Goal: Information Seeking & Learning: Check status

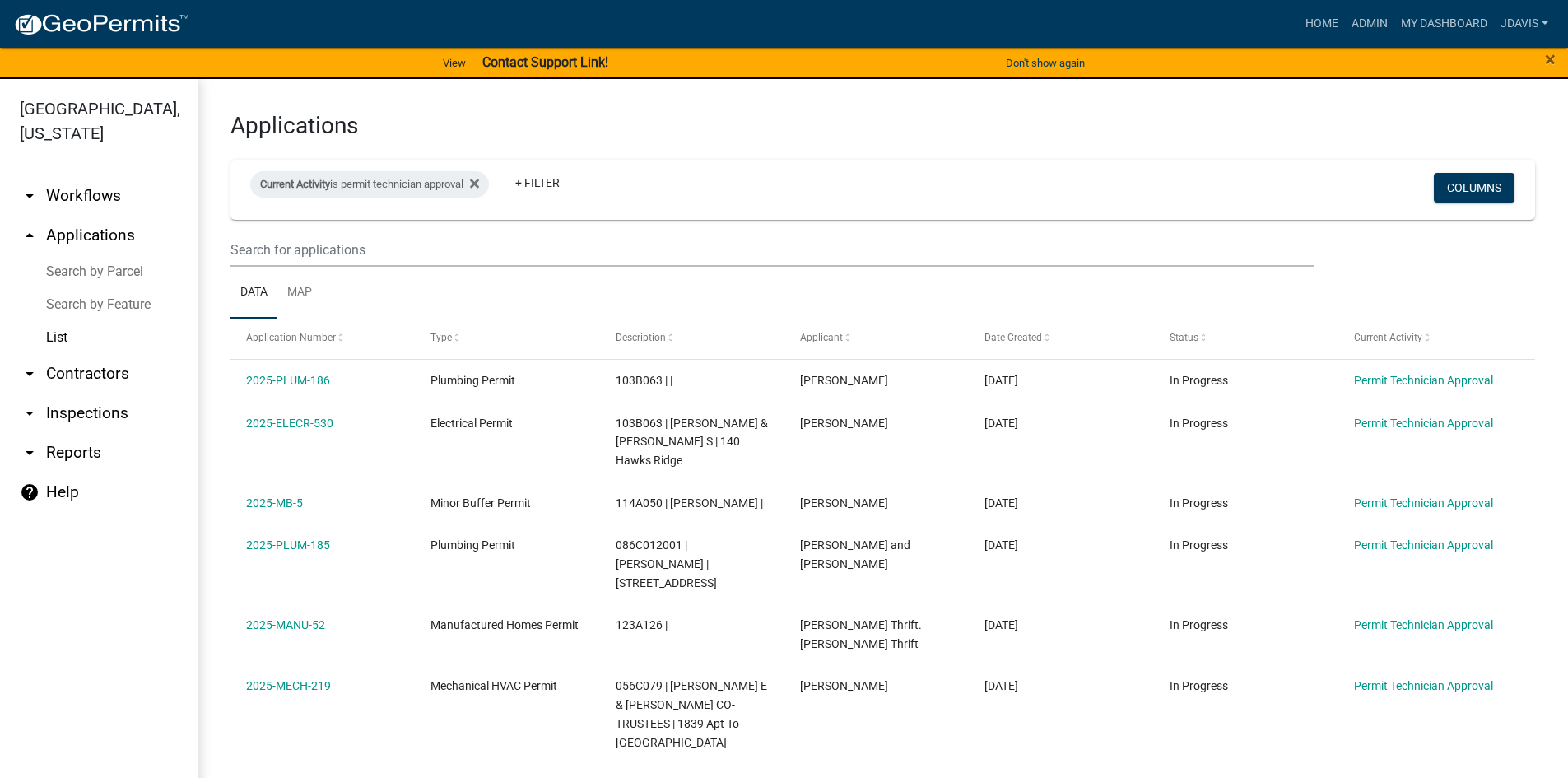
select select "2: 50"
click at [479, 183] on icon at bounding box center [474, 184] width 9 height 9
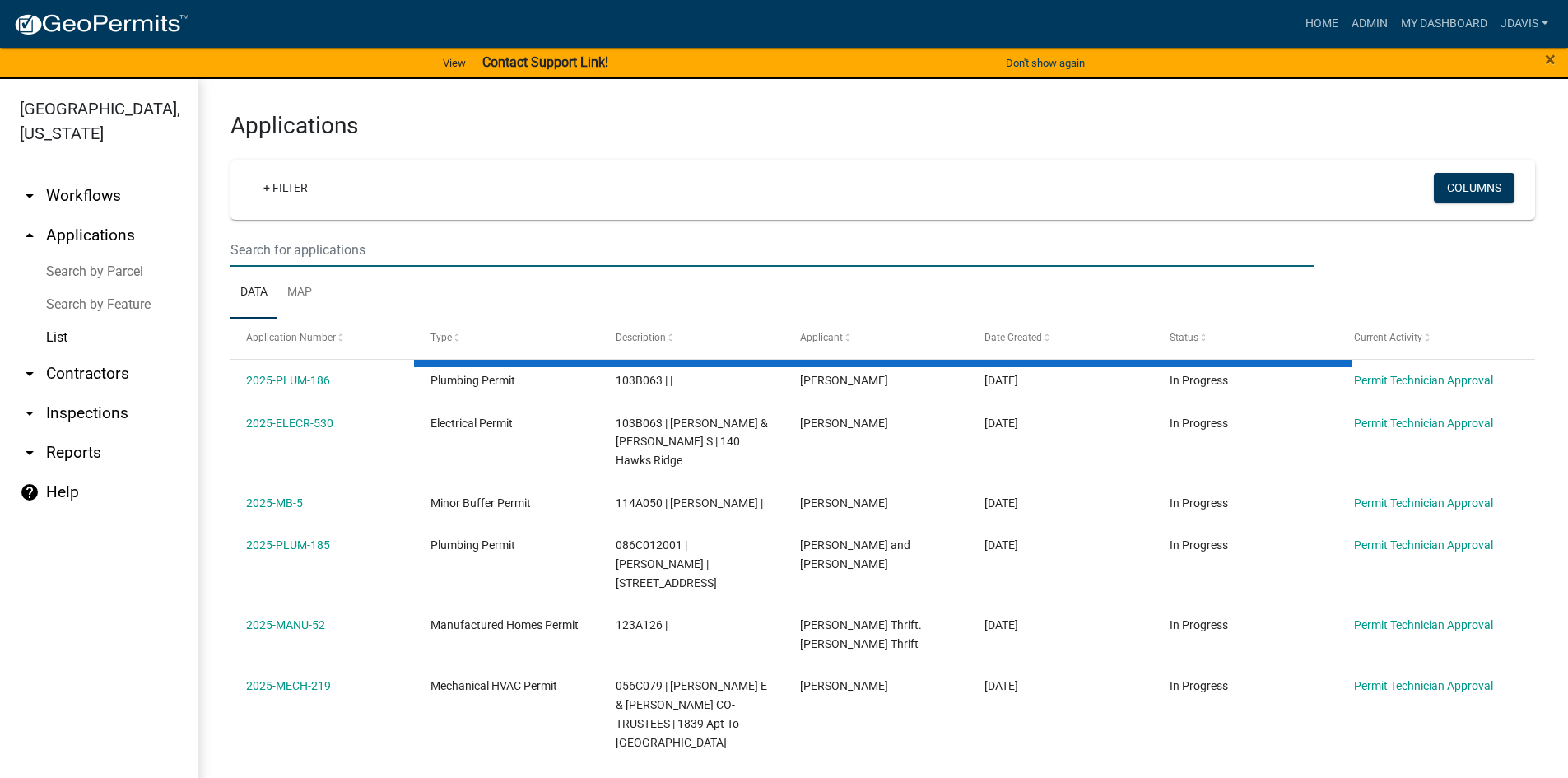
click at [275, 245] on input "text" at bounding box center [772, 250] width 1083 height 34
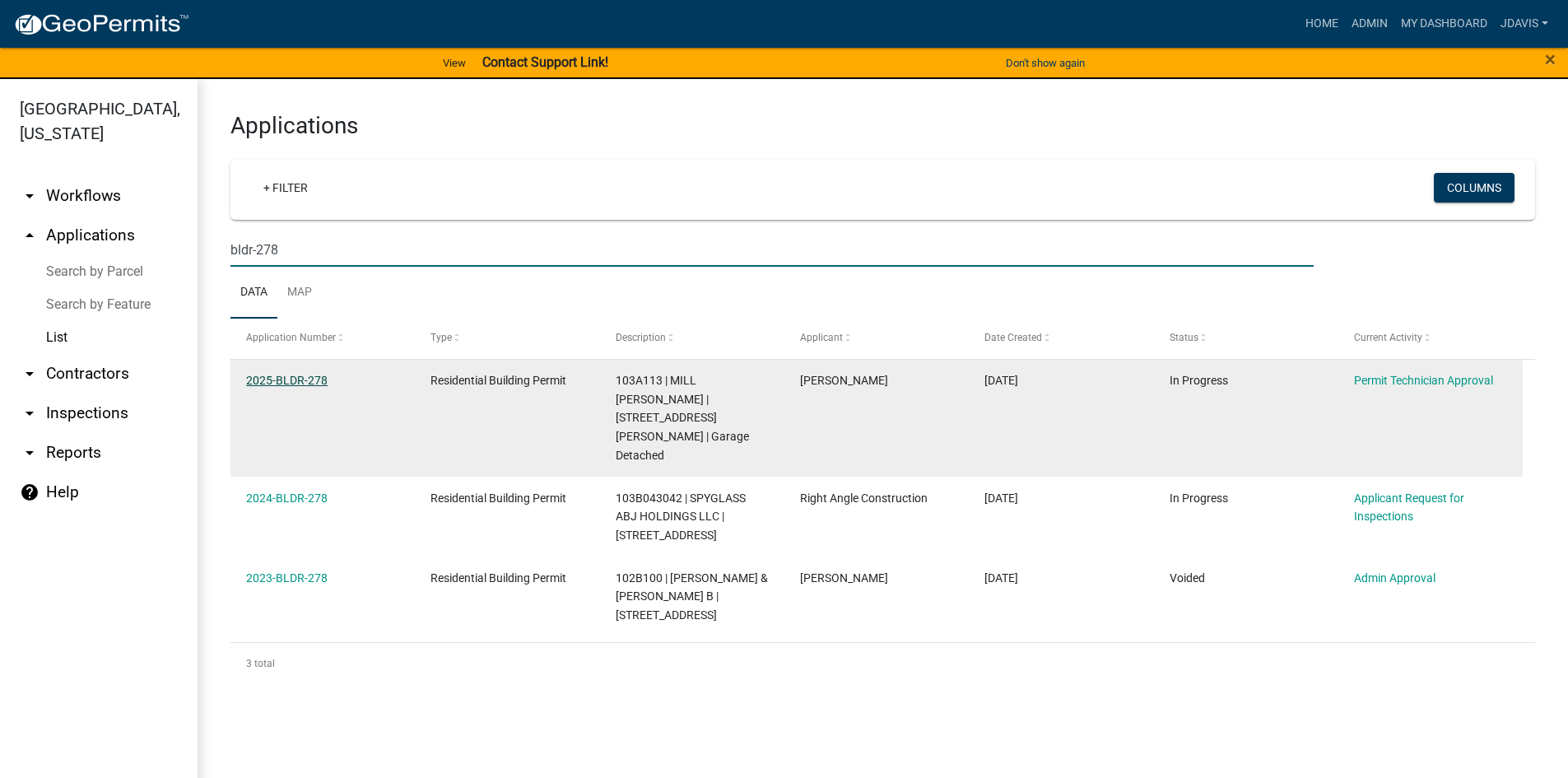
type input "bldr-278"
click at [307, 379] on link "2025-BLDR-278" at bounding box center [287, 380] width 82 height 13
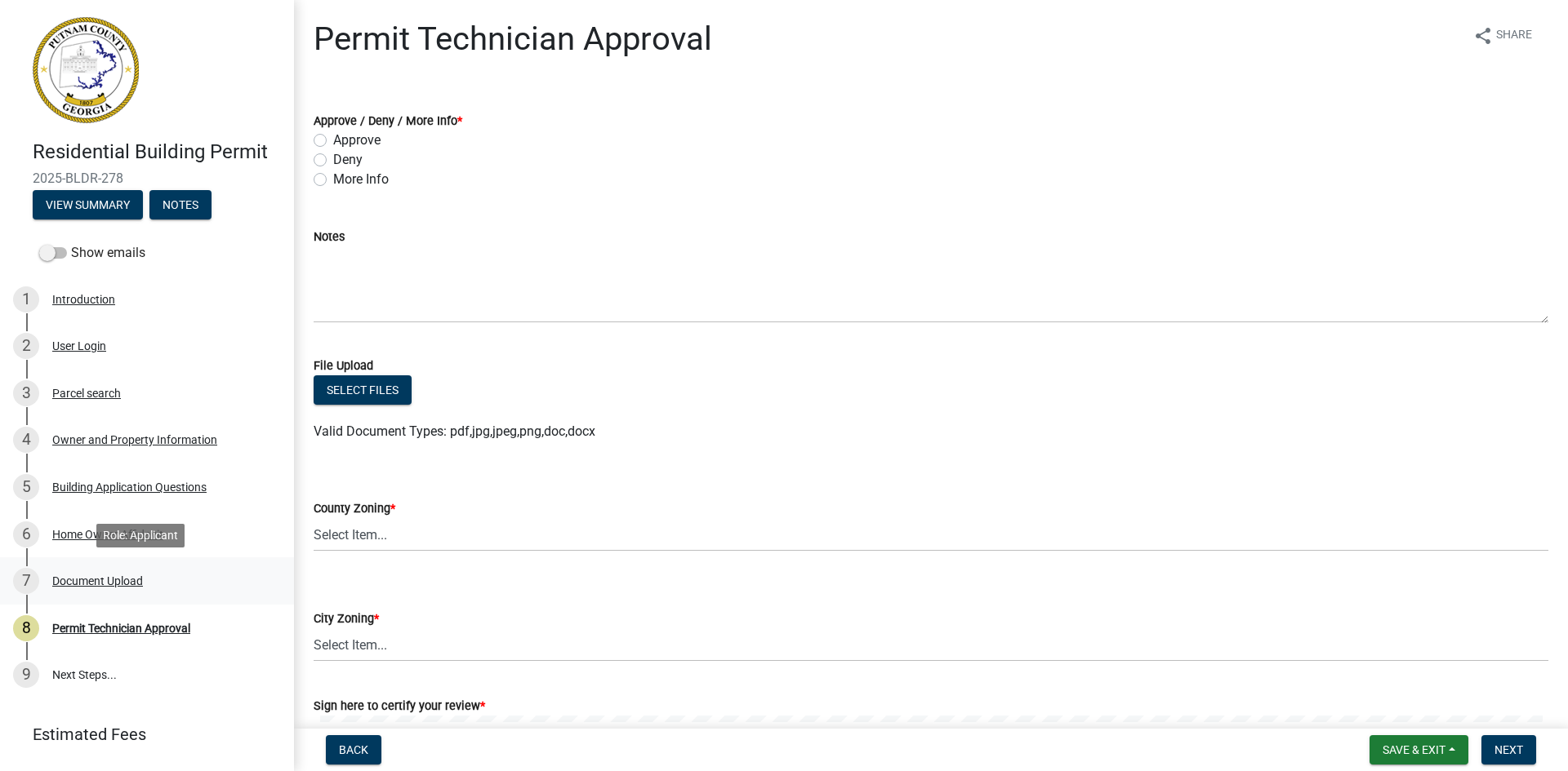
click at [104, 586] on div "Document Upload" at bounding box center [98, 580] width 91 height 11
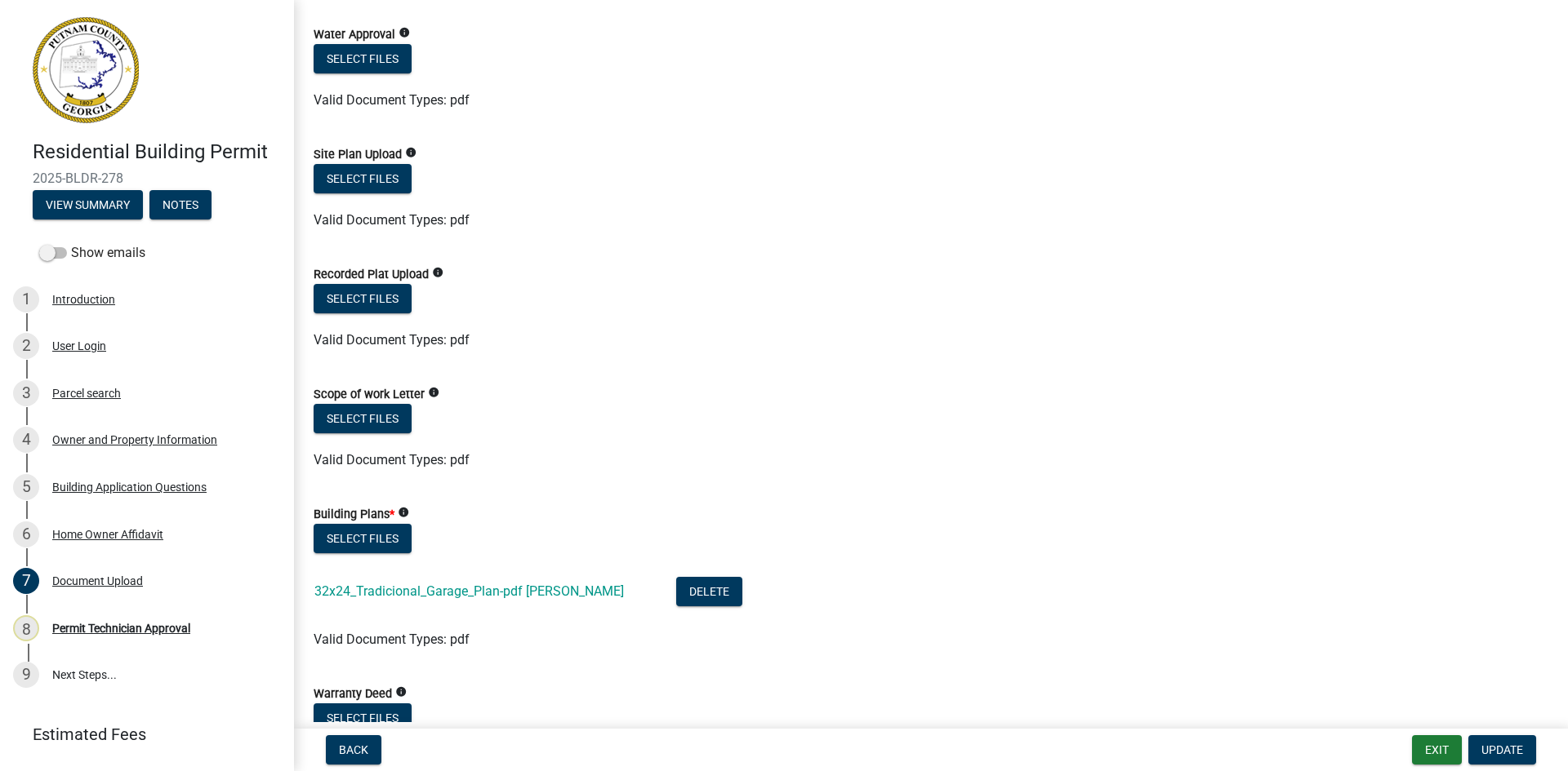
scroll to position [571, 0]
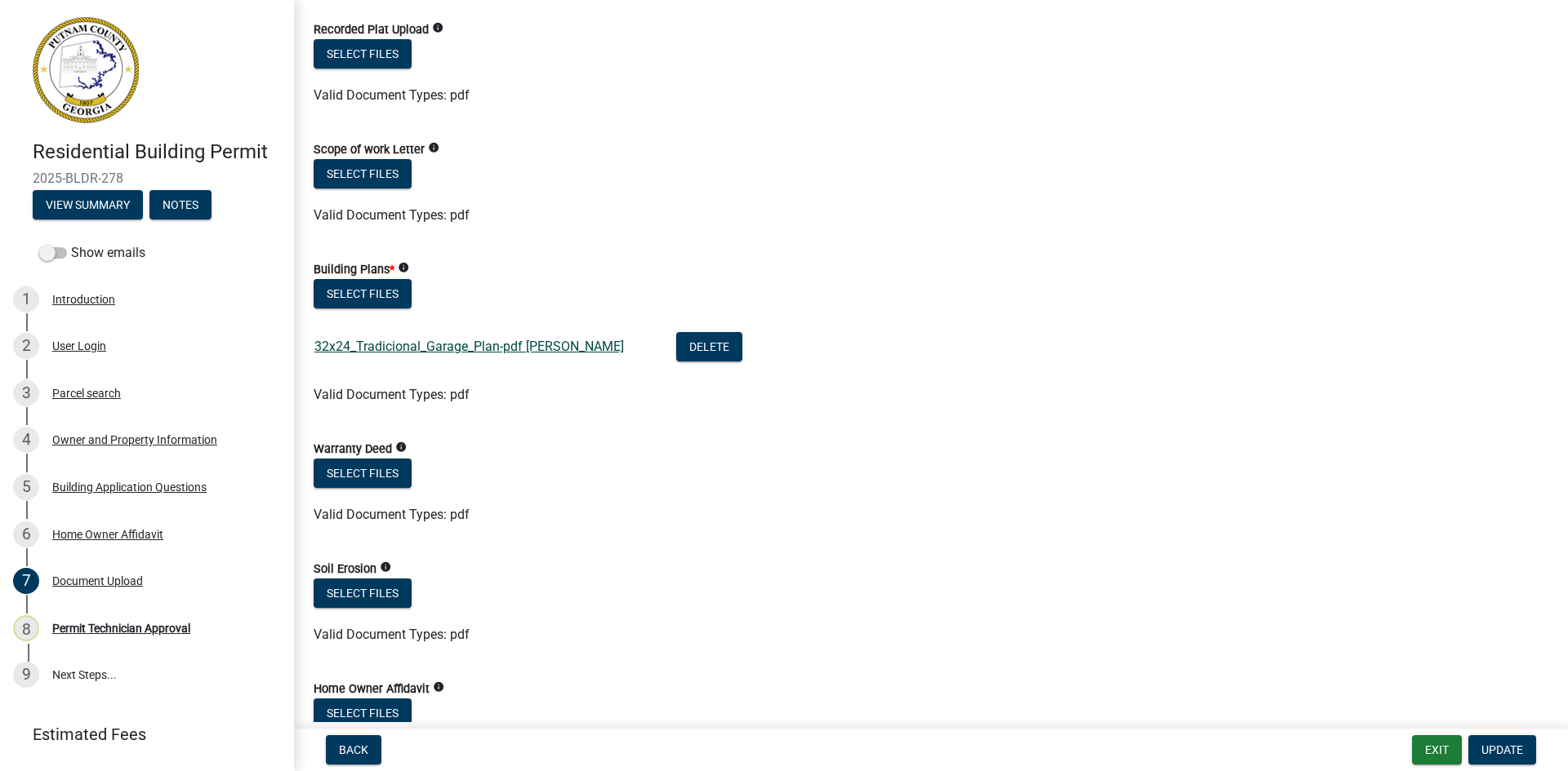
click at [407, 345] on link "32x24_Tradicional_Garage_Plan-pdf [PERSON_NAME]" at bounding box center [469, 347] width 310 height 16
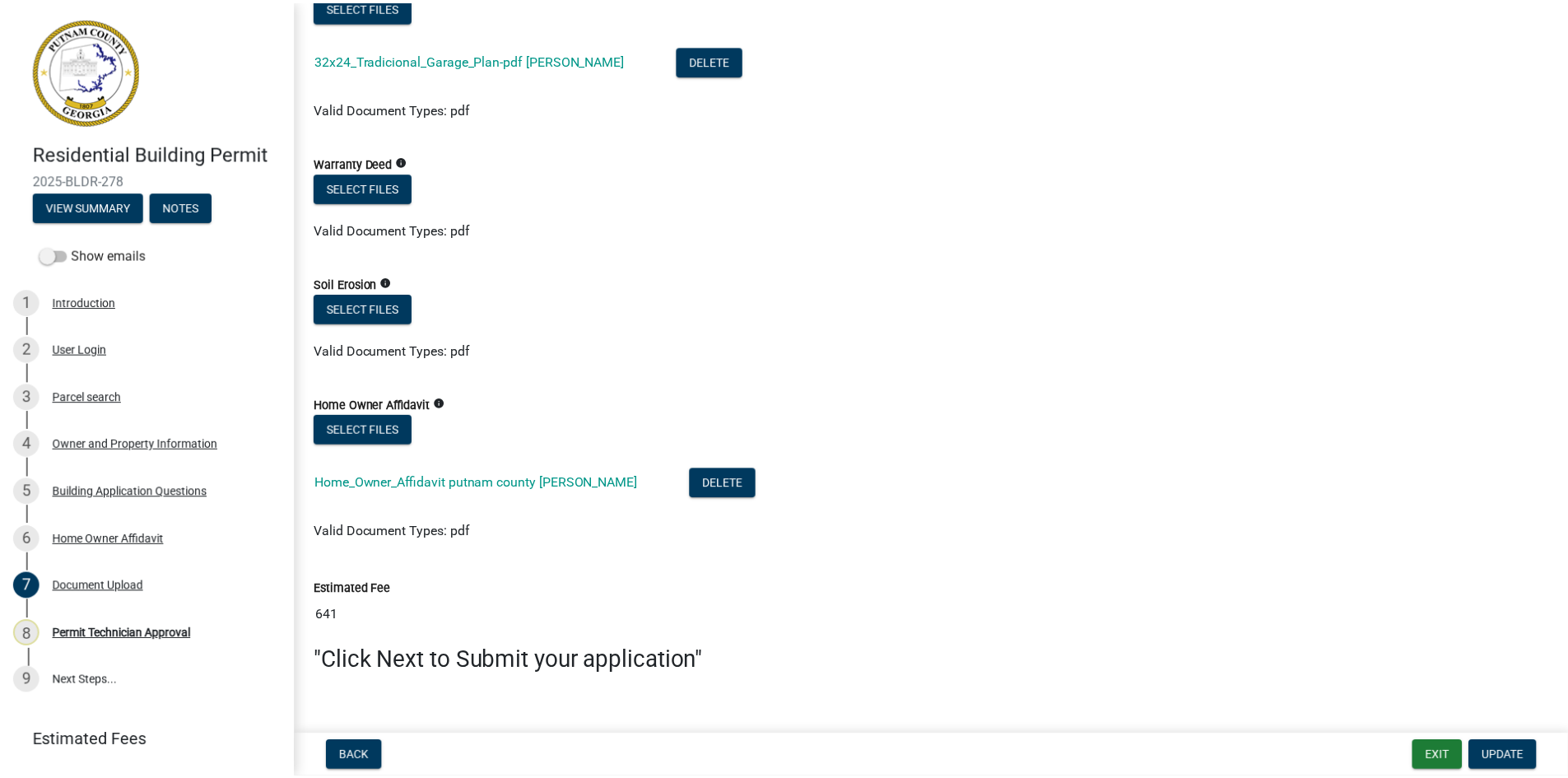
scroll to position [890, 0]
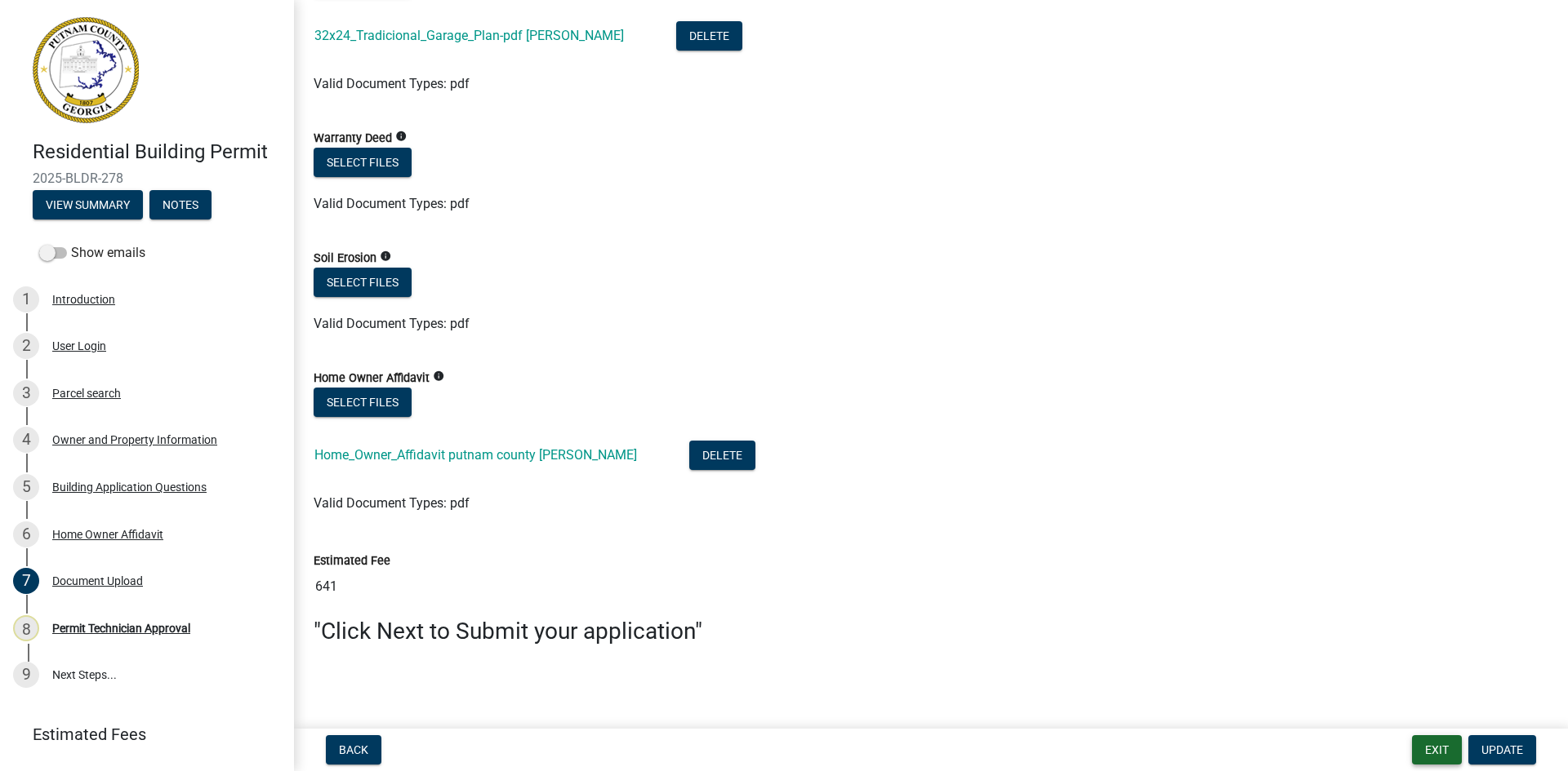
click at [1430, 749] on button "Exit" at bounding box center [1437, 749] width 50 height 29
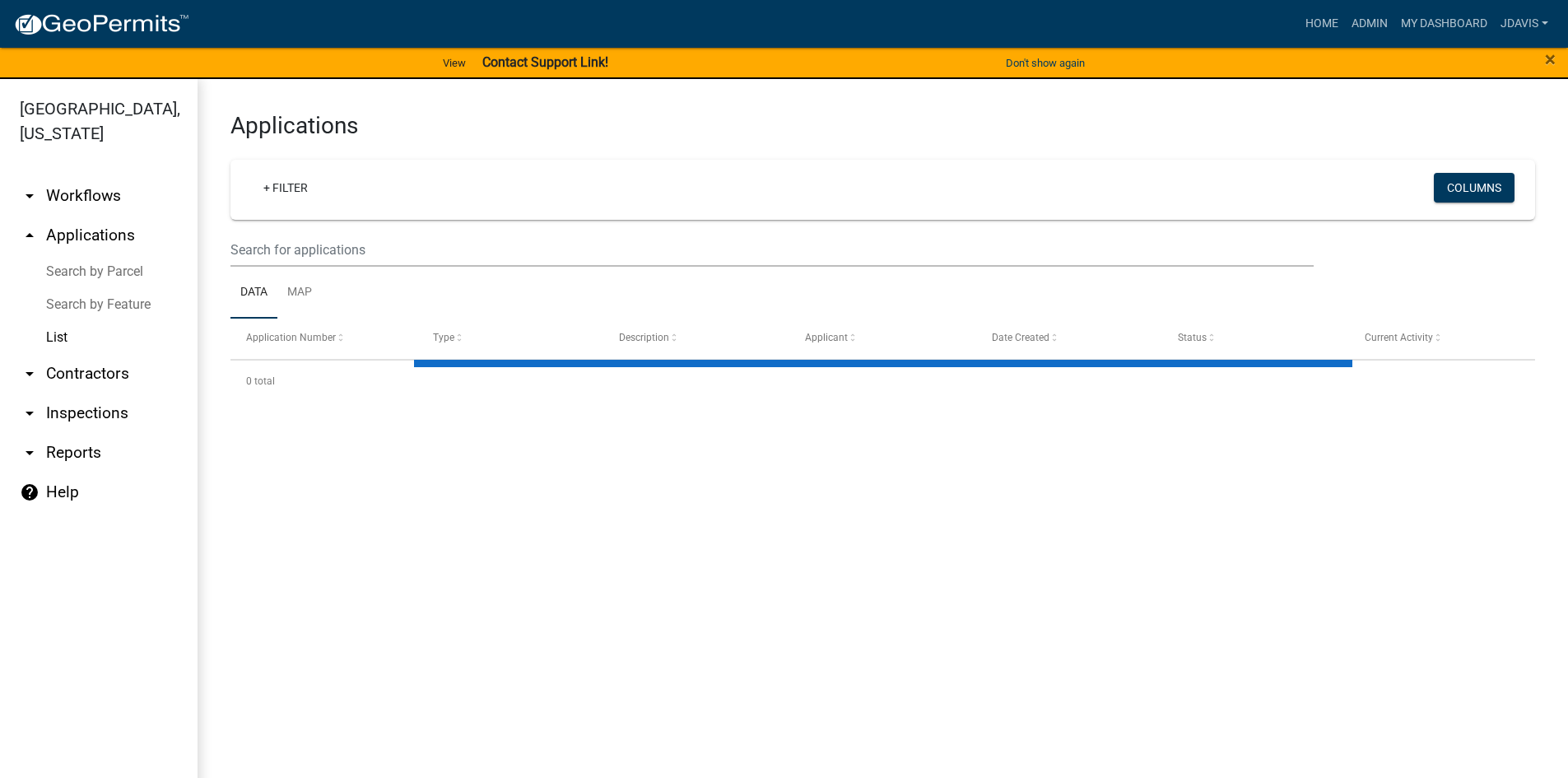
select select "2: 50"
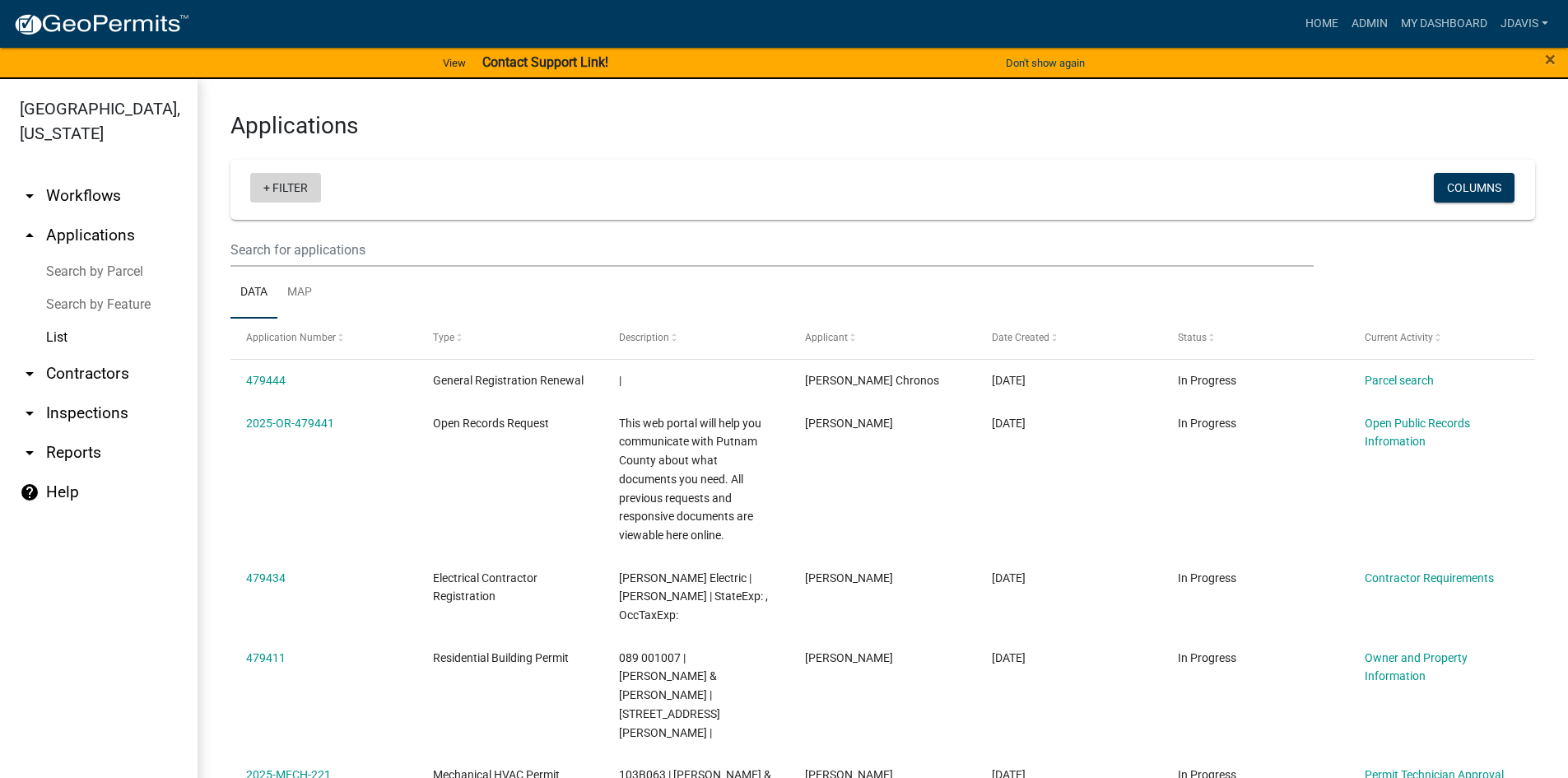
click at [266, 187] on link "+ Filter" at bounding box center [285, 188] width 70 height 30
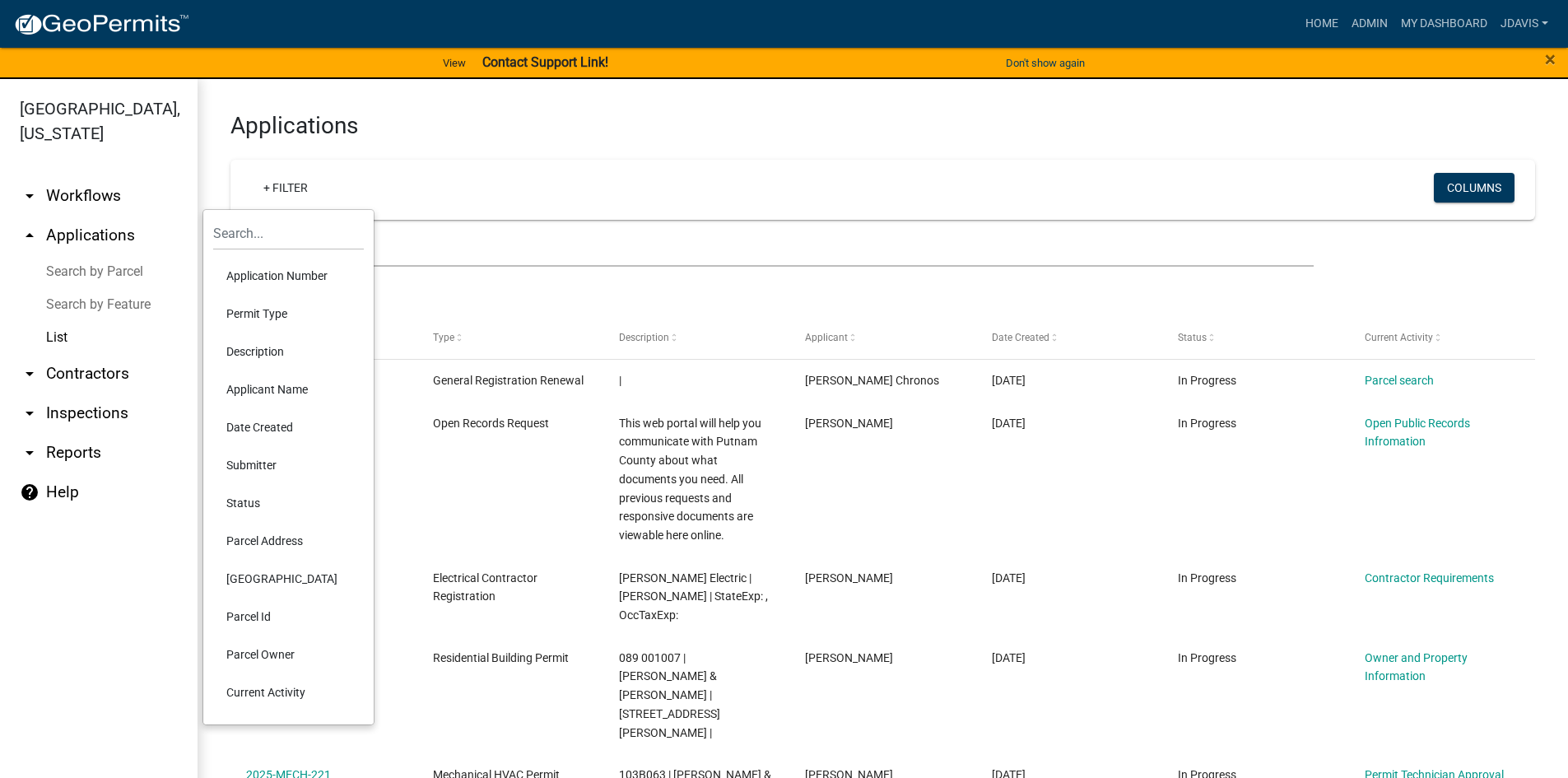
click at [298, 698] on li "Current Activity" at bounding box center [288, 693] width 151 height 38
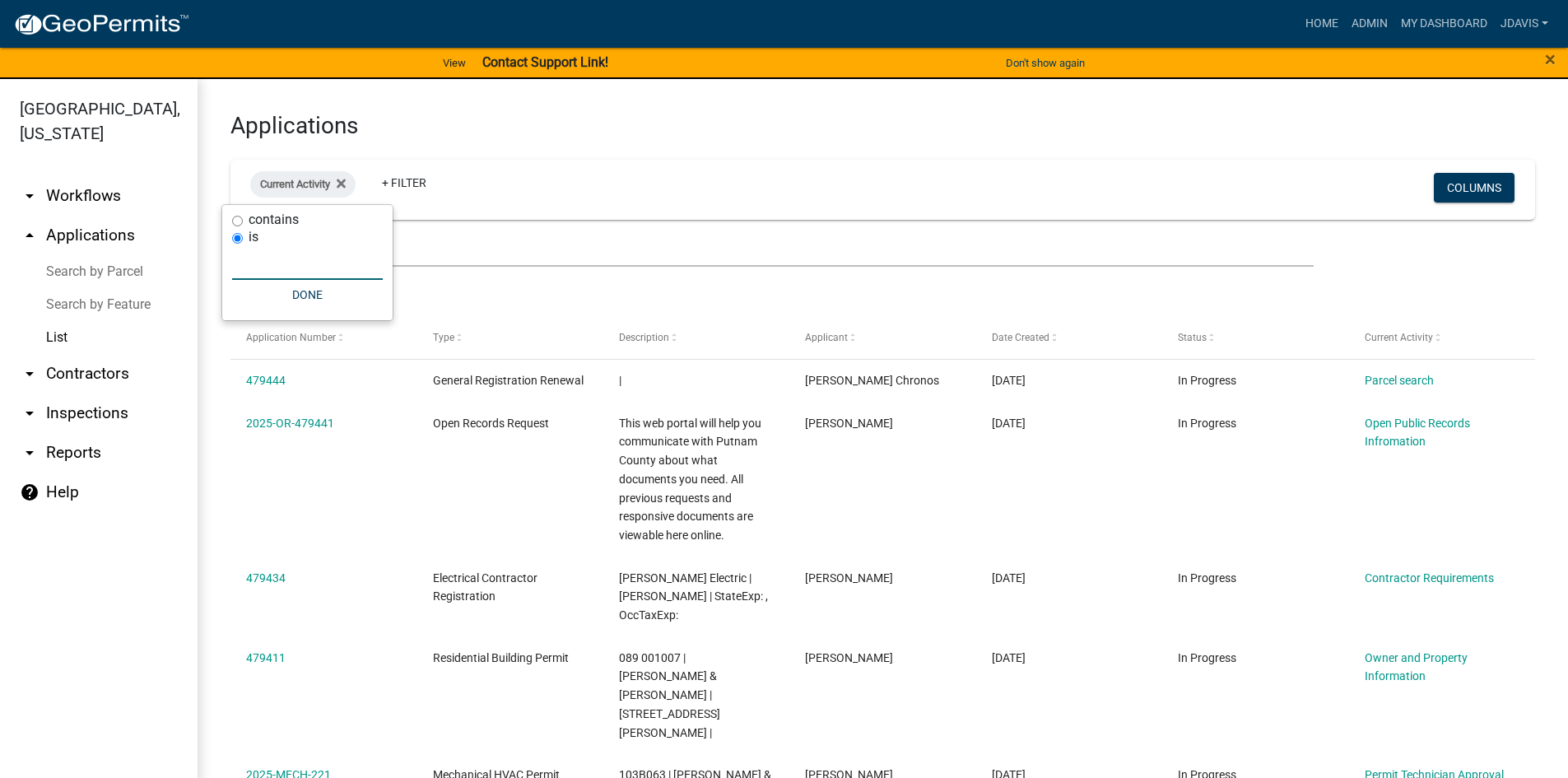
click at [271, 270] on input "text" at bounding box center [307, 263] width 151 height 34
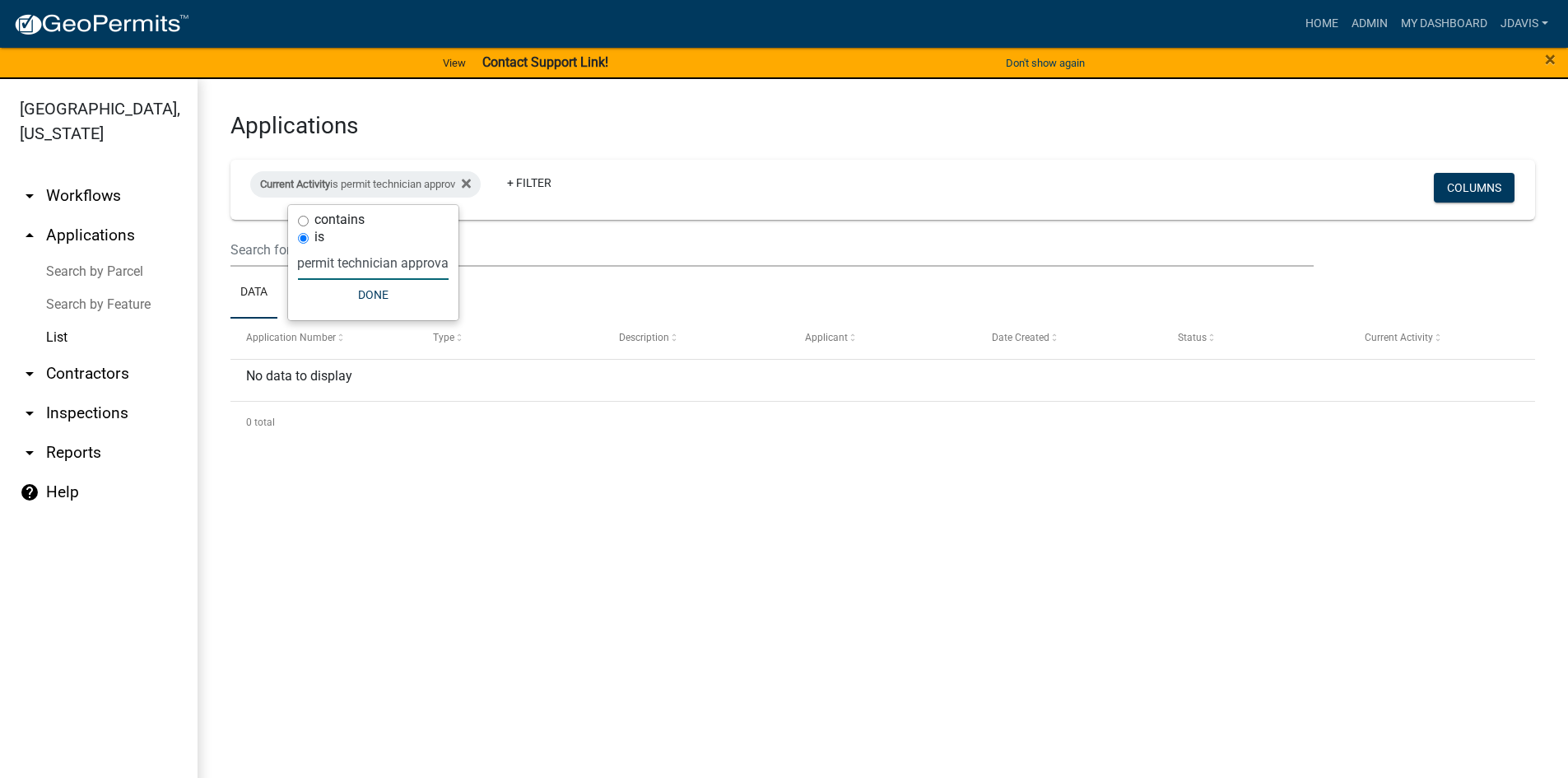
type input "permit technician approval"
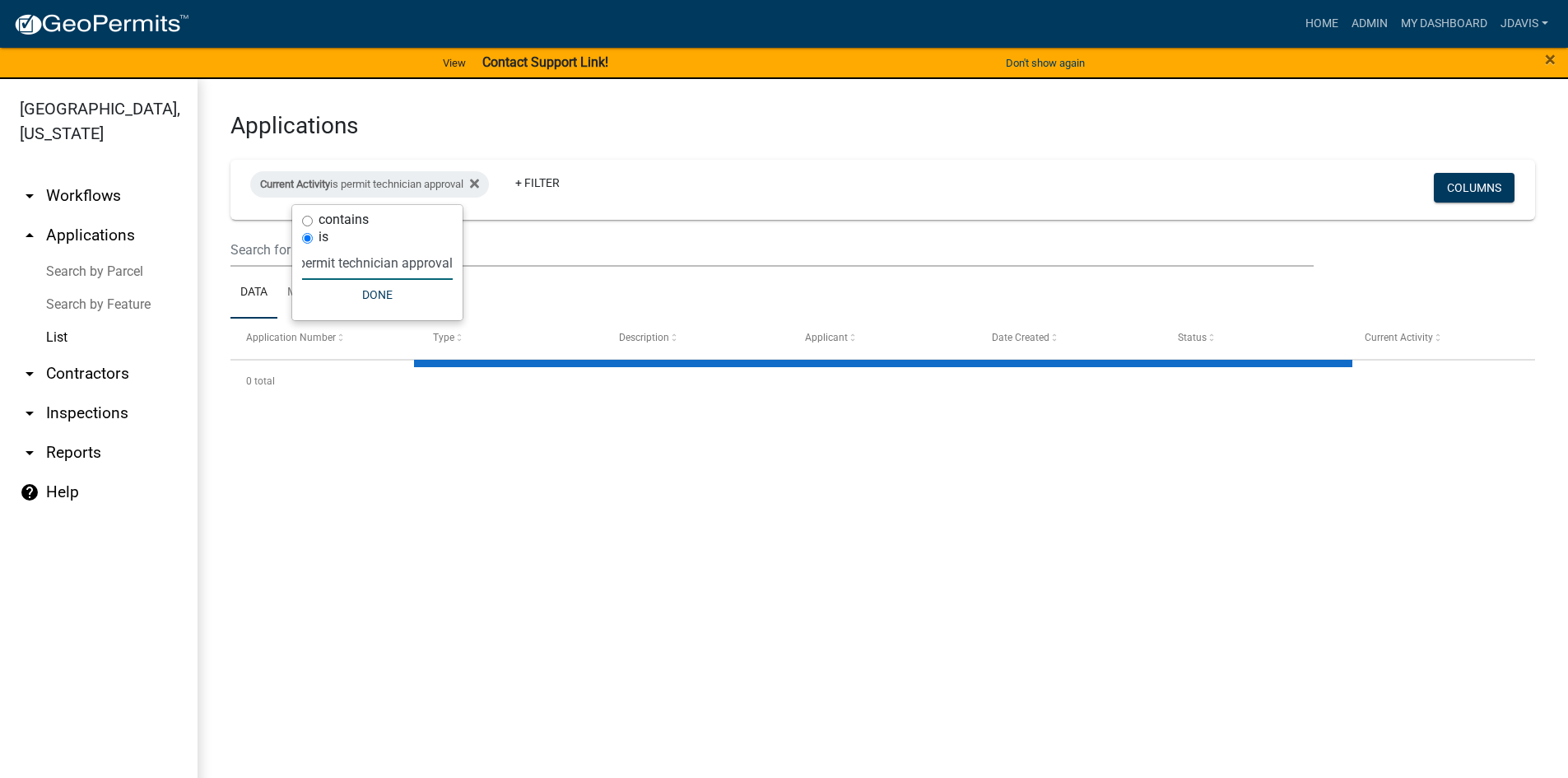
select select "2: 50"
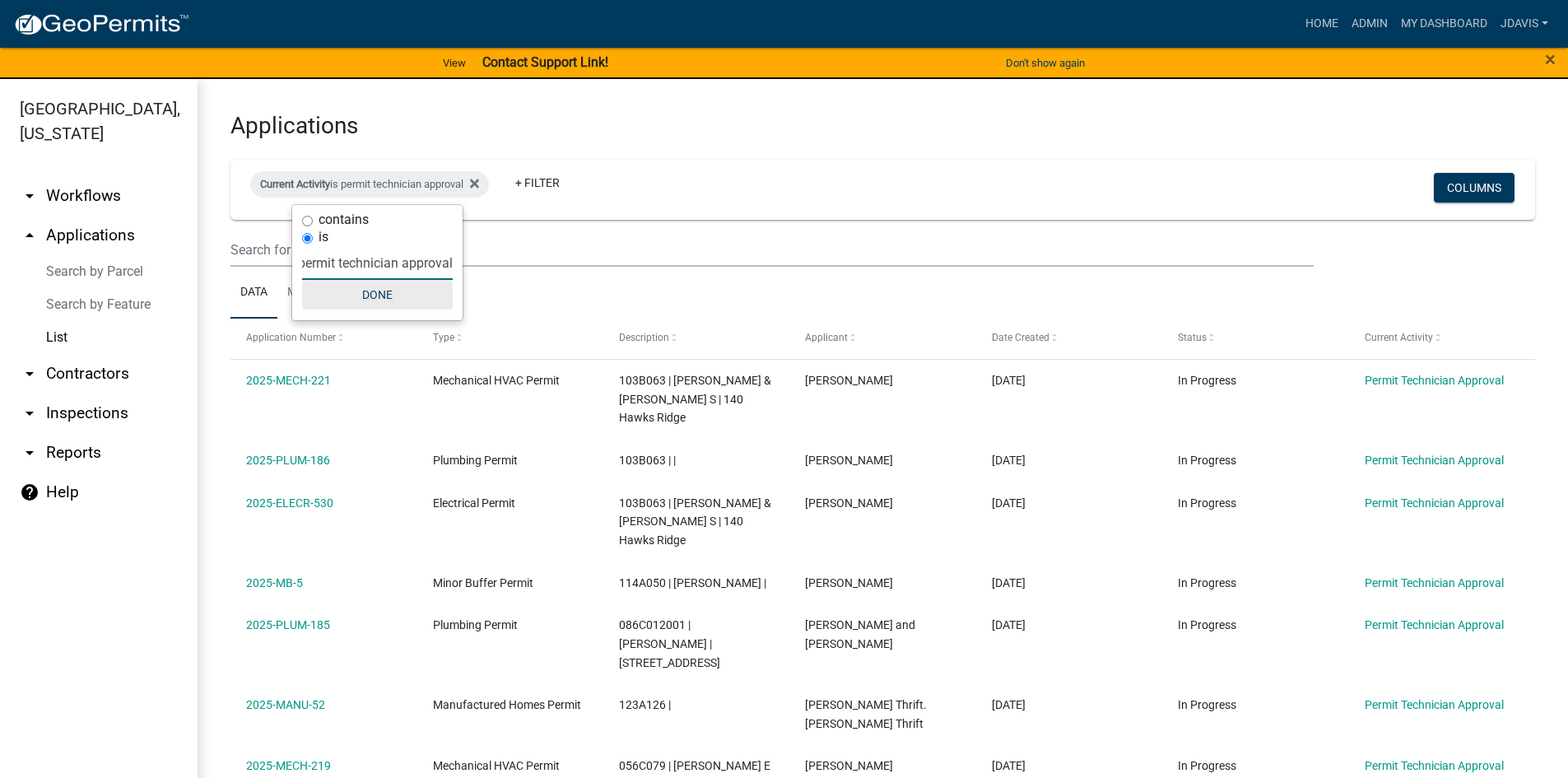
type input "permit technician approval"
click at [390, 288] on button "Done" at bounding box center [377, 295] width 151 height 30
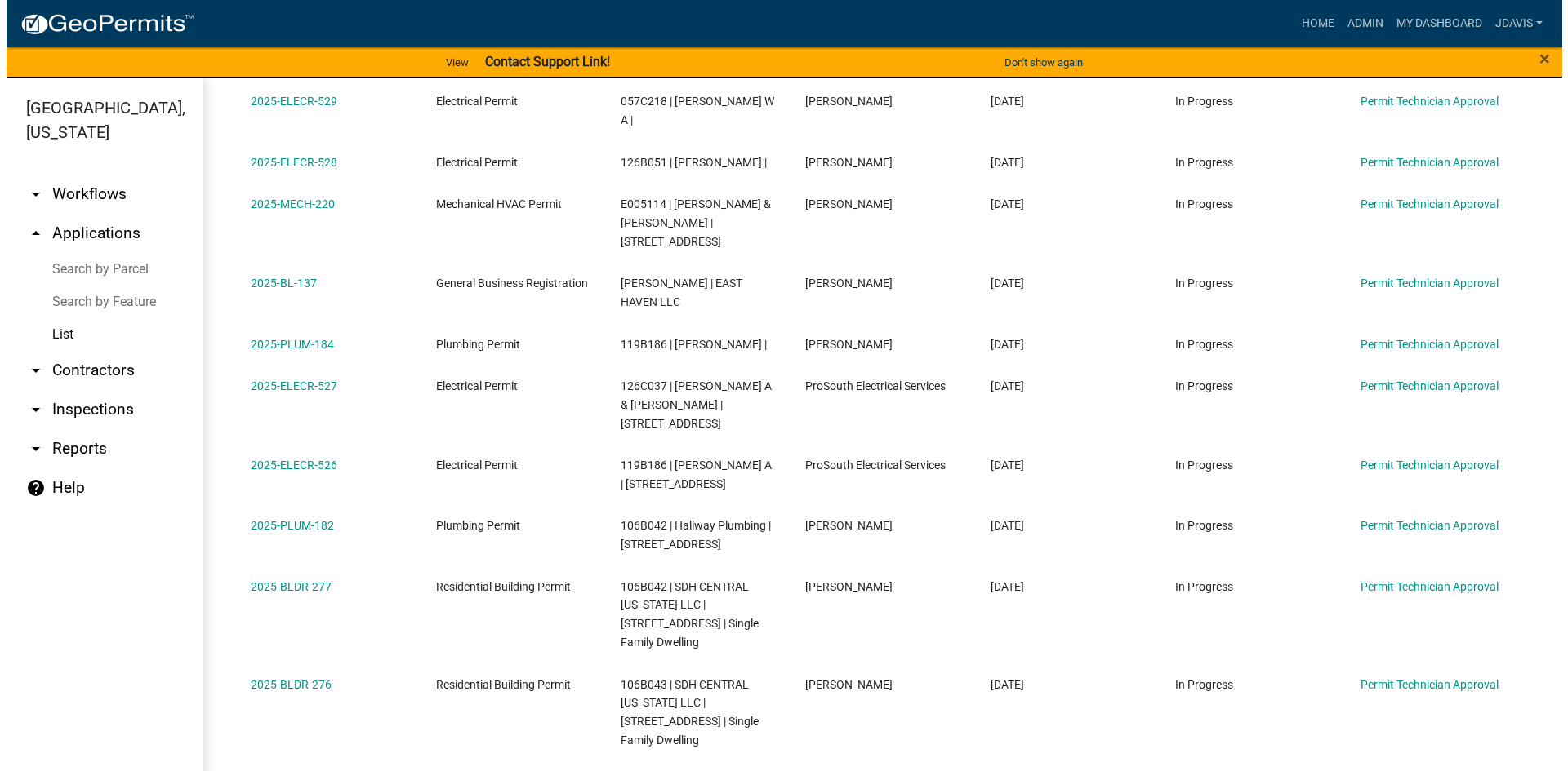
scroll to position [898, 0]
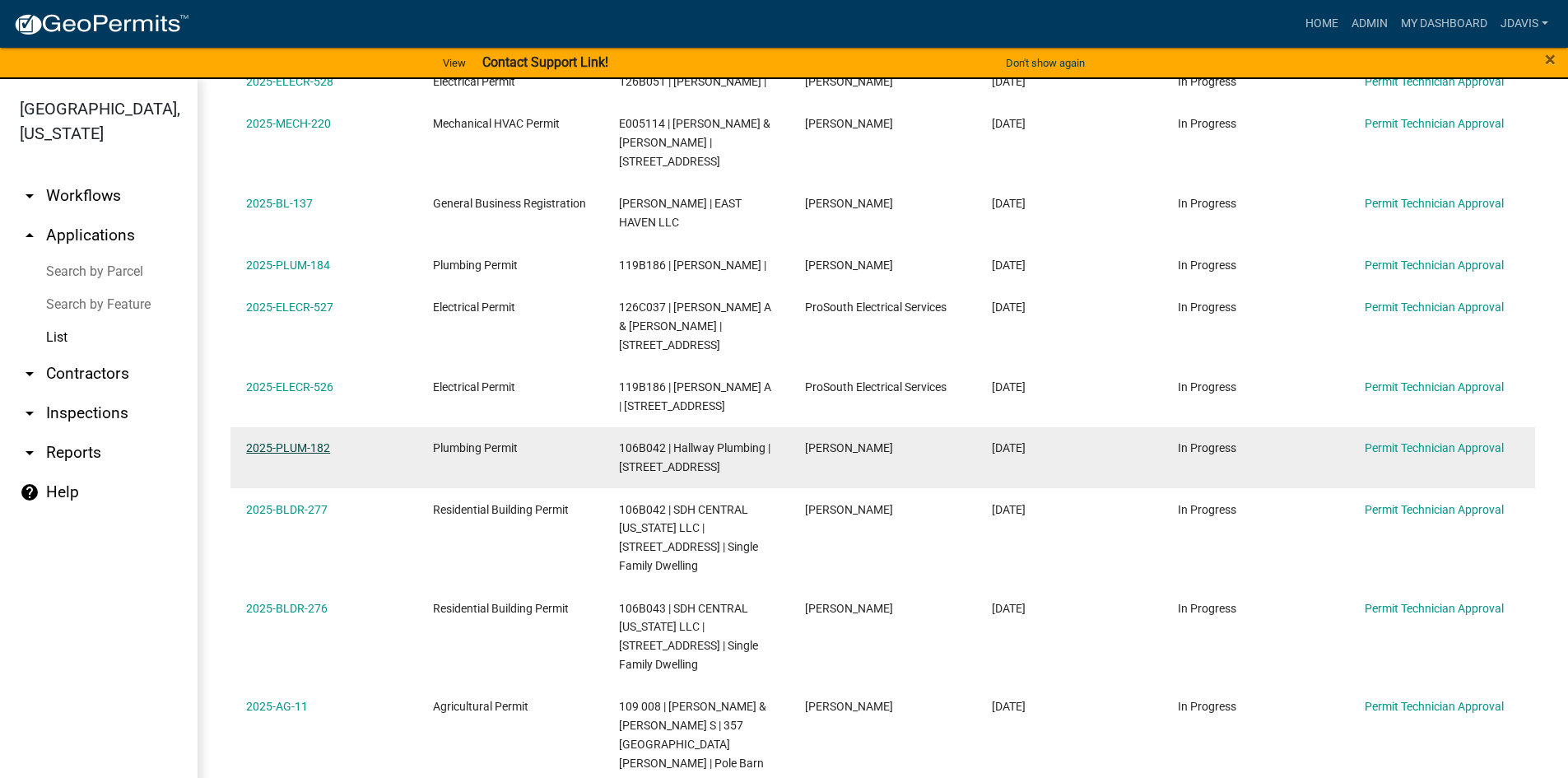
click at [318, 441] on link "2025-PLUM-182" at bounding box center [288, 447] width 84 height 13
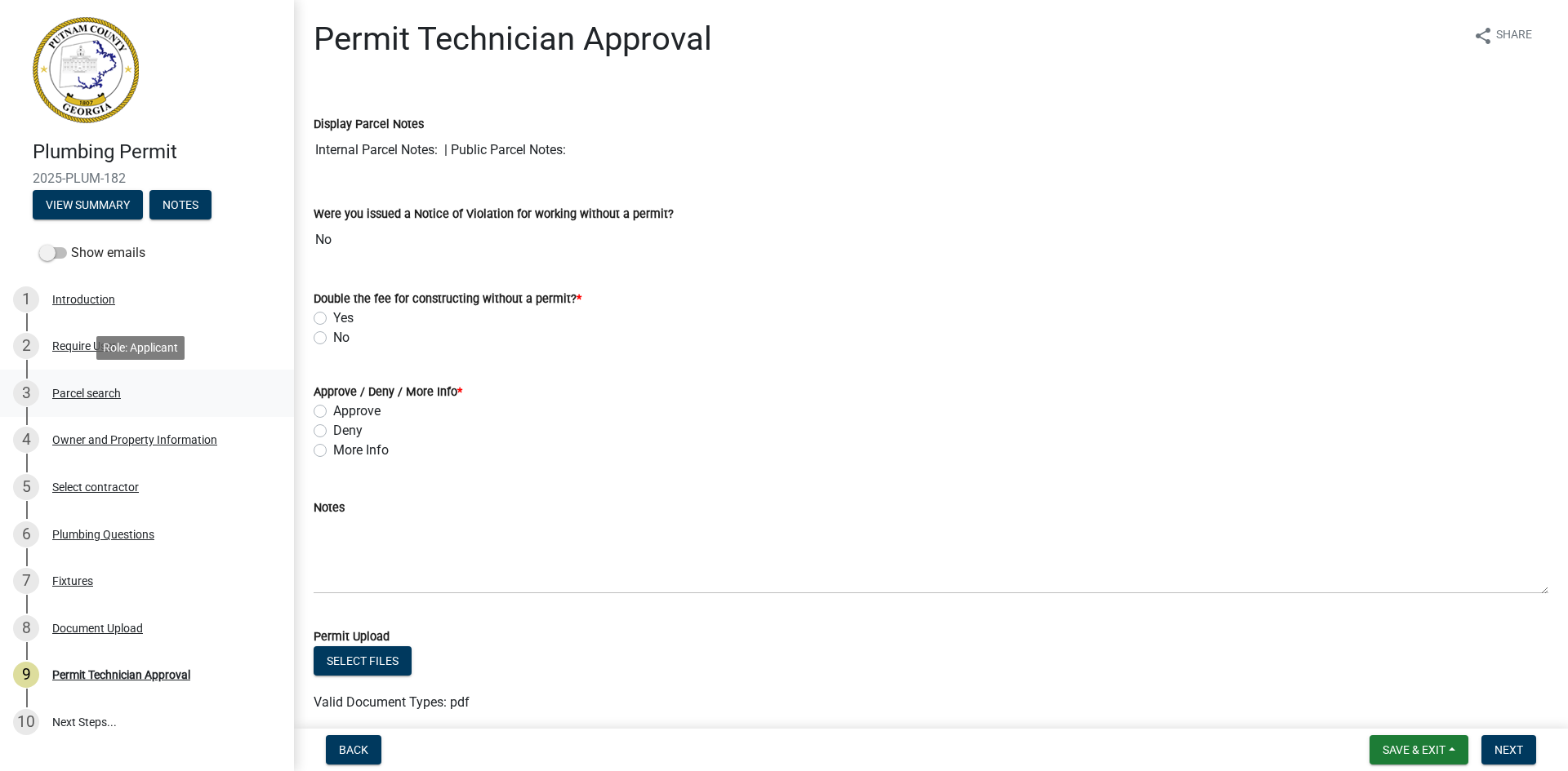
click at [123, 387] on div "3 Parcel search" at bounding box center [140, 393] width 255 height 26
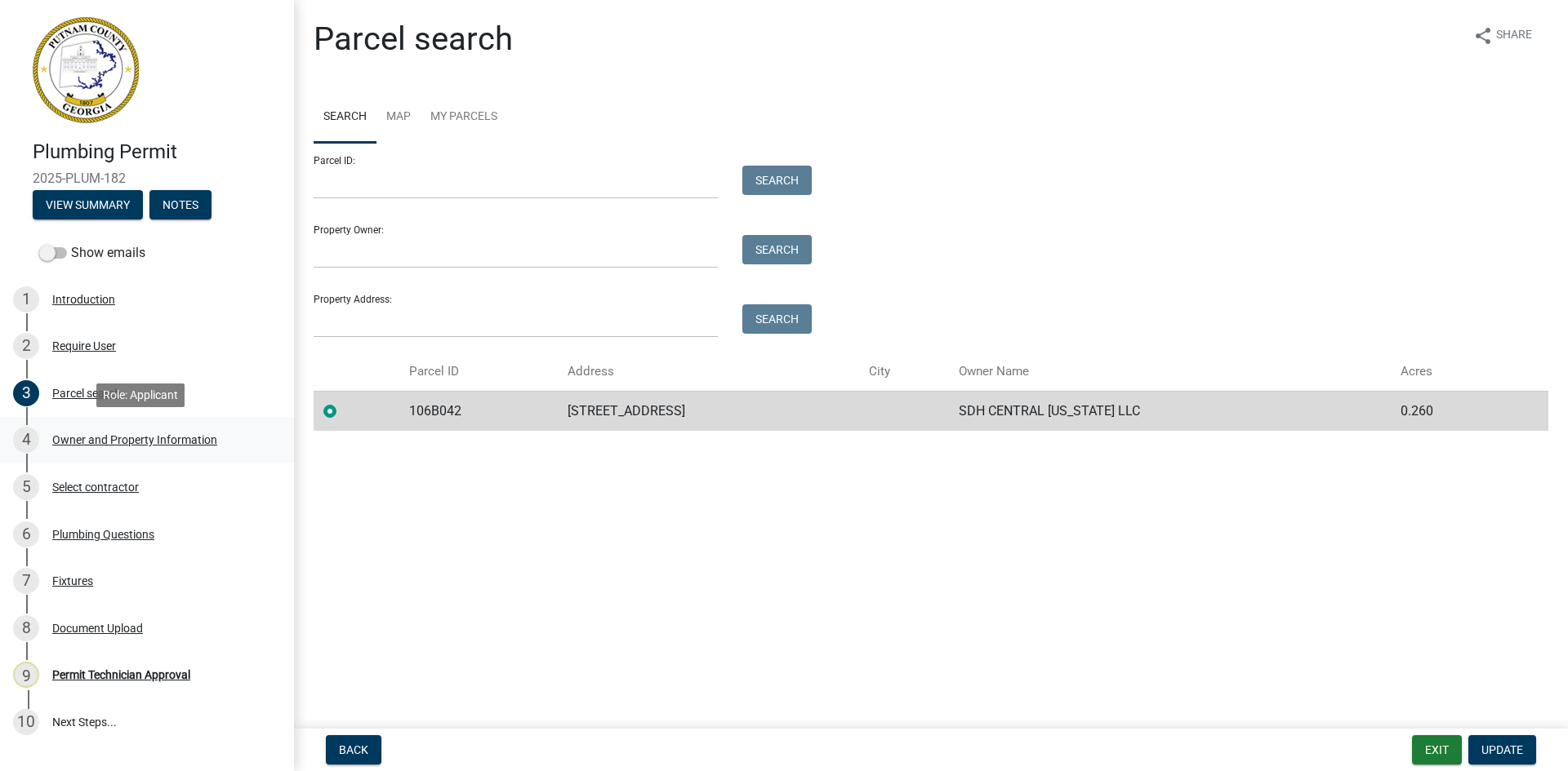
click at [171, 439] on div "Owner and Property Information" at bounding box center [135, 439] width 165 height 11
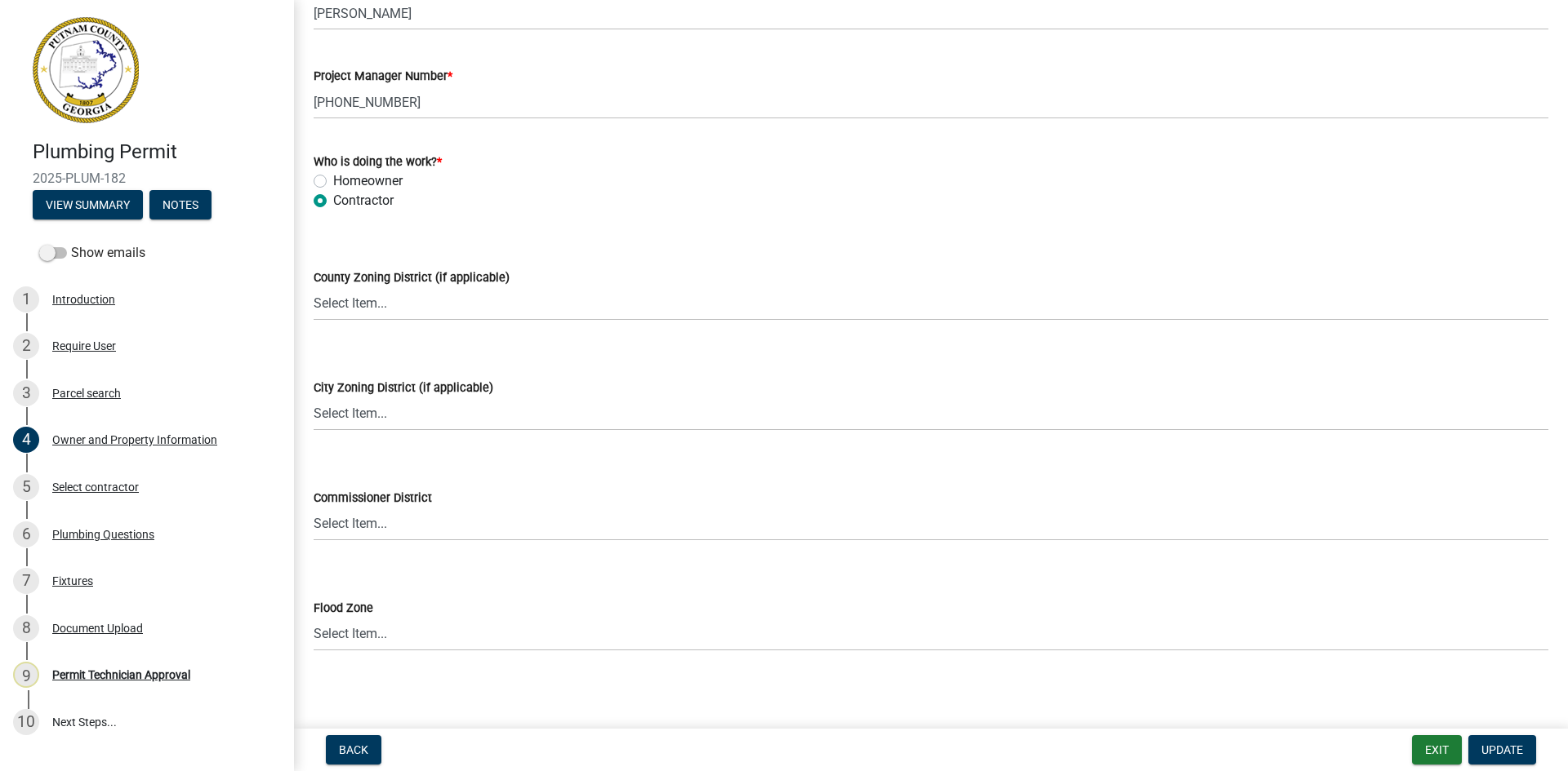
scroll to position [2736, 0]
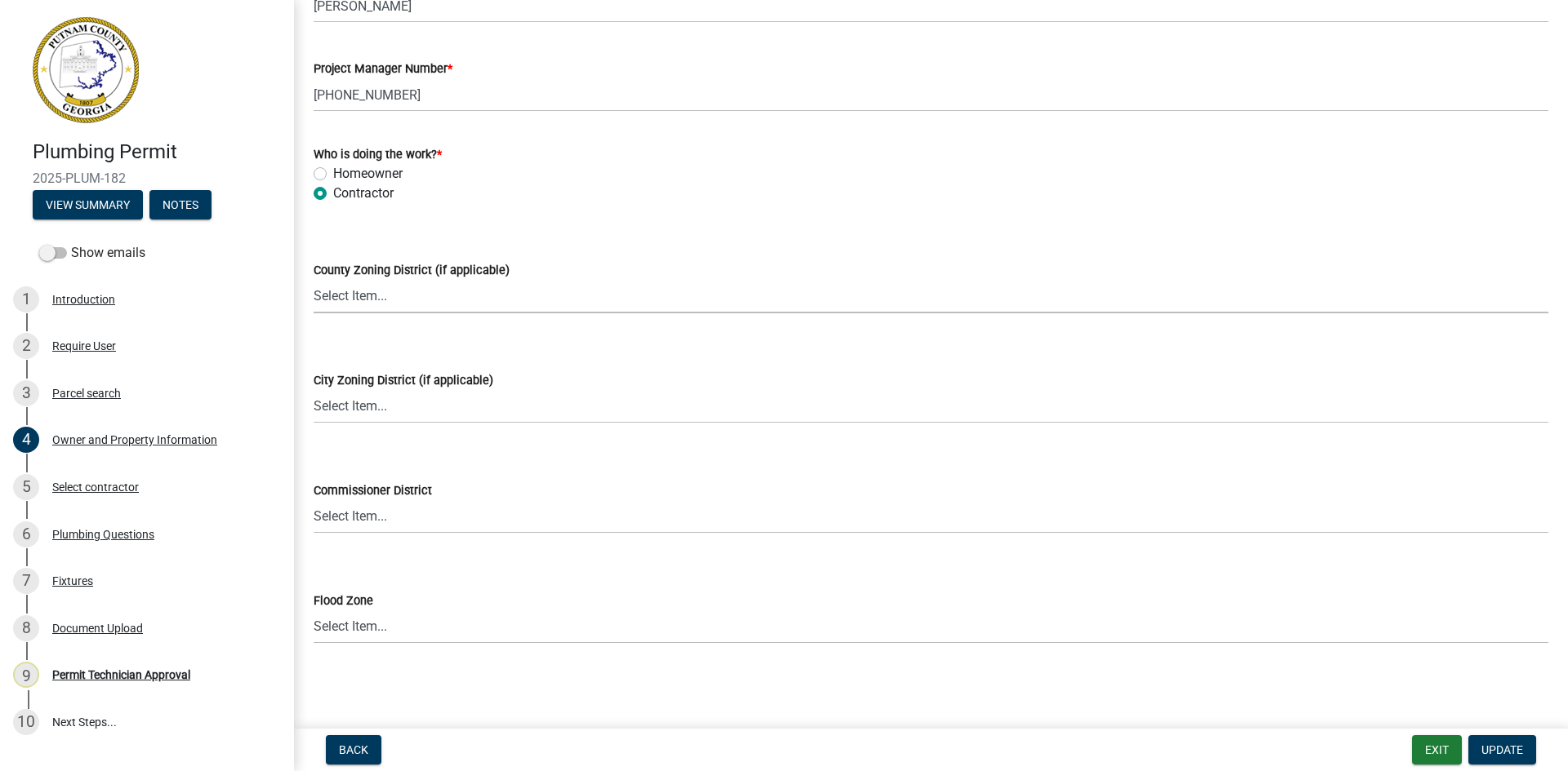
click at [370, 304] on select "Select Item... AG-1 R-1R R-1 R-2 MHP RM-1 RM-3 C-1 C-2 I-M PUD N/A" at bounding box center [930, 297] width 1235 height 34
click at [313, 280] on select "Select Item... AG-1 R-1R R-1 R-2 MHP RM-1 RM-3 C-1 C-2 I-M PUD N/A" at bounding box center [930, 297] width 1235 height 34
select select "af4fa47c-8bb5-4ba0-9393-e9f4e4358ca2"
click at [1498, 745] on span "Update" at bounding box center [1502, 749] width 41 height 13
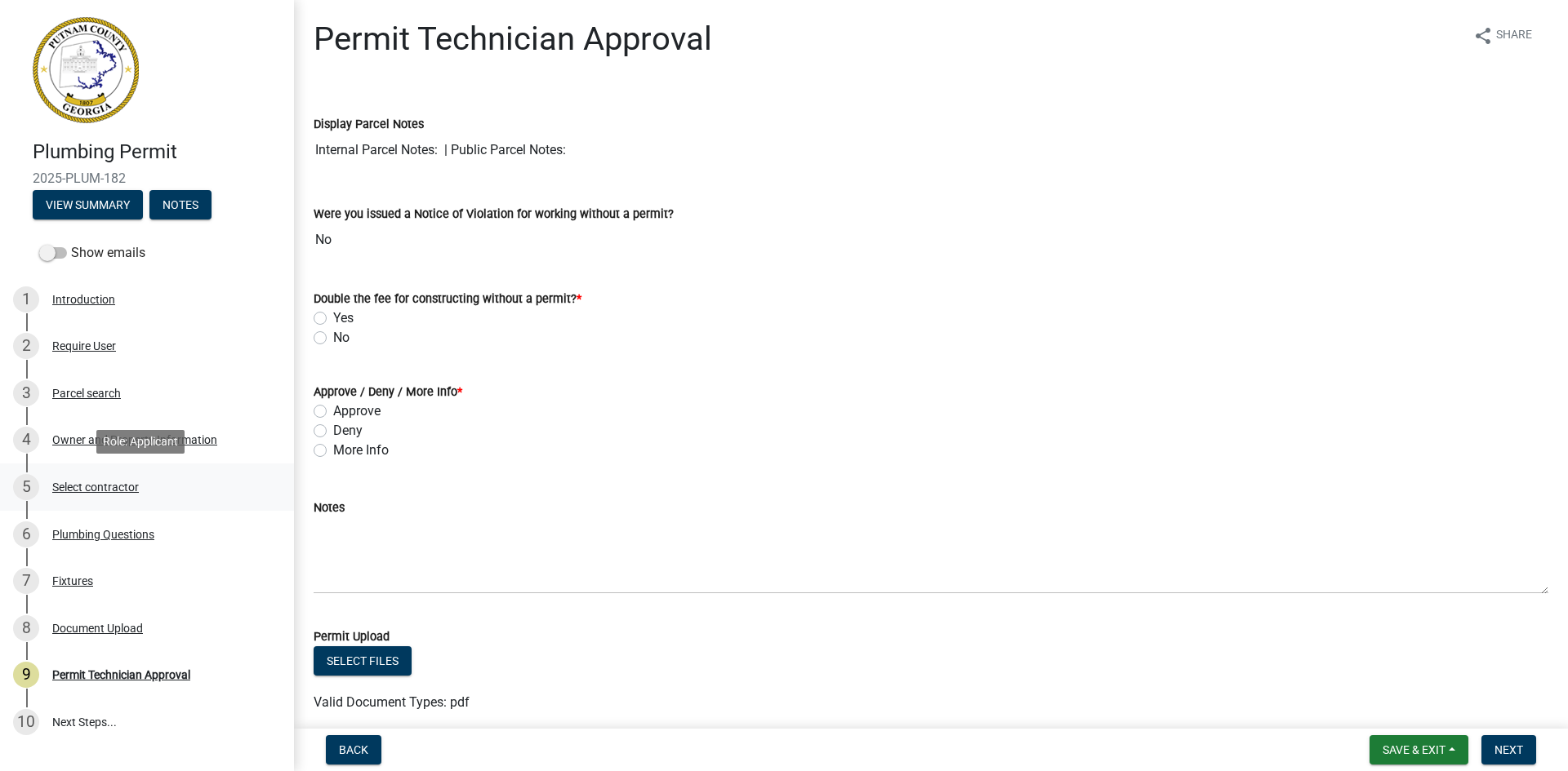
click at [90, 489] on div "Select contractor" at bounding box center [96, 486] width 86 height 11
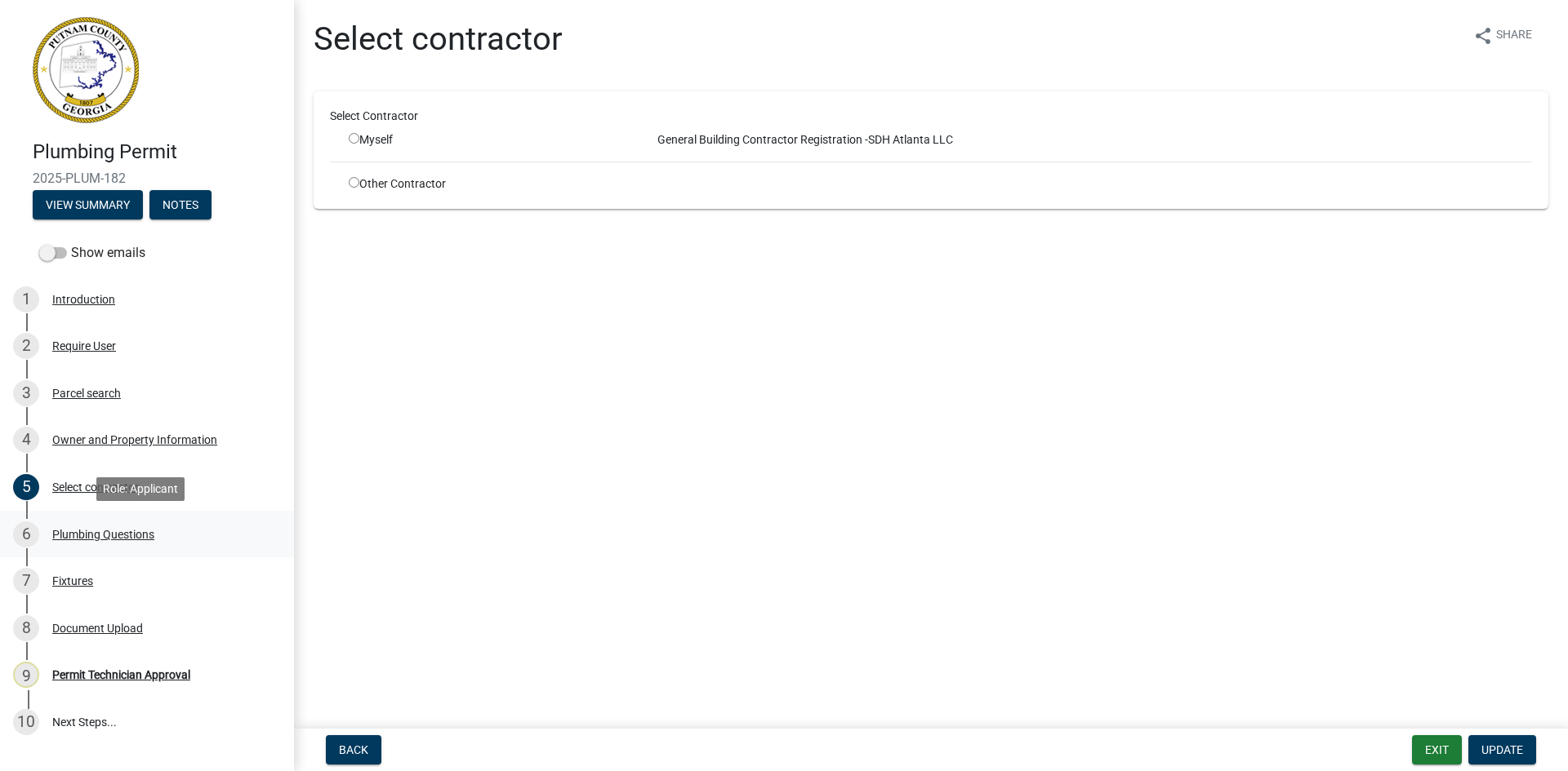
click at [114, 535] on div "Plumbing Questions" at bounding box center [104, 534] width 102 height 11
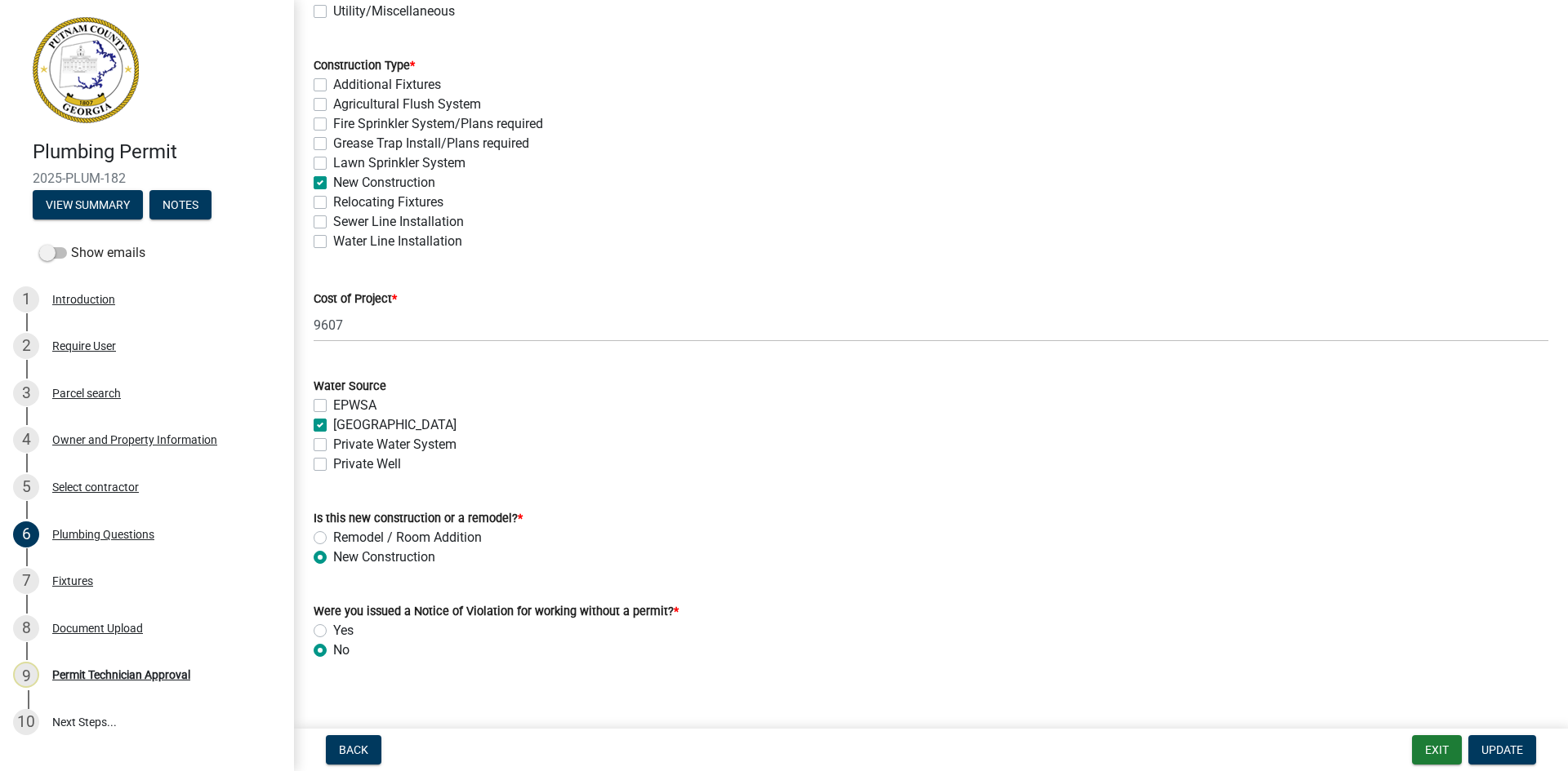
scroll to position [454, 0]
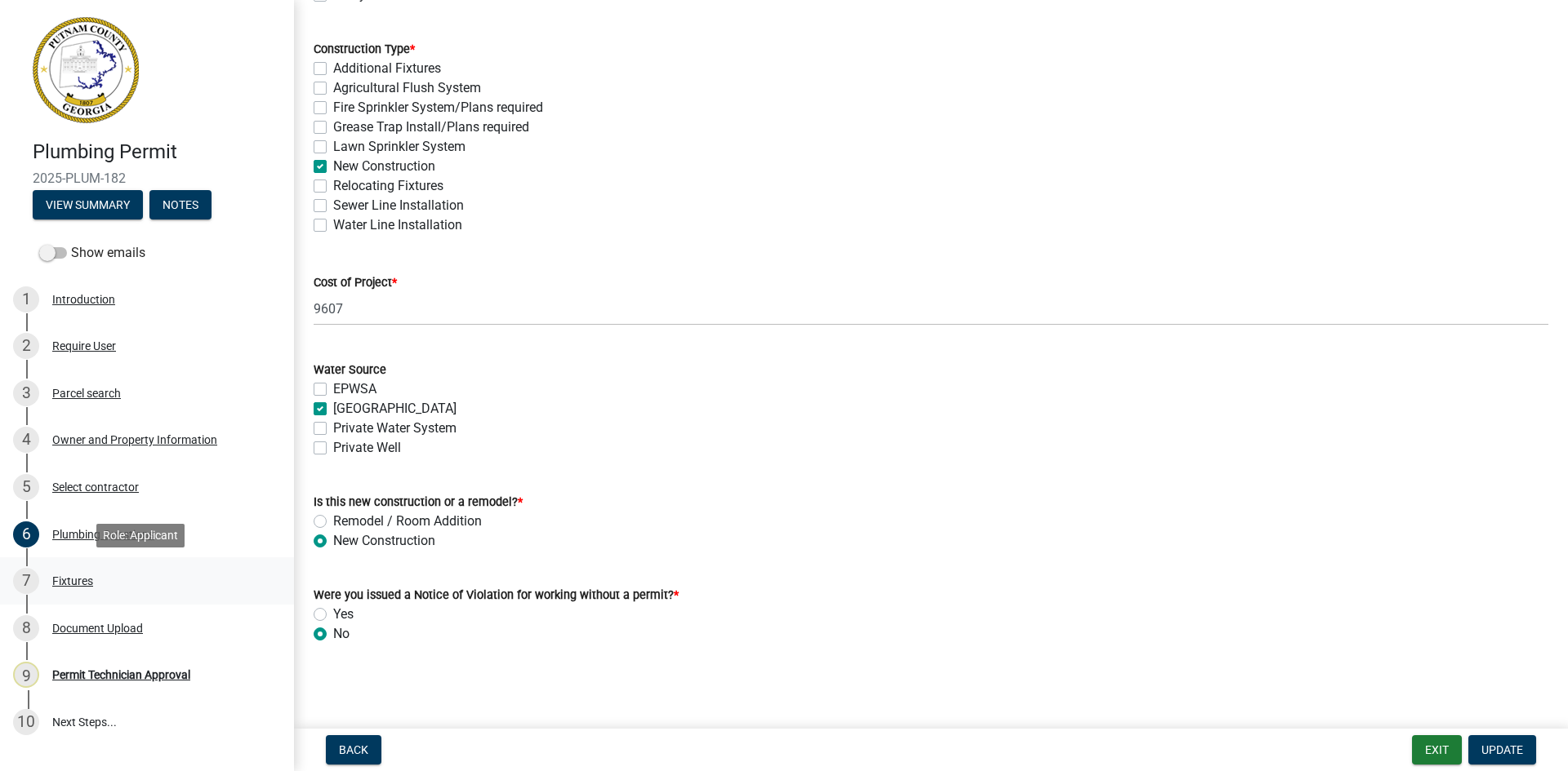
click at [84, 566] on link "7 Fixtures" at bounding box center [147, 580] width 294 height 47
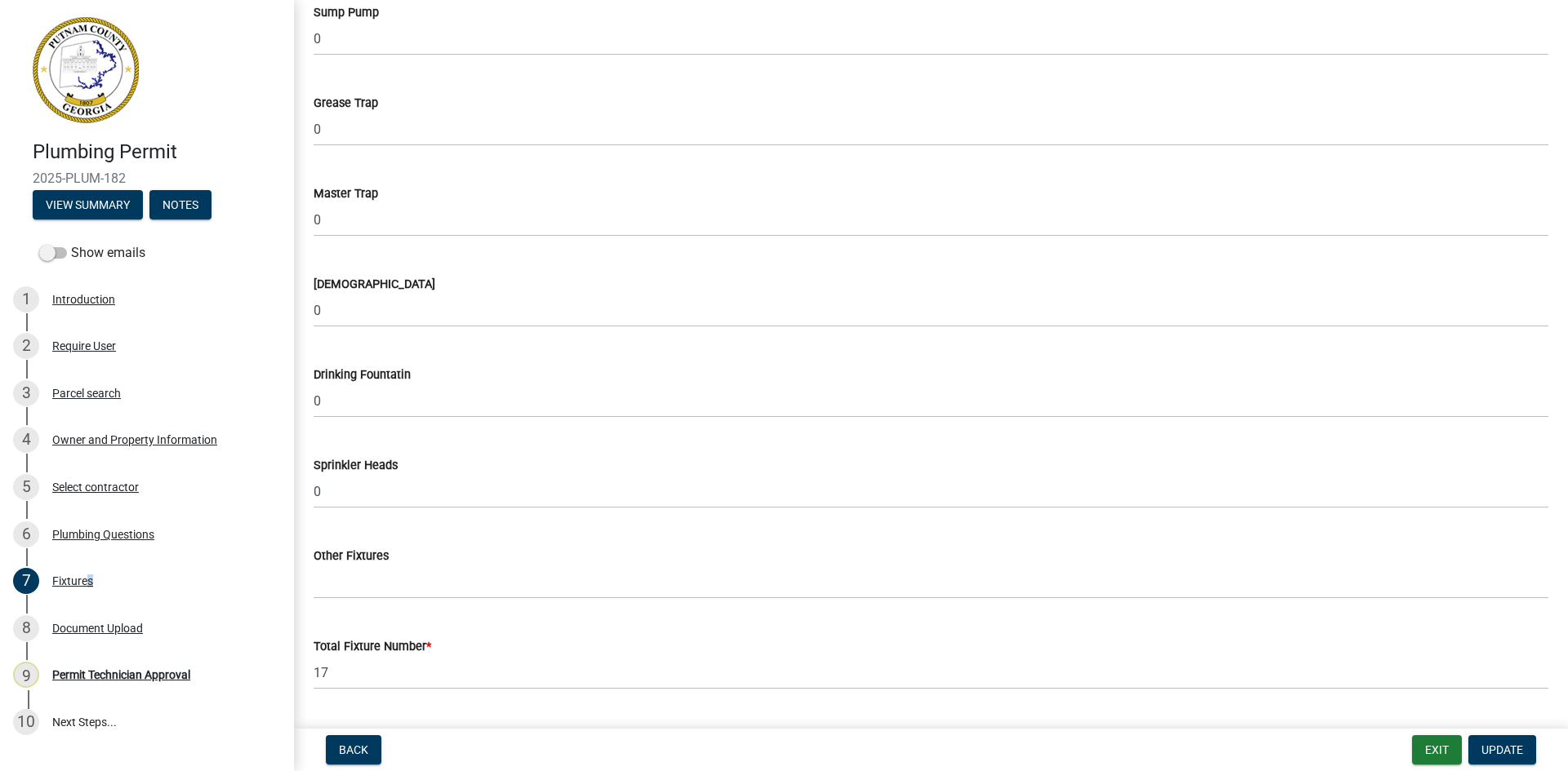
scroll to position [1647, 0]
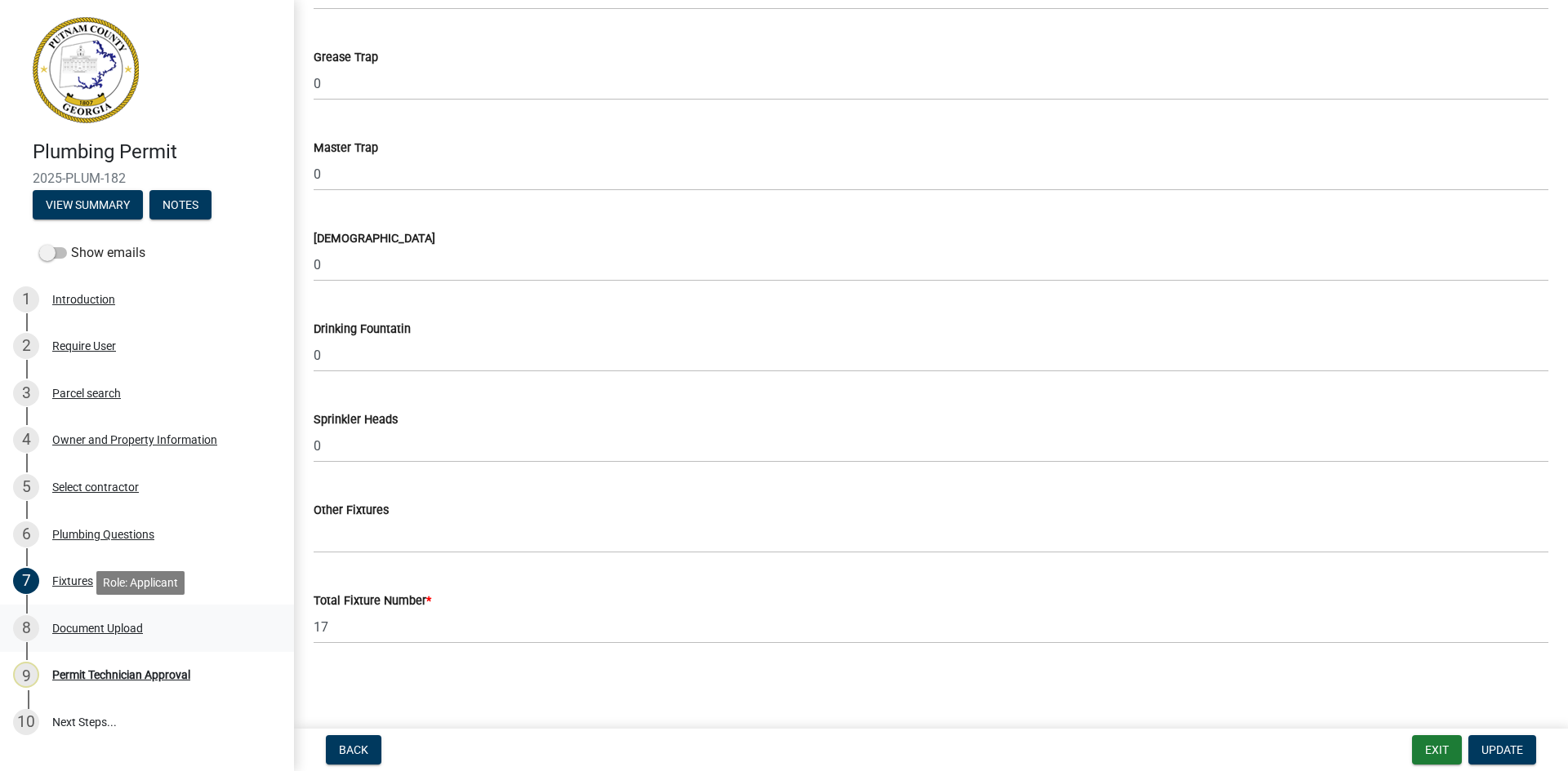
click at [125, 634] on div "Document Upload" at bounding box center [98, 628] width 91 height 11
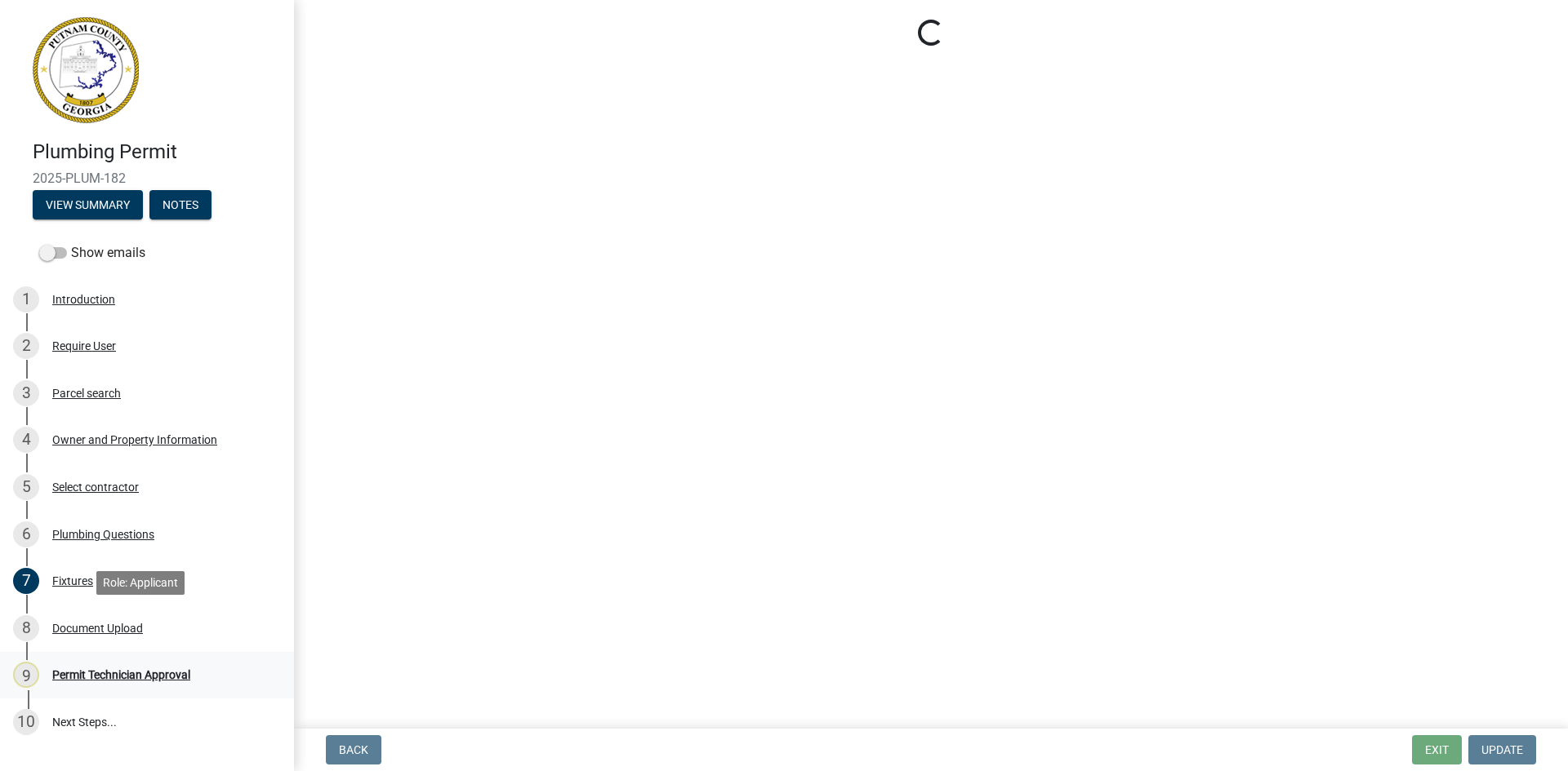
scroll to position [0, 0]
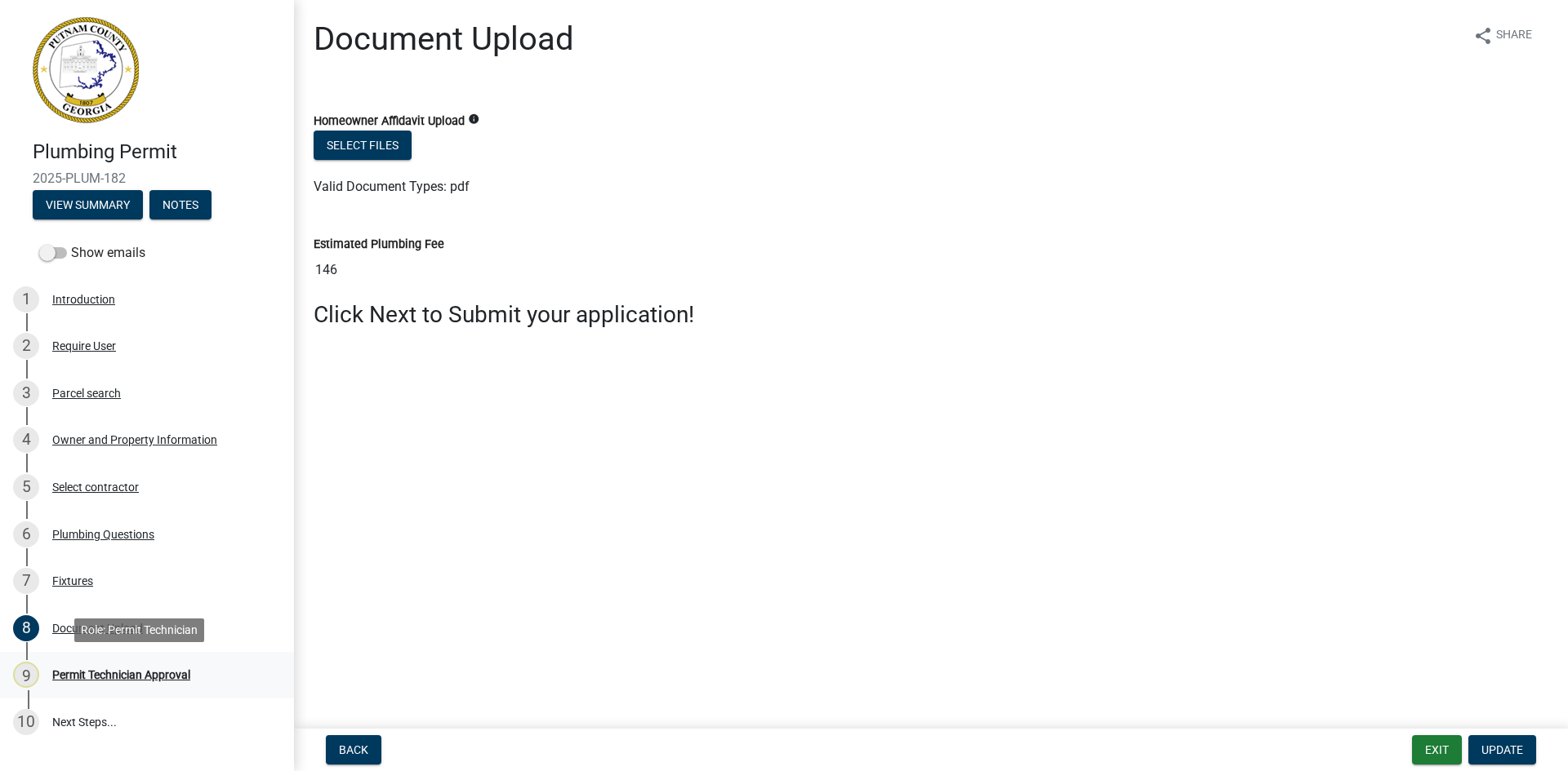
click at [144, 673] on div "Permit Technician Approval" at bounding box center [122, 674] width 138 height 11
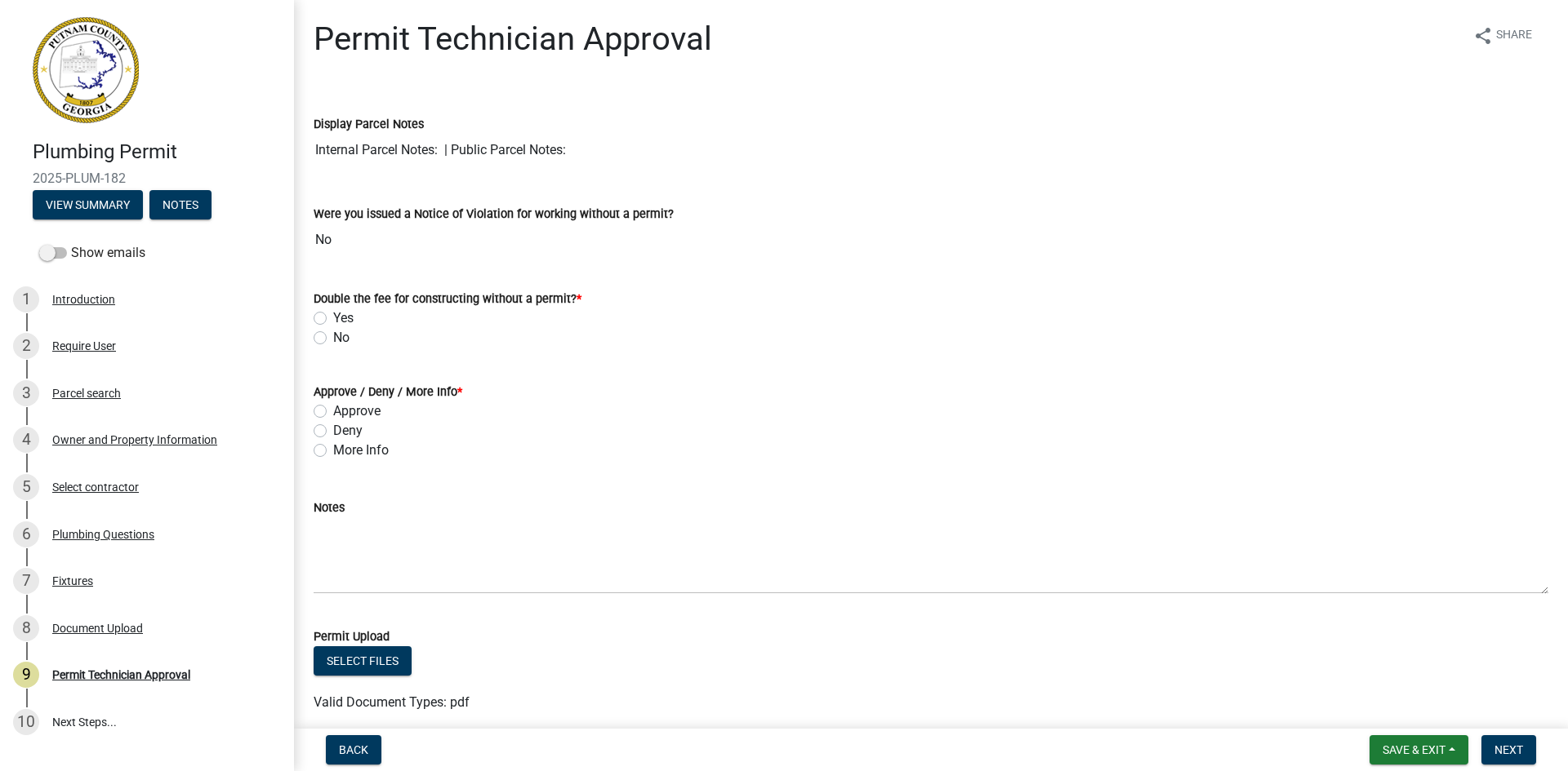
click at [333, 339] on label "No" at bounding box center [341, 337] width 16 height 20
click at [333, 339] on input "No" at bounding box center [338, 333] width 10 height 10
radio input "true"
click at [333, 407] on label "Approve" at bounding box center [356, 411] width 47 height 20
click at [333, 407] on input "Approve" at bounding box center [338, 406] width 10 height 10
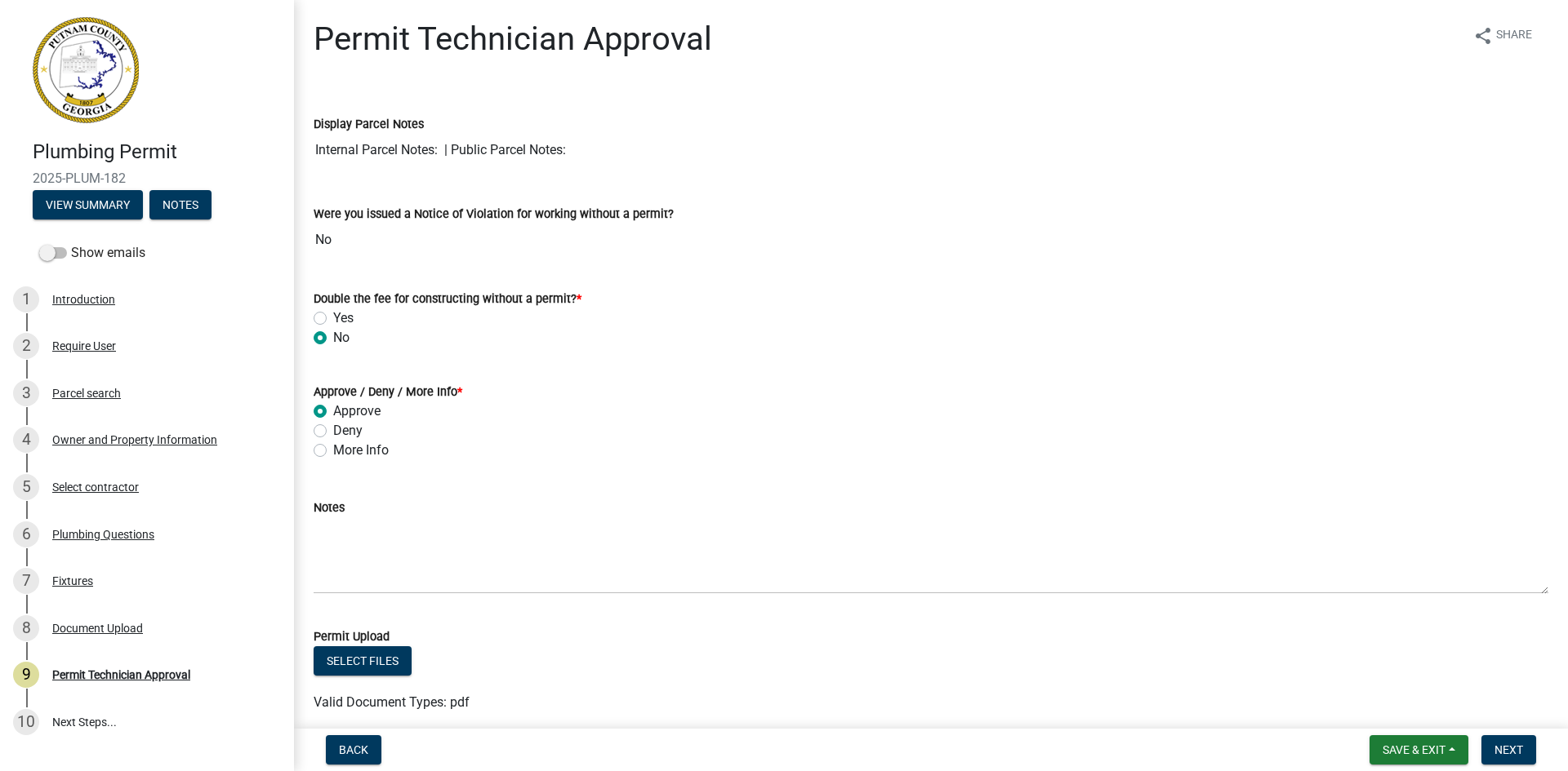
radio input "true"
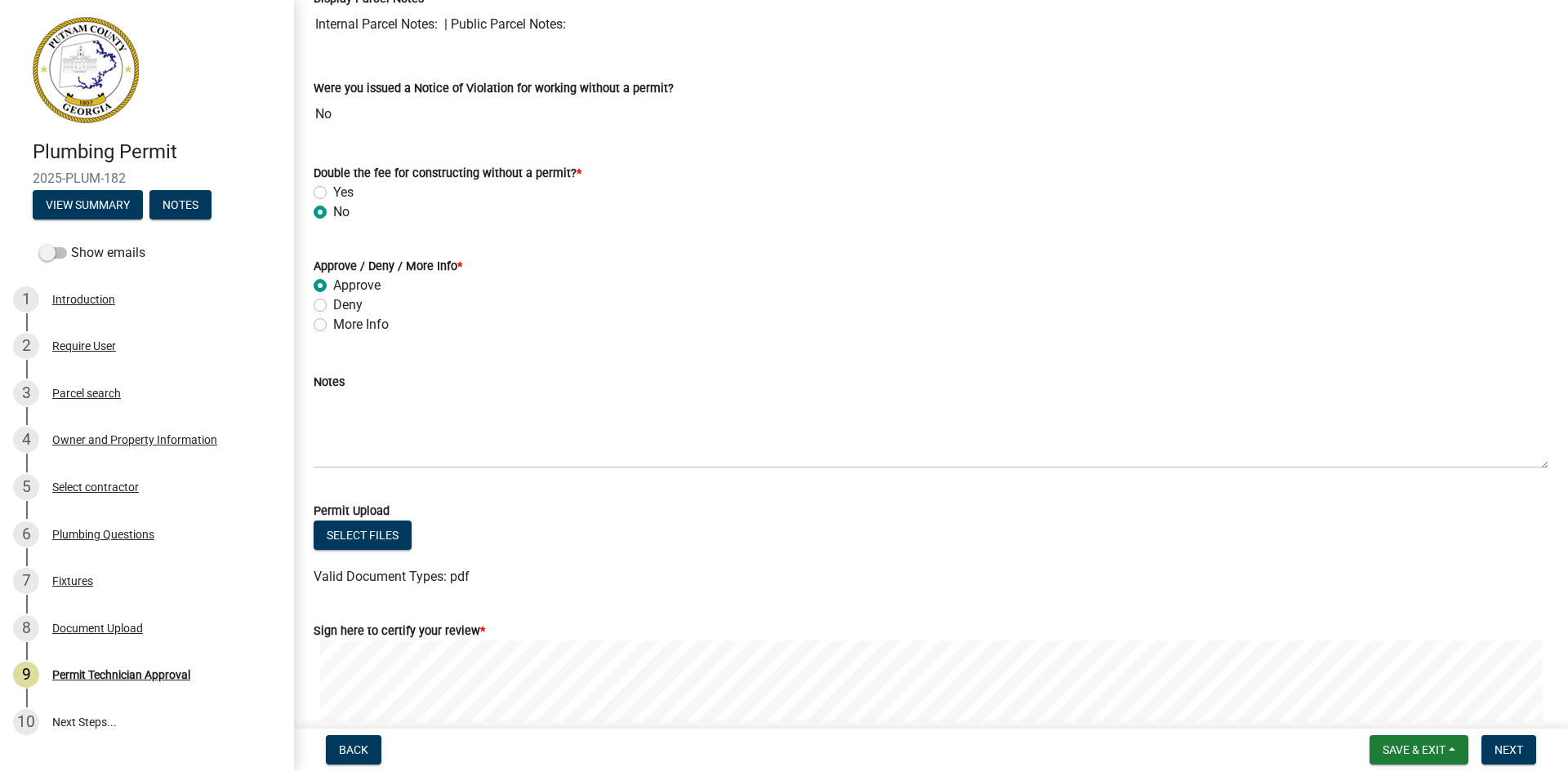
scroll to position [278, 0]
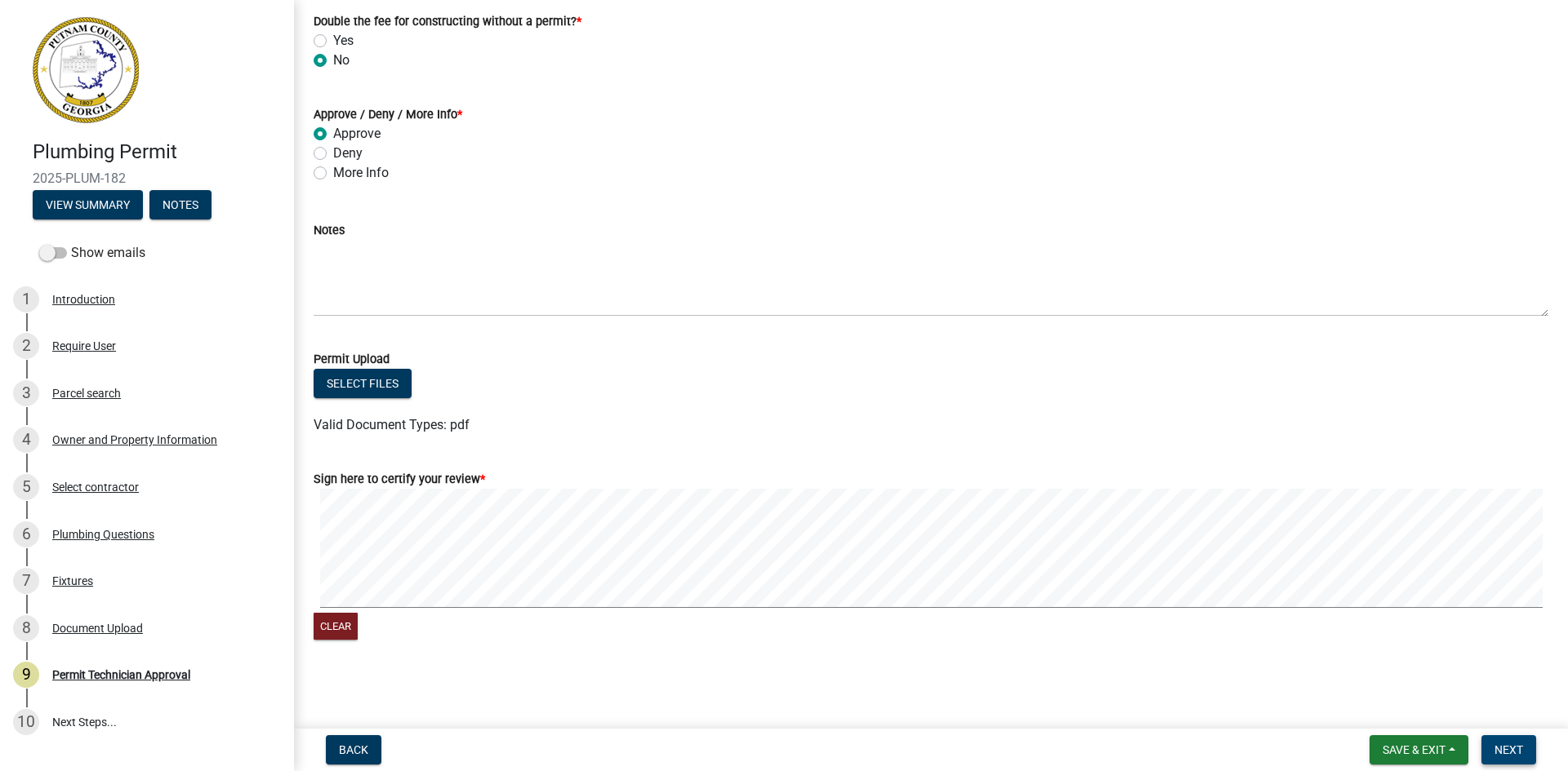
click at [1509, 743] on span "Next" at bounding box center [1508, 749] width 28 height 13
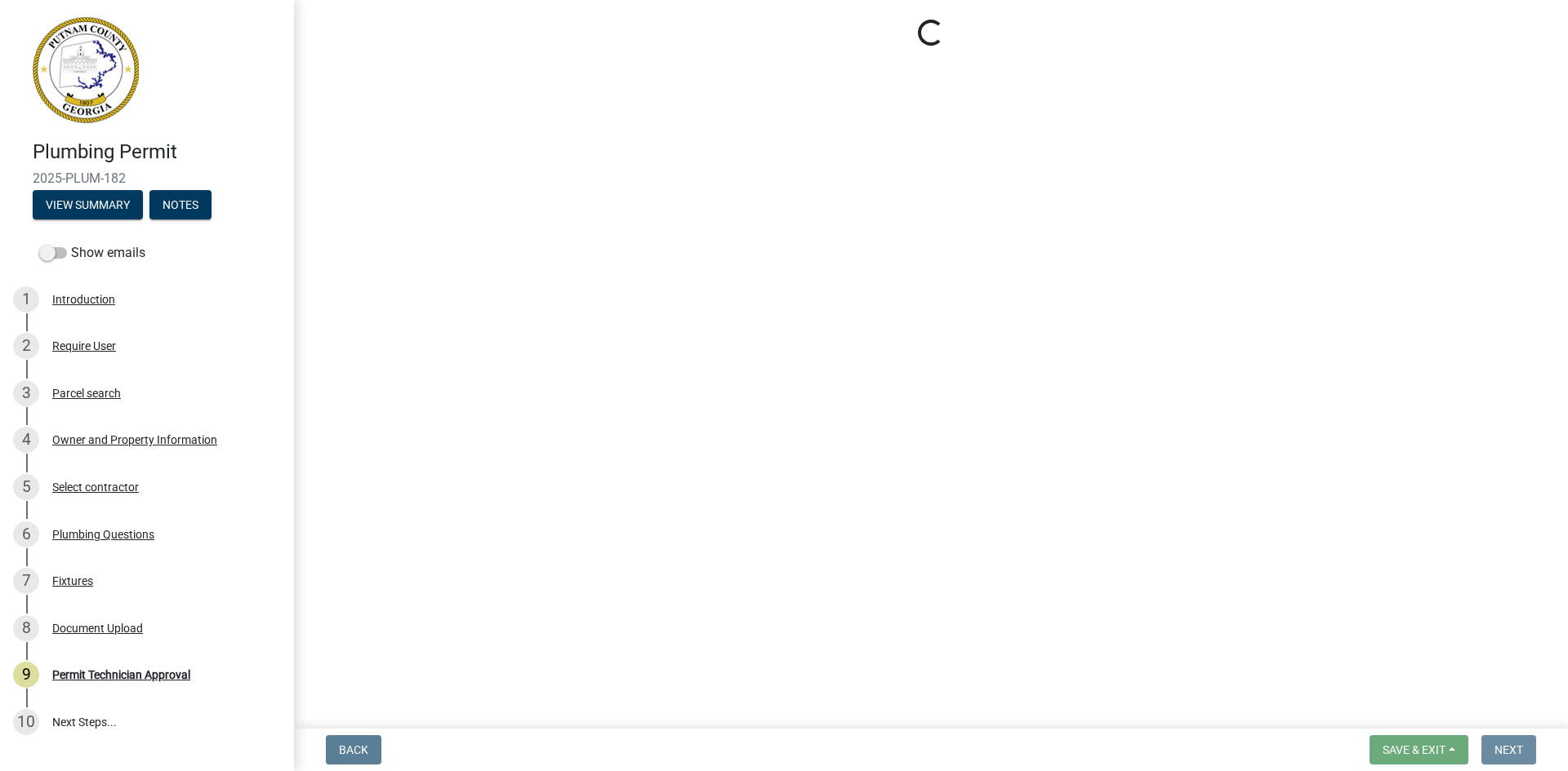
scroll to position [0, 0]
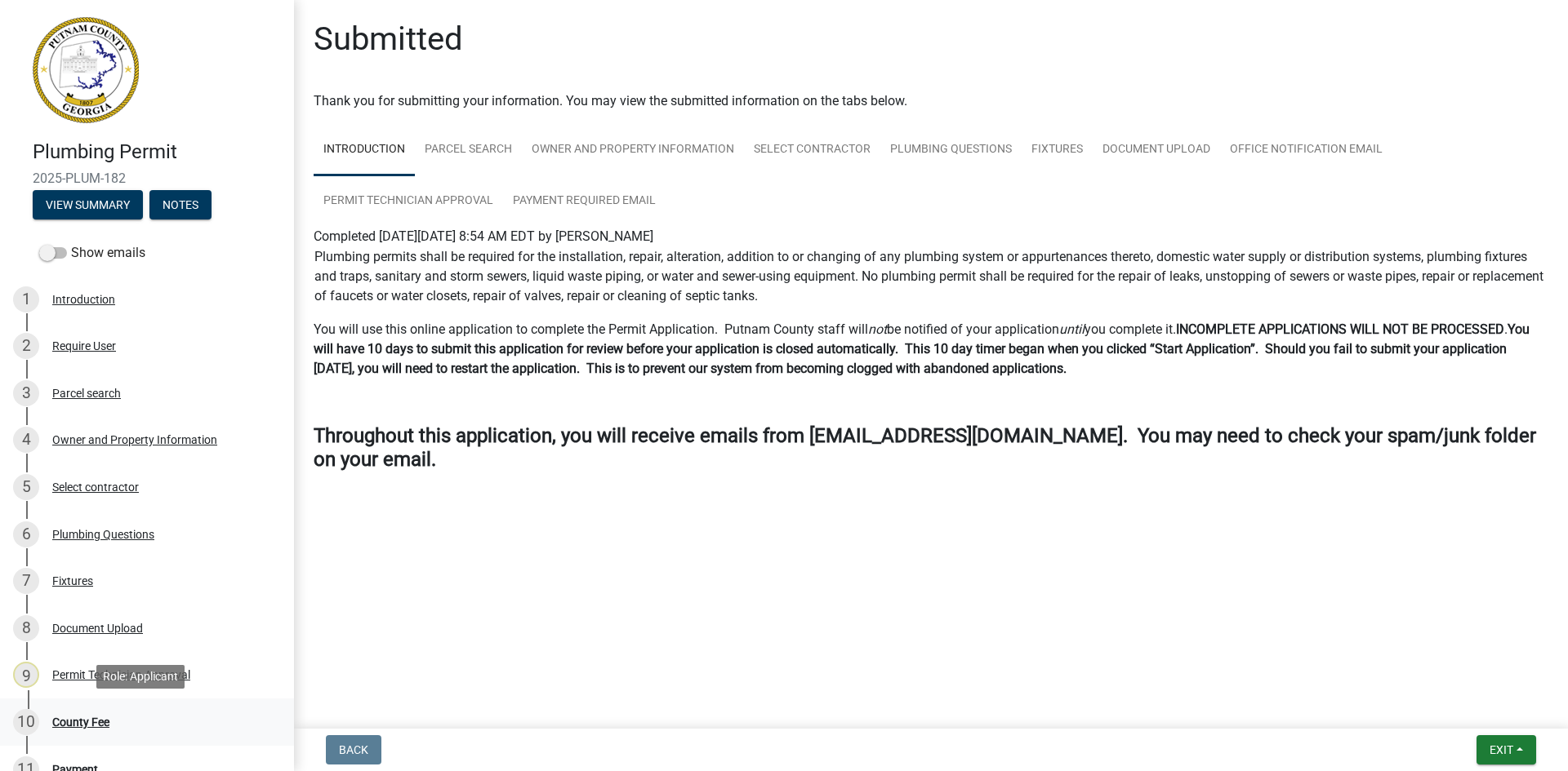
click at [89, 721] on div "County Fee" at bounding box center [81, 722] width 57 height 11
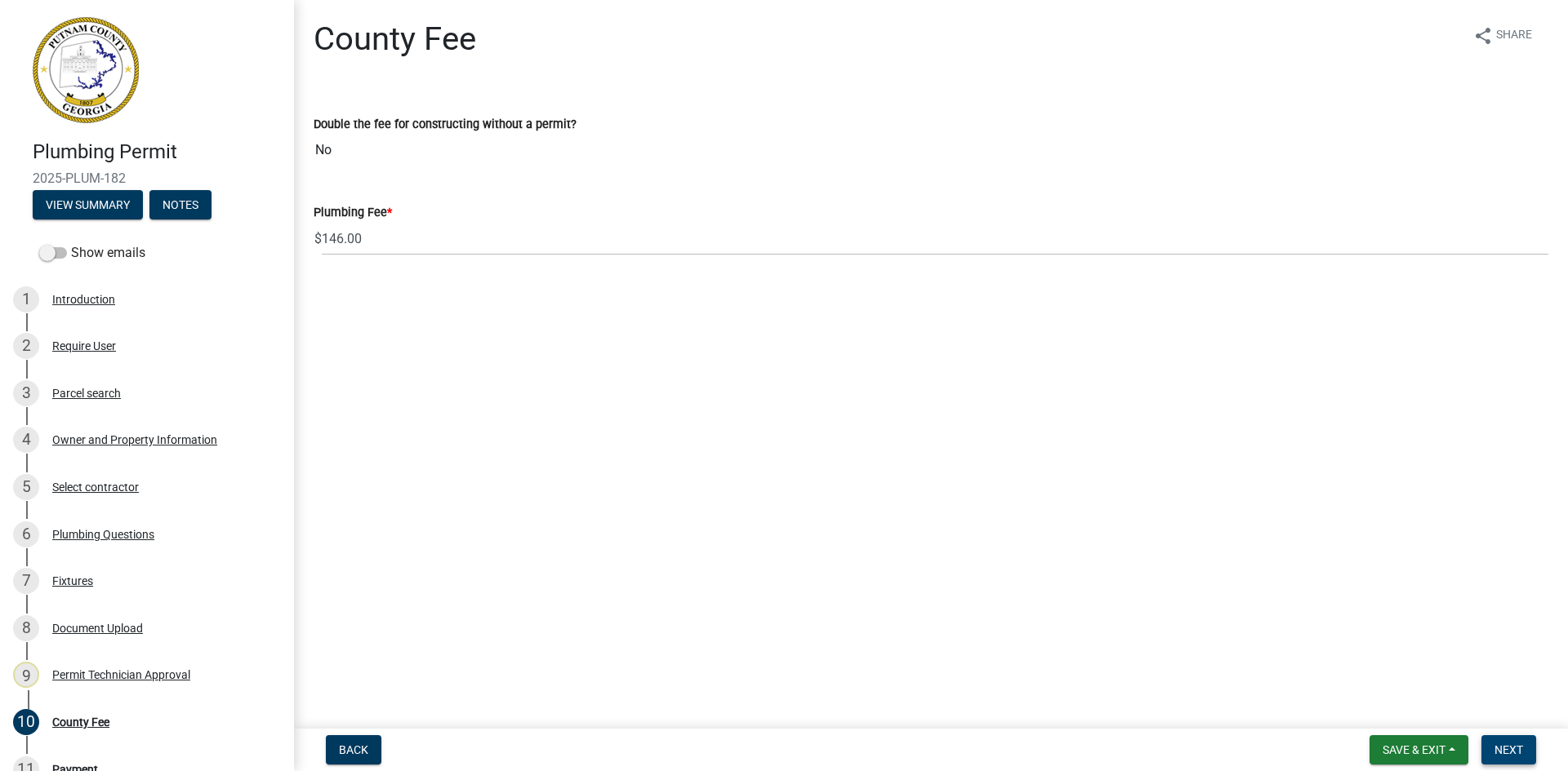
click at [1502, 746] on span "Next" at bounding box center [1508, 749] width 28 height 13
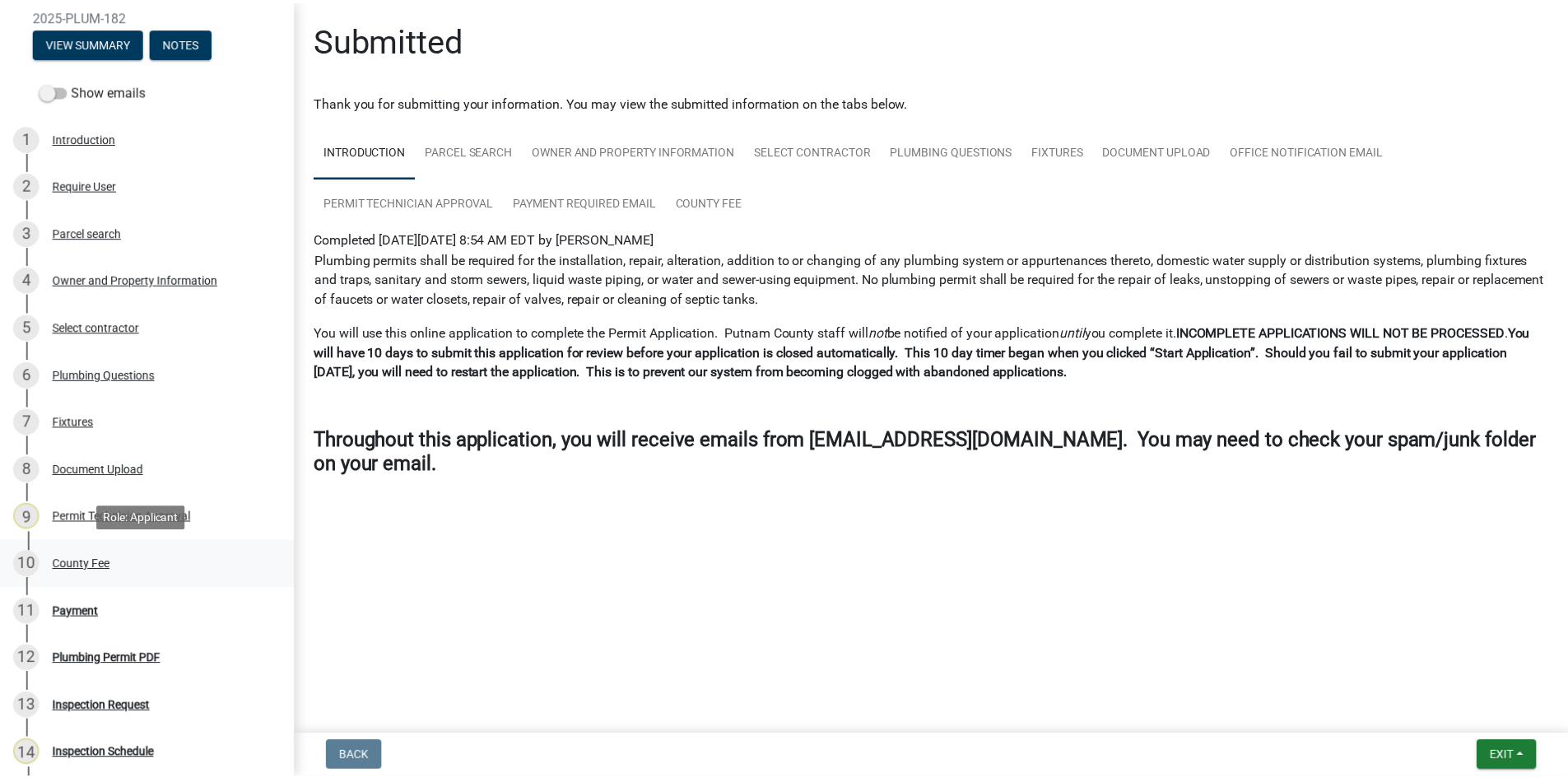
scroll to position [412, 0]
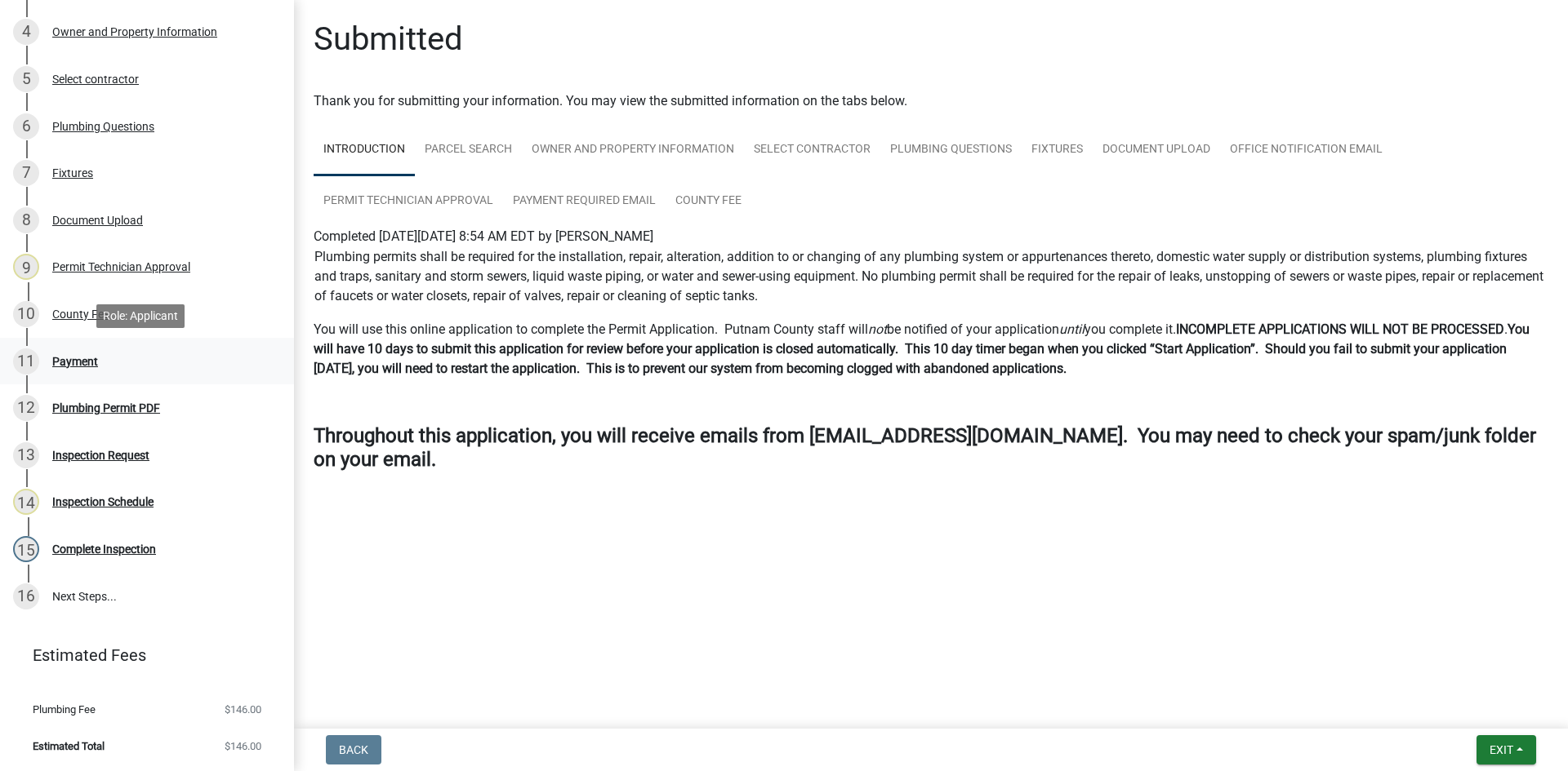
click at [72, 349] on div "11 Payment" at bounding box center [140, 361] width 255 height 26
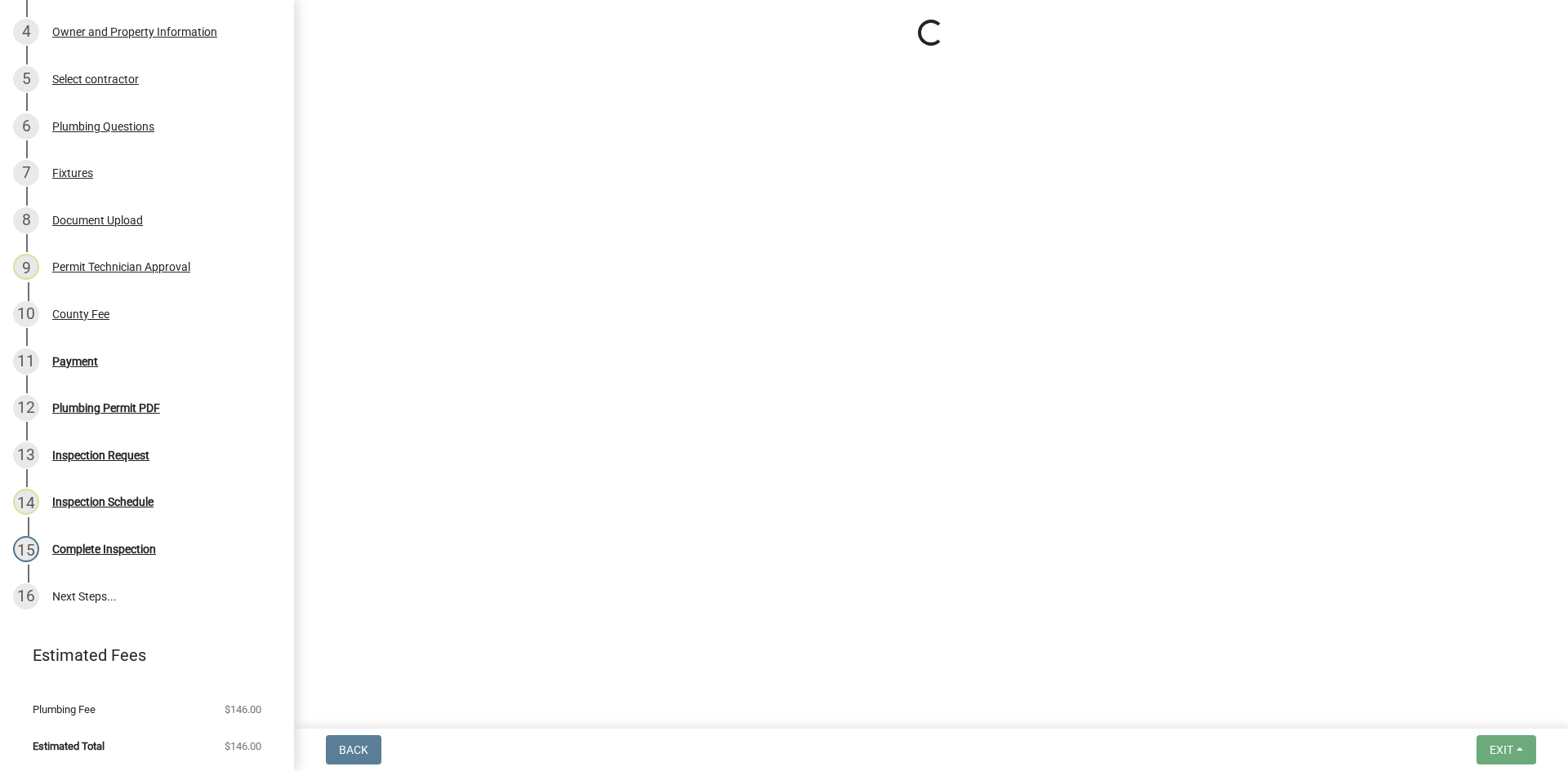
select select "3: 3"
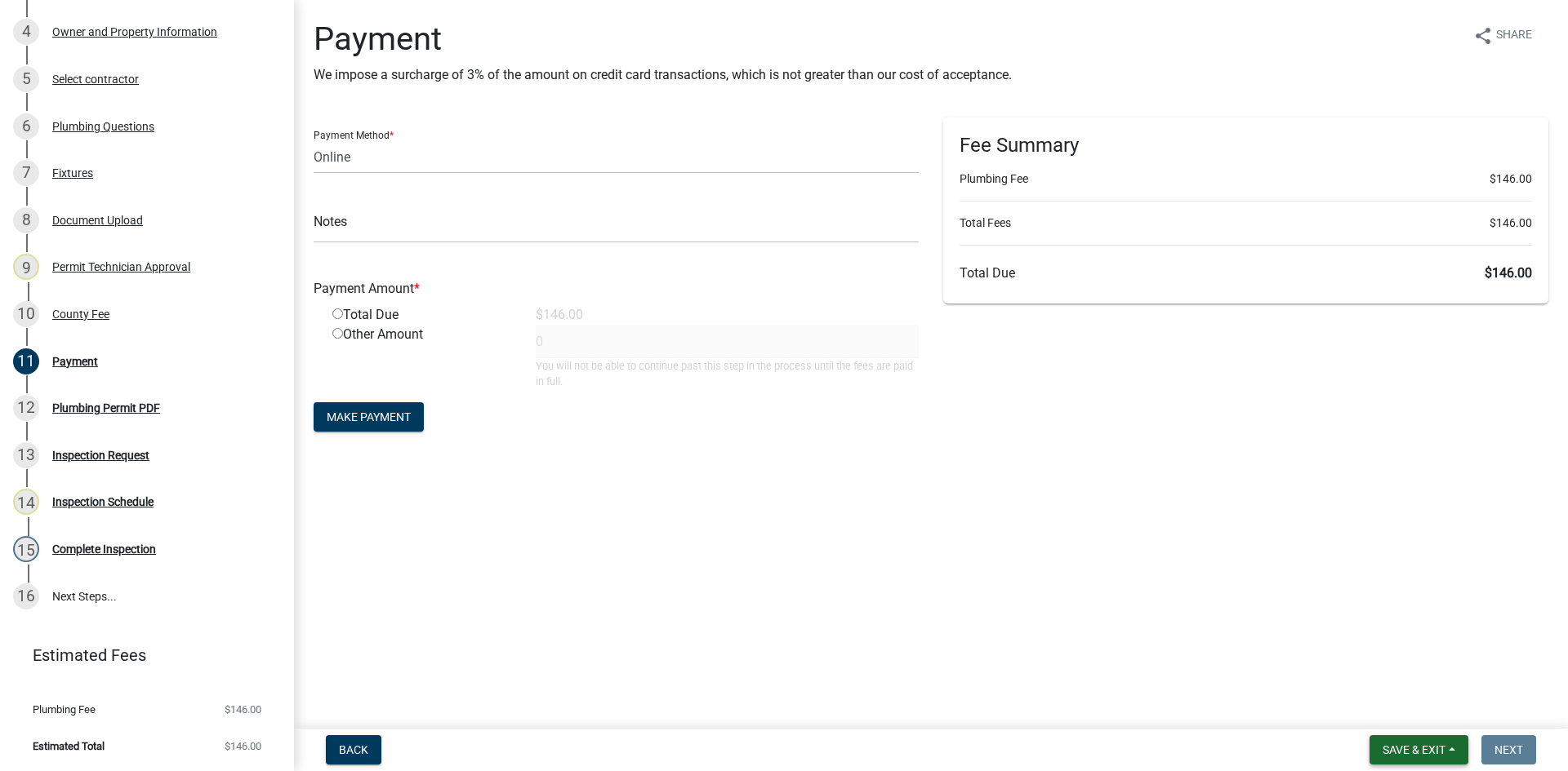
click at [1391, 749] on span "Save & Exit" at bounding box center [1414, 749] width 63 height 13
click at [1420, 691] on button "Save & Exit" at bounding box center [1402, 707] width 130 height 39
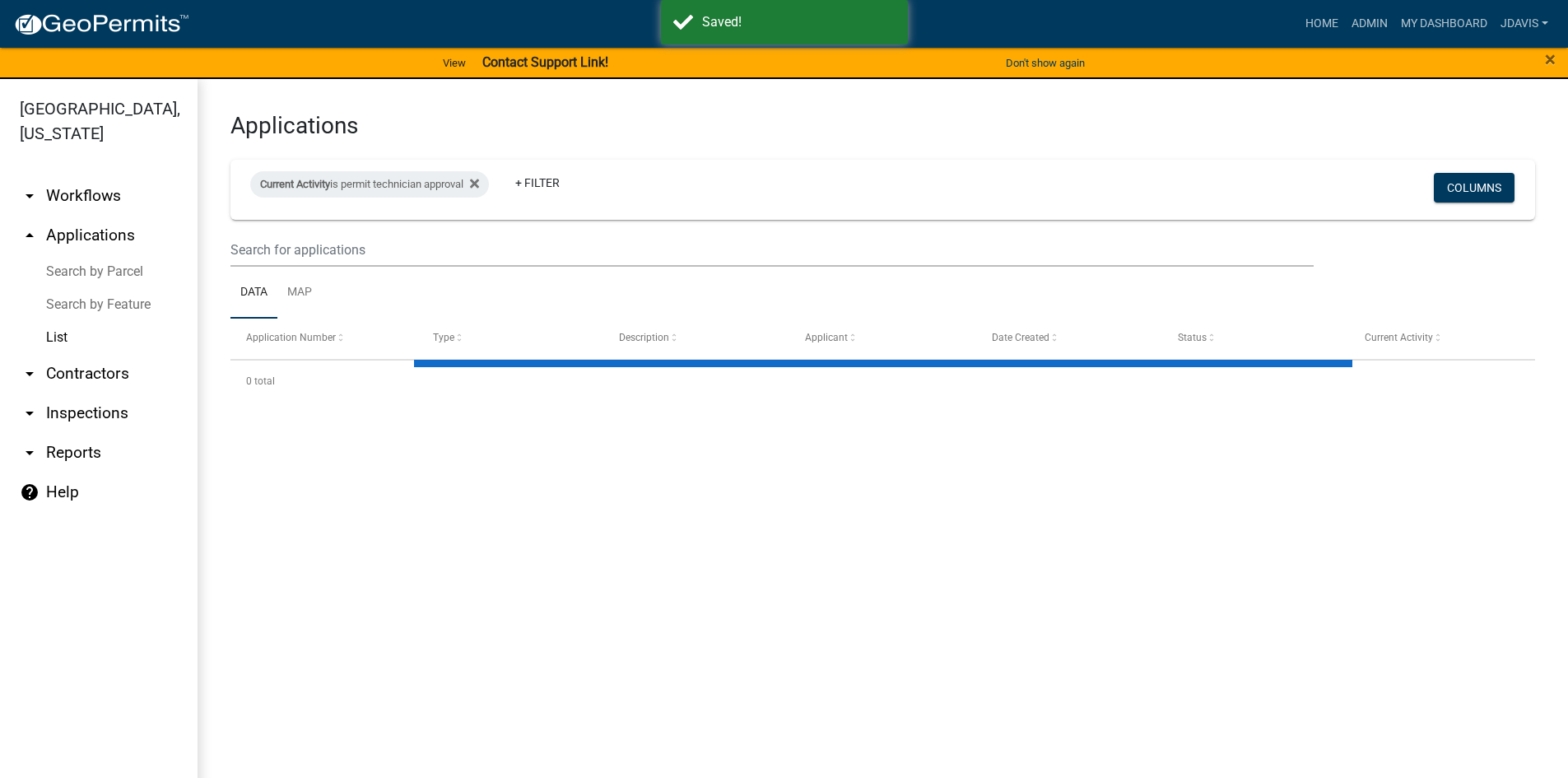
select select "2: 50"
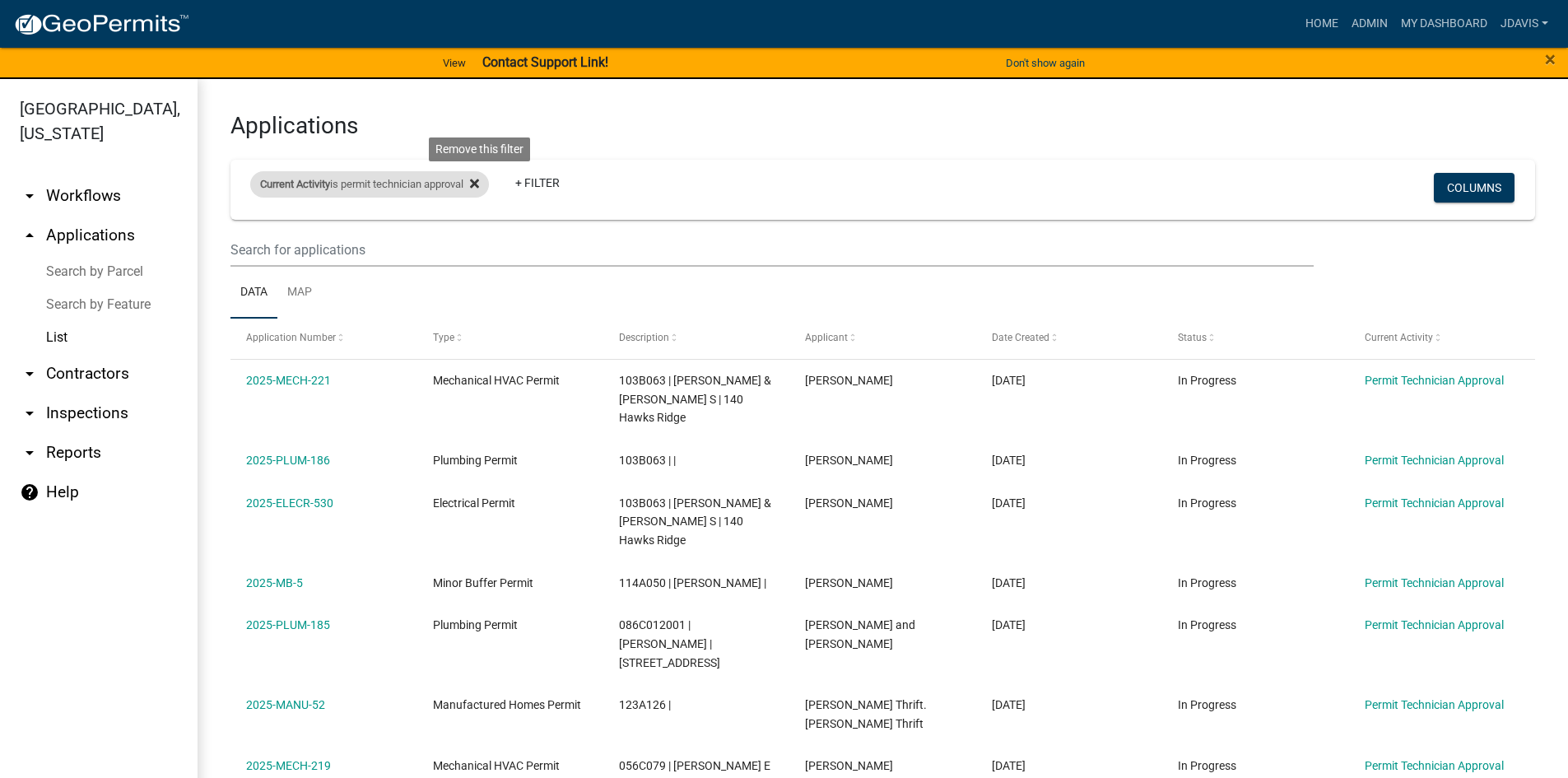
click at [479, 183] on icon at bounding box center [474, 184] width 9 height 9
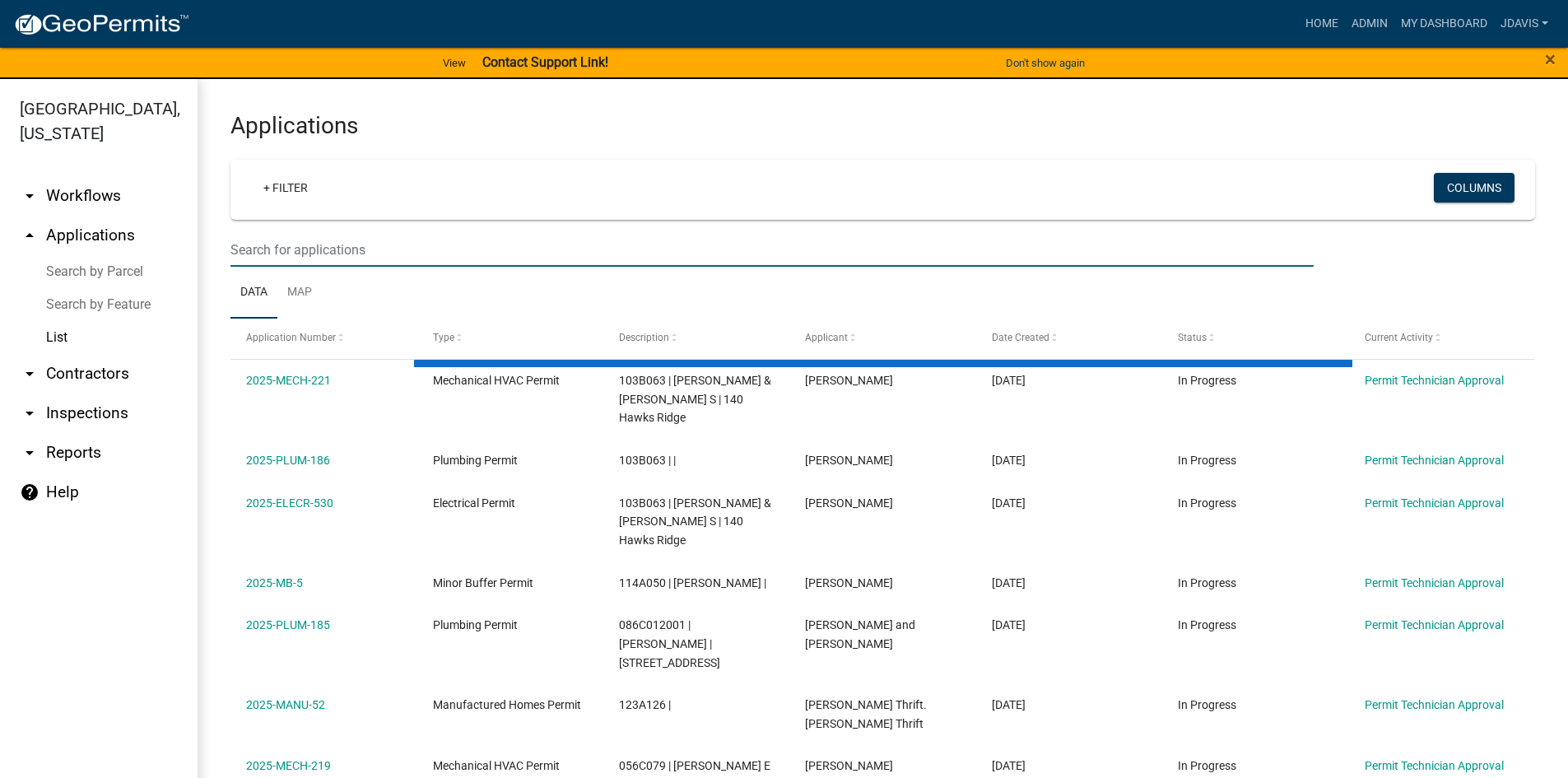
click at [275, 243] on input "text" at bounding box center [772, 250] width 1083 height 34
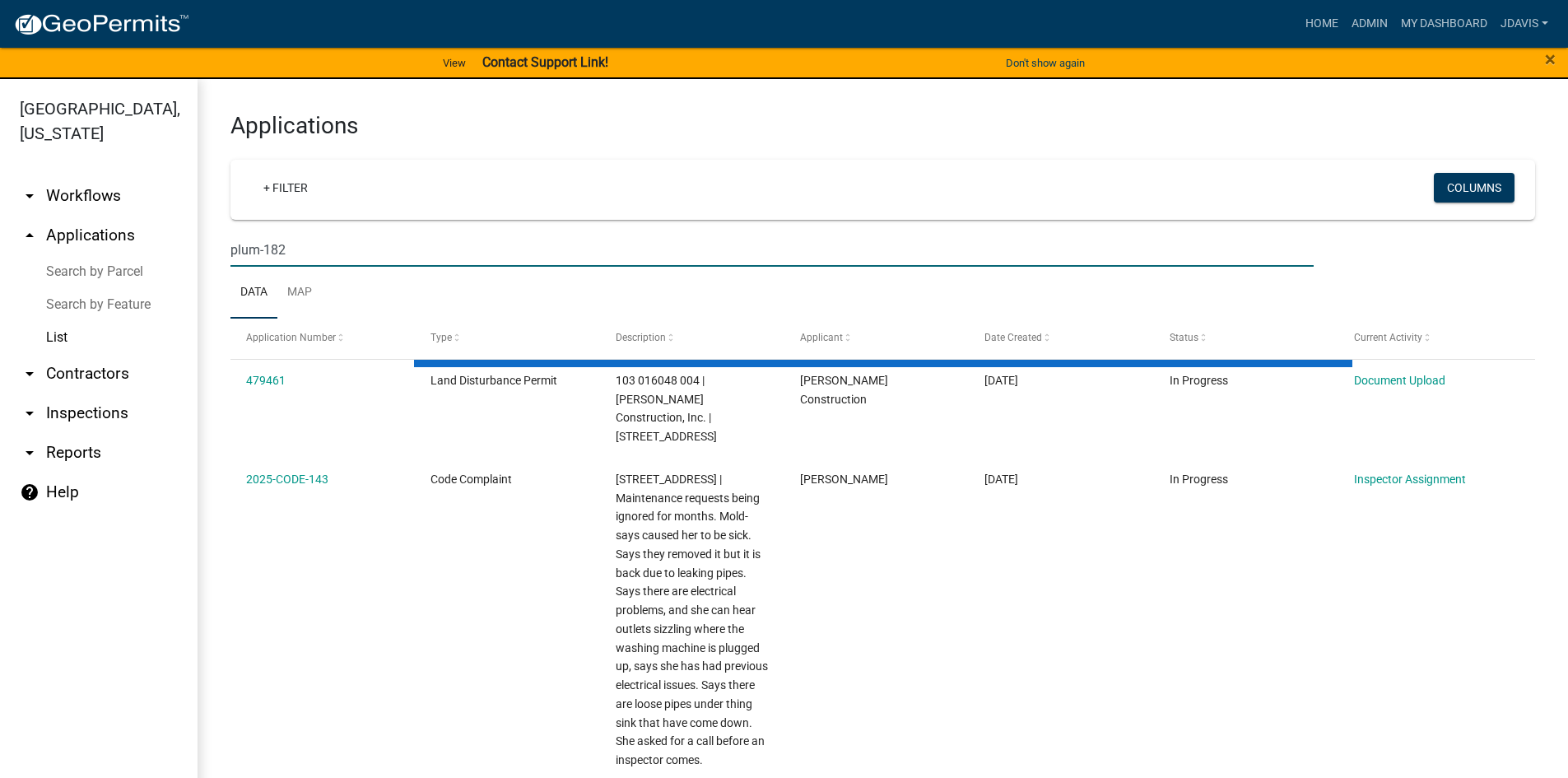
type input "plum-182"
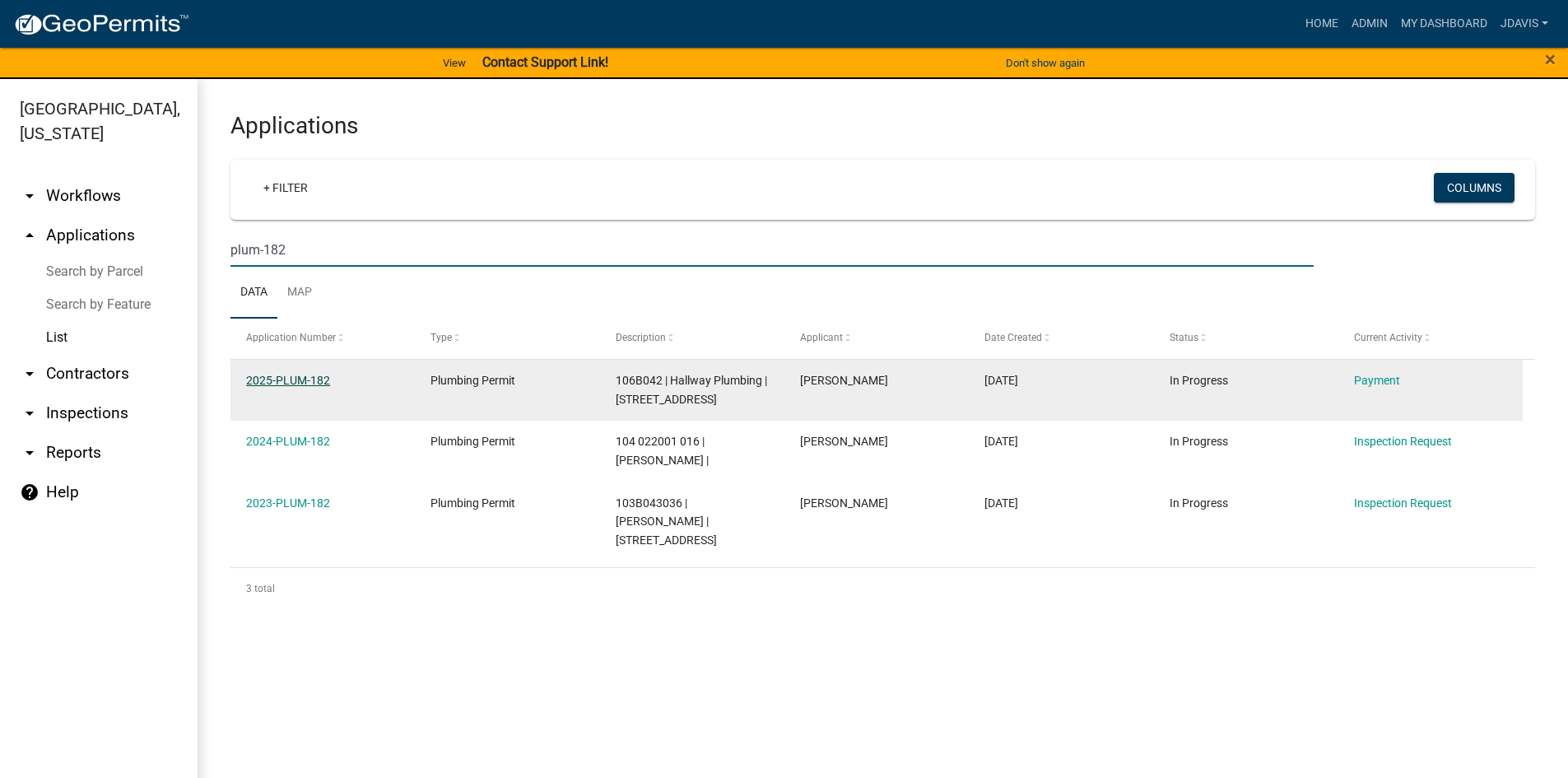
click at [312, 379] on link "2025-PLUM-182" at bounding box center [288, 380] width 84 height 13
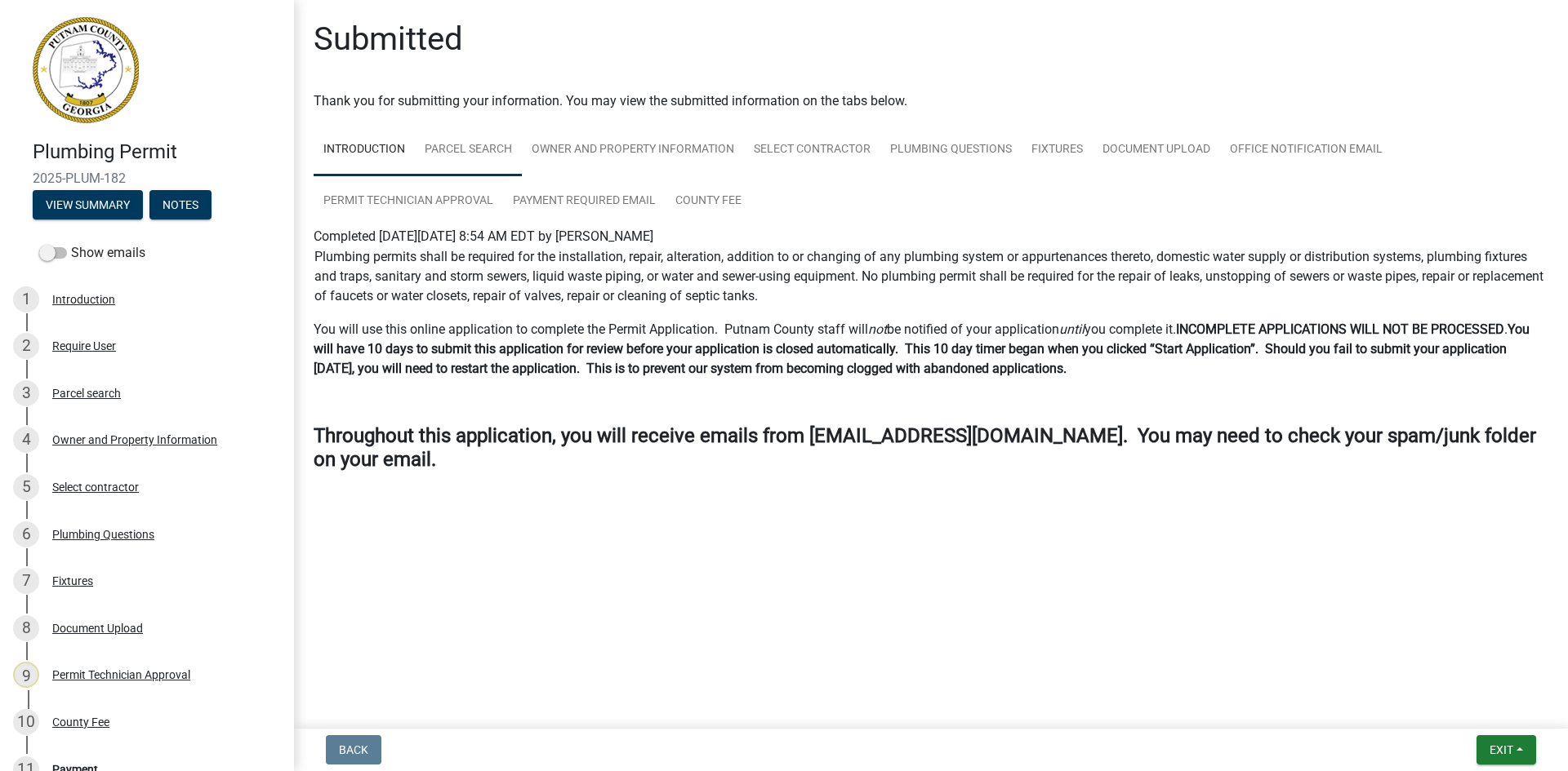
click at [488, 133] on link "Parcel search" at bounding box center [469, 150] width 107 height 53
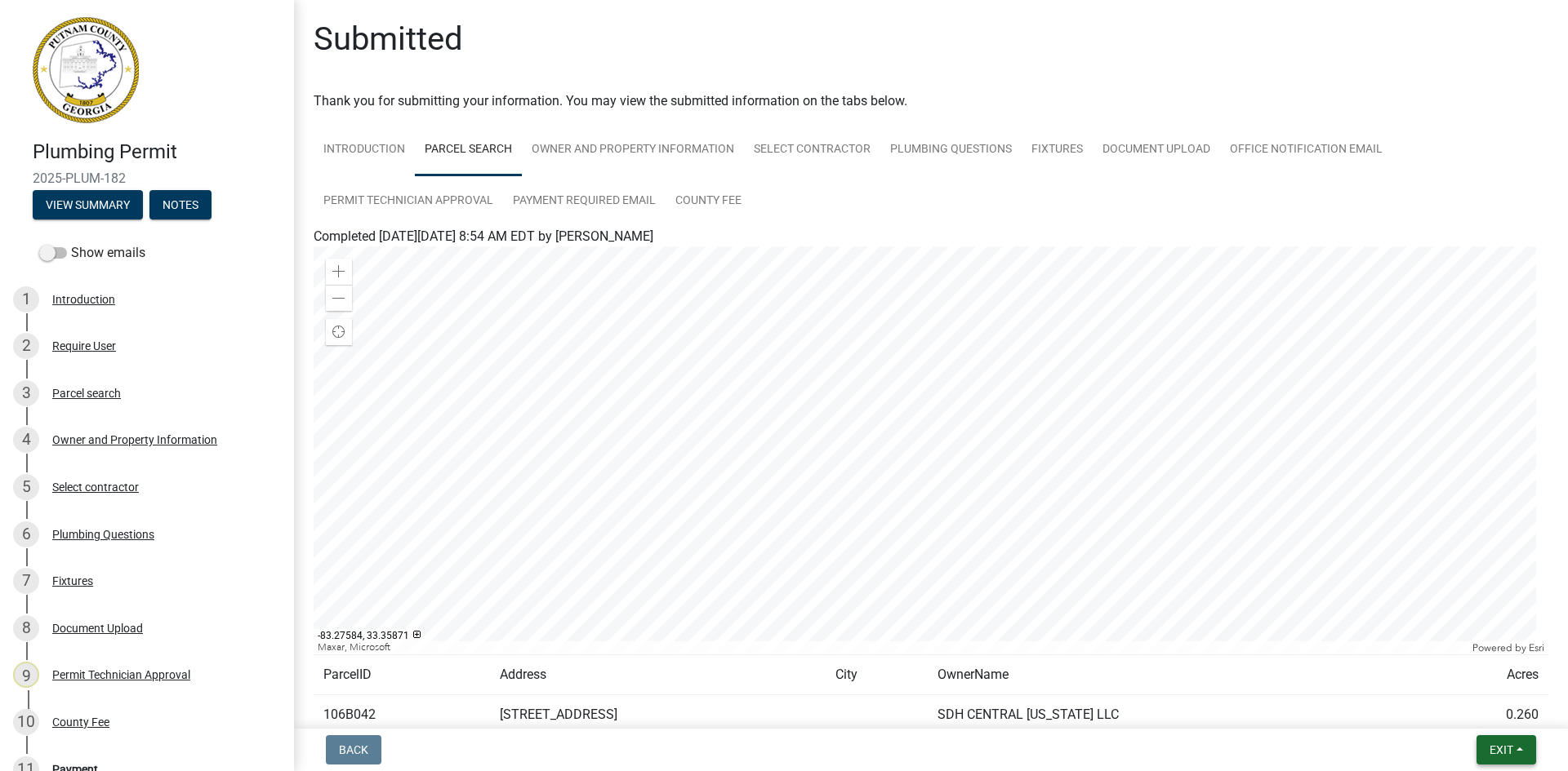
click at [1515, 755] on button "Exit" at bounding box center [1506, 749] width 60 height 29
click at [1534, 725] on button "Save & Exit" at bounding box center [1470, 707] width 130 height 39
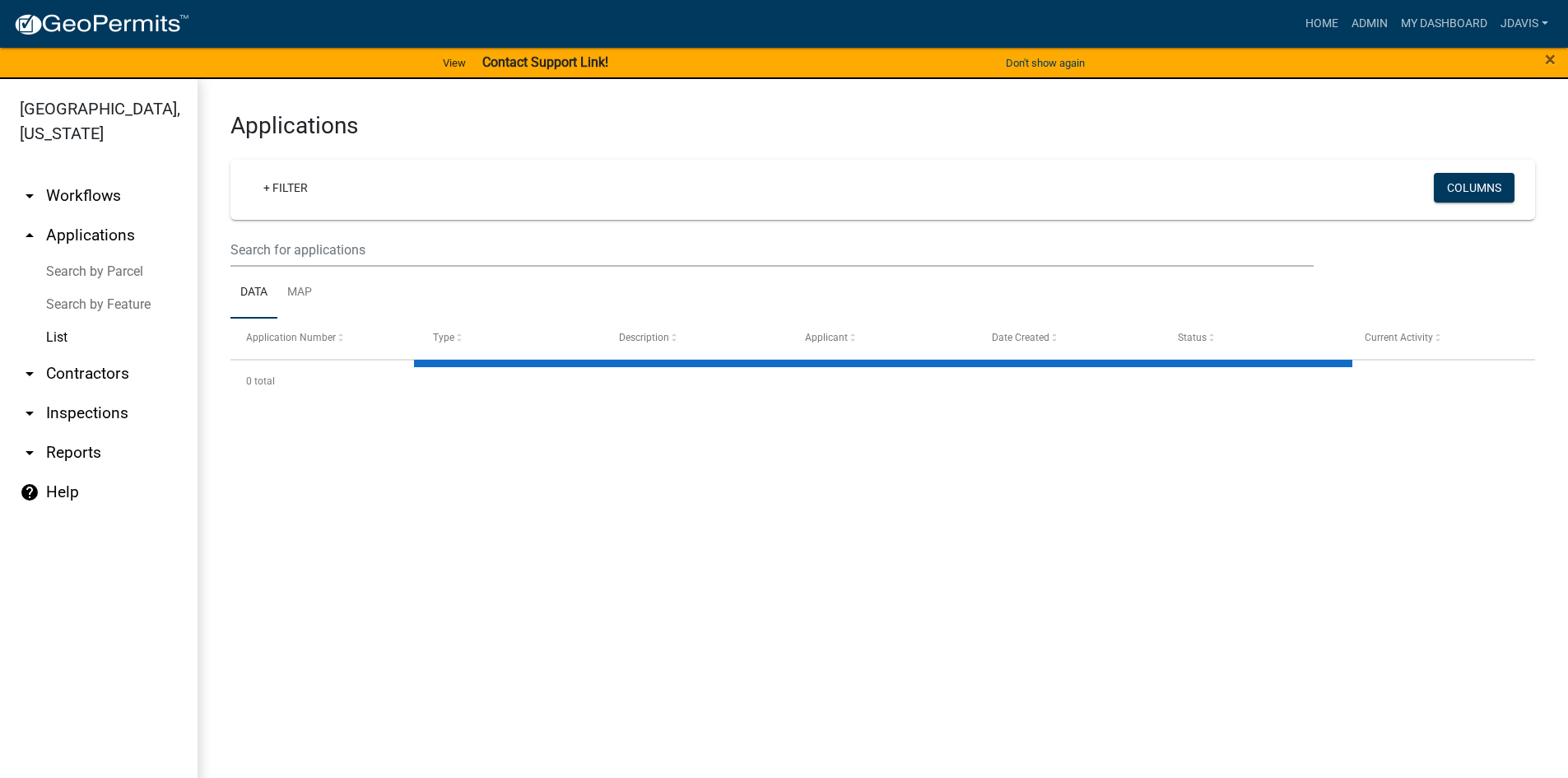
select select "2: 50"
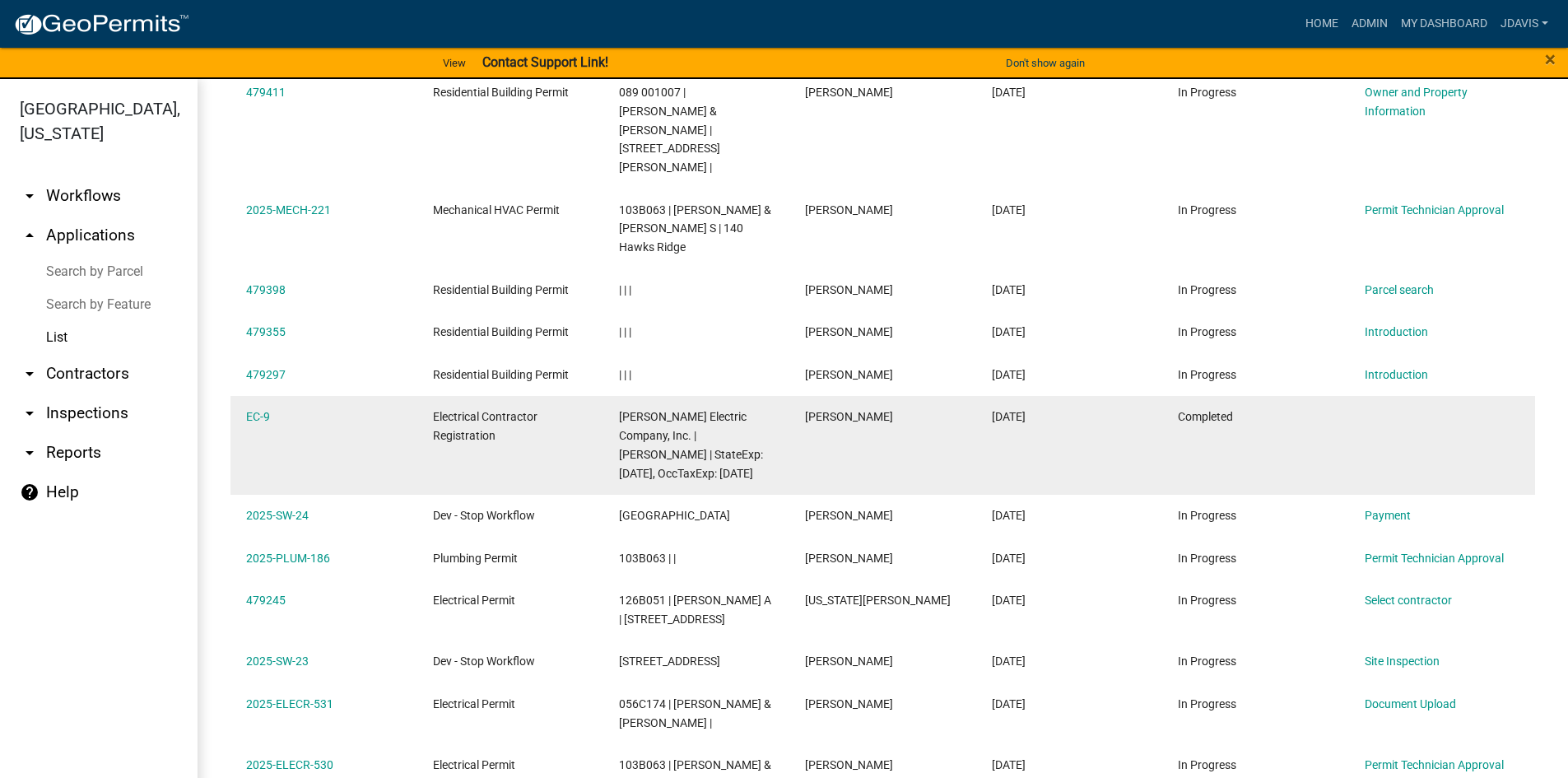
scroll to position [988, 0]
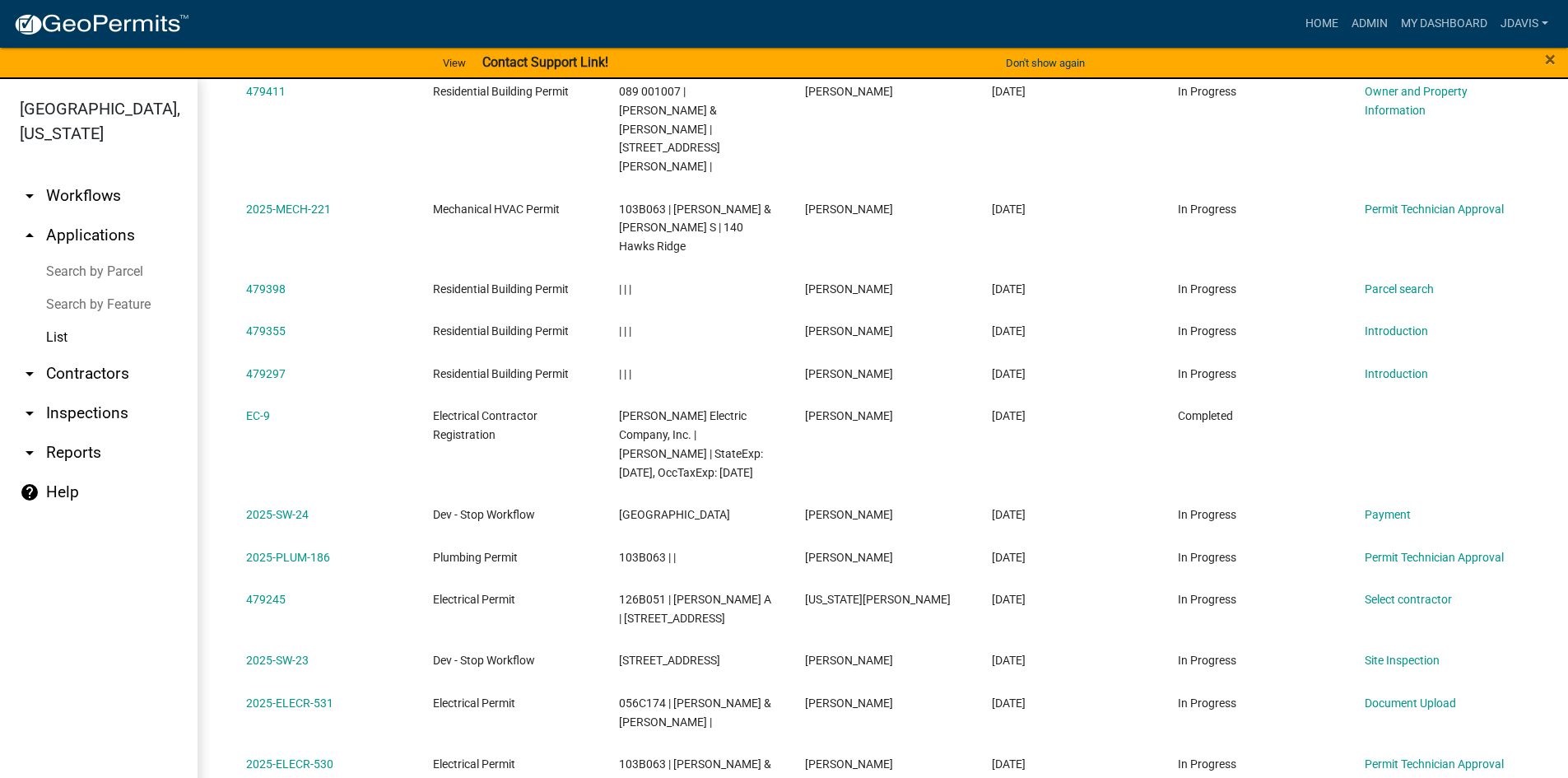
click at [112, 278] on link "Search by Parcel" at bounding box center [98, 272] width 198 height 33
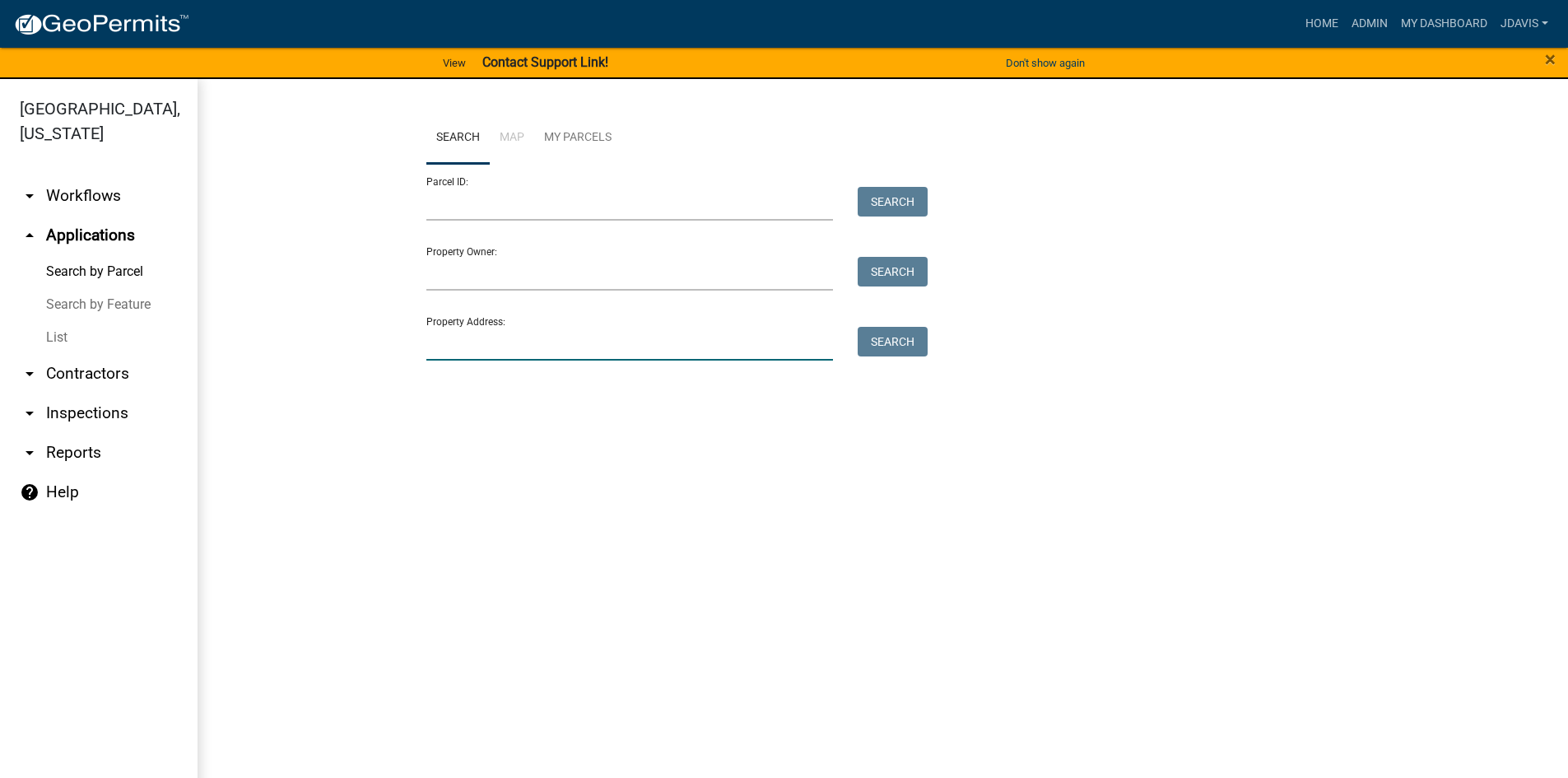
click at [572, 333] on input "Property Address:" at bounding box center [630, 344] width 407 height 34
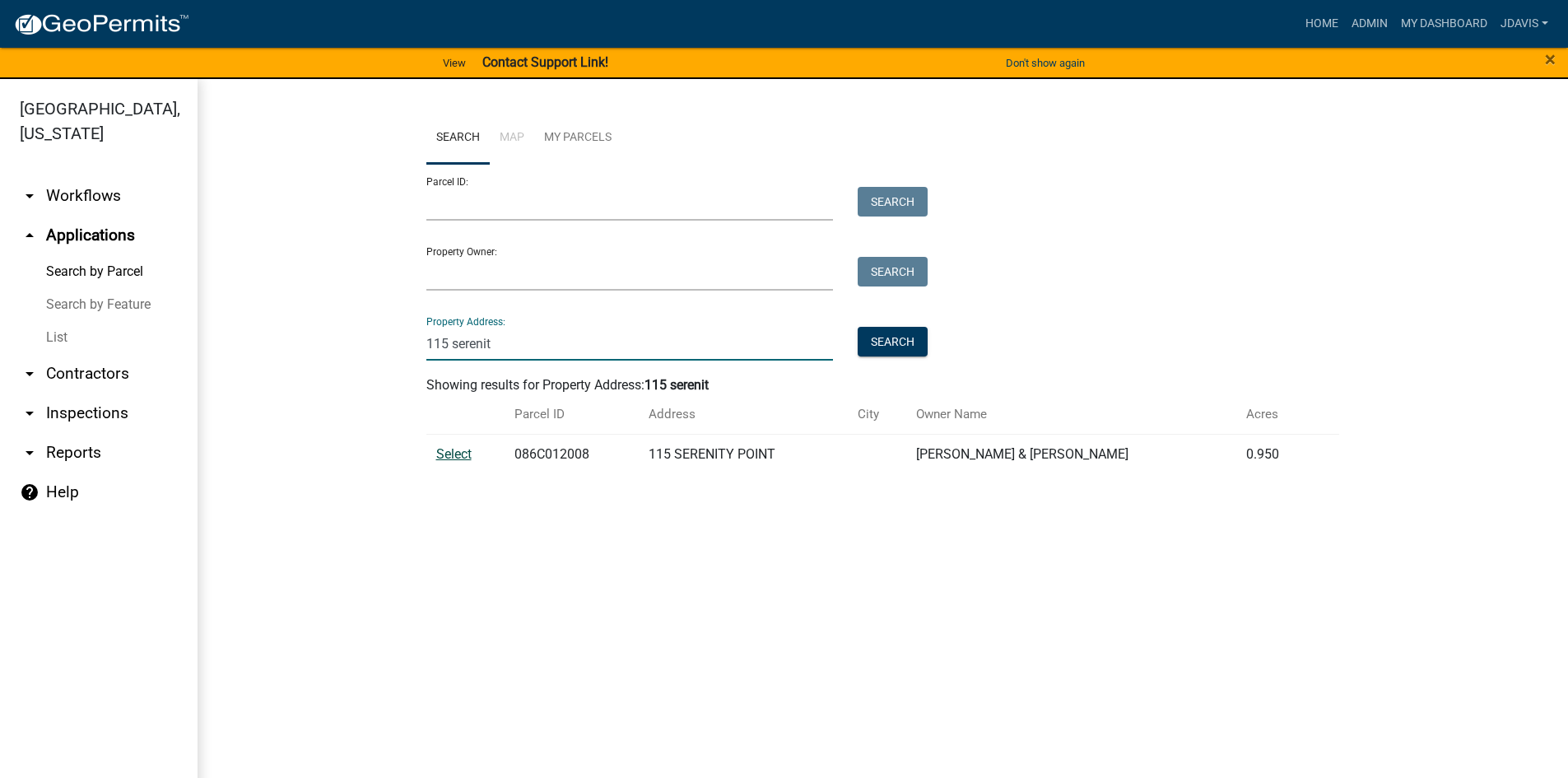
type input "115 serenit"
click at [465, 451] on span "Select" at bounding box center [453, 454] width 36 height 16
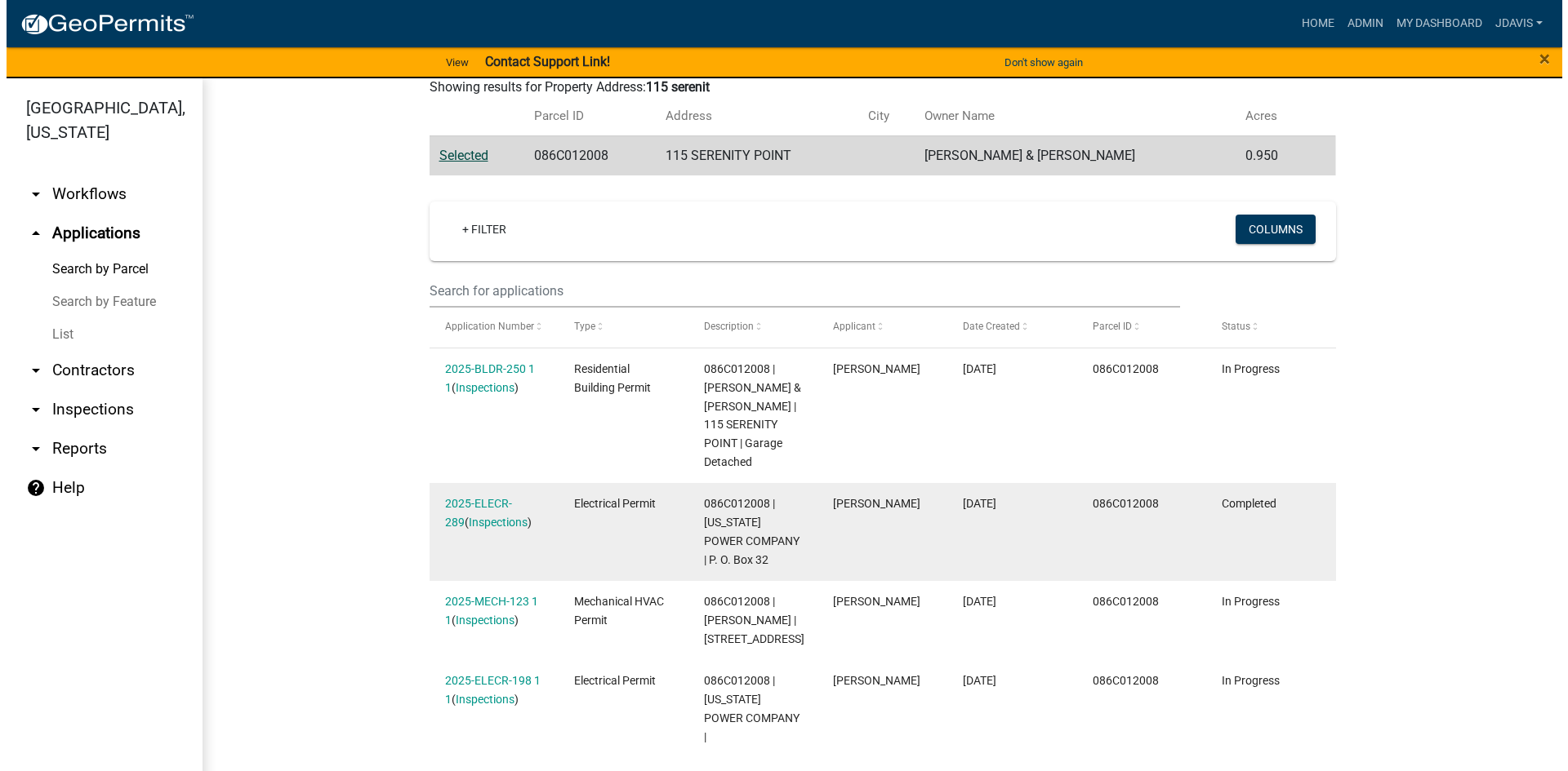
scroll to position [326, 0]
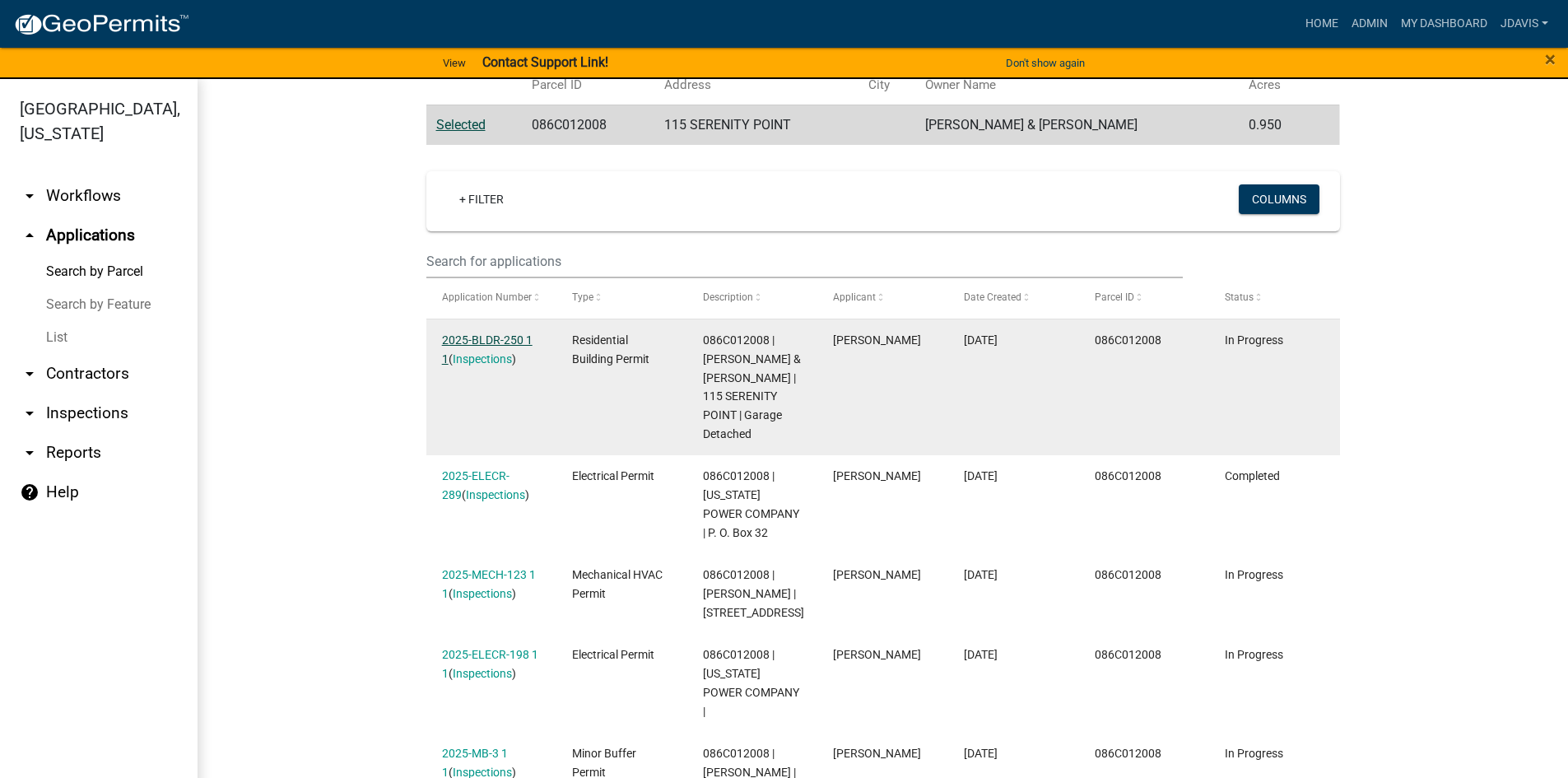
click at [502, 339] on link "2025-BLDR-250 1 1" at bounding box center [487, 349] width 90 height 32
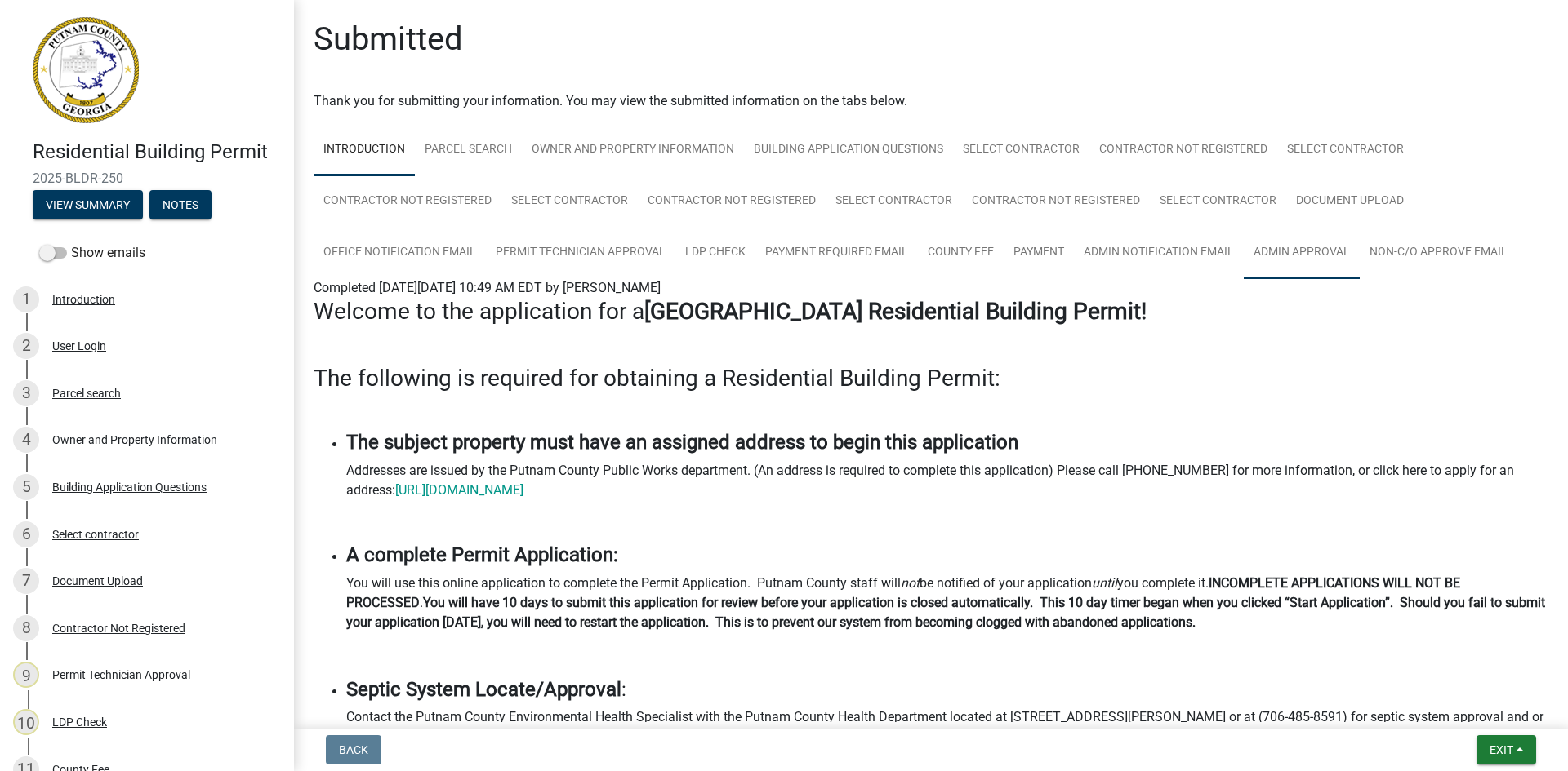
click at [1343, 244] on link "Admin Approval" at bounding box center [1301, 253] width 116 height 53
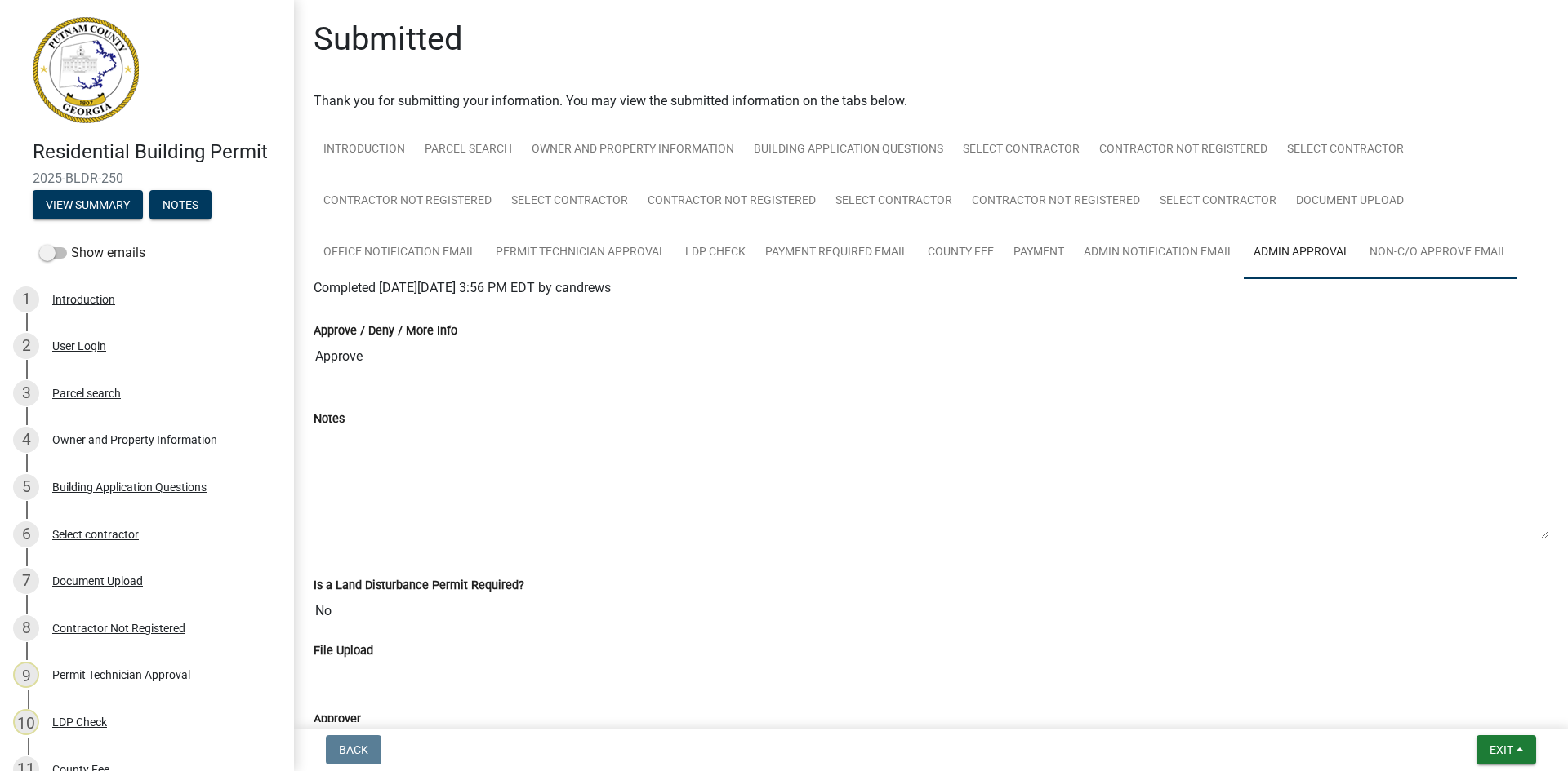
click at [1481, 249] on link "Non-C/O Approve Email" at bounding box center [1438, 253] width 158 height 53
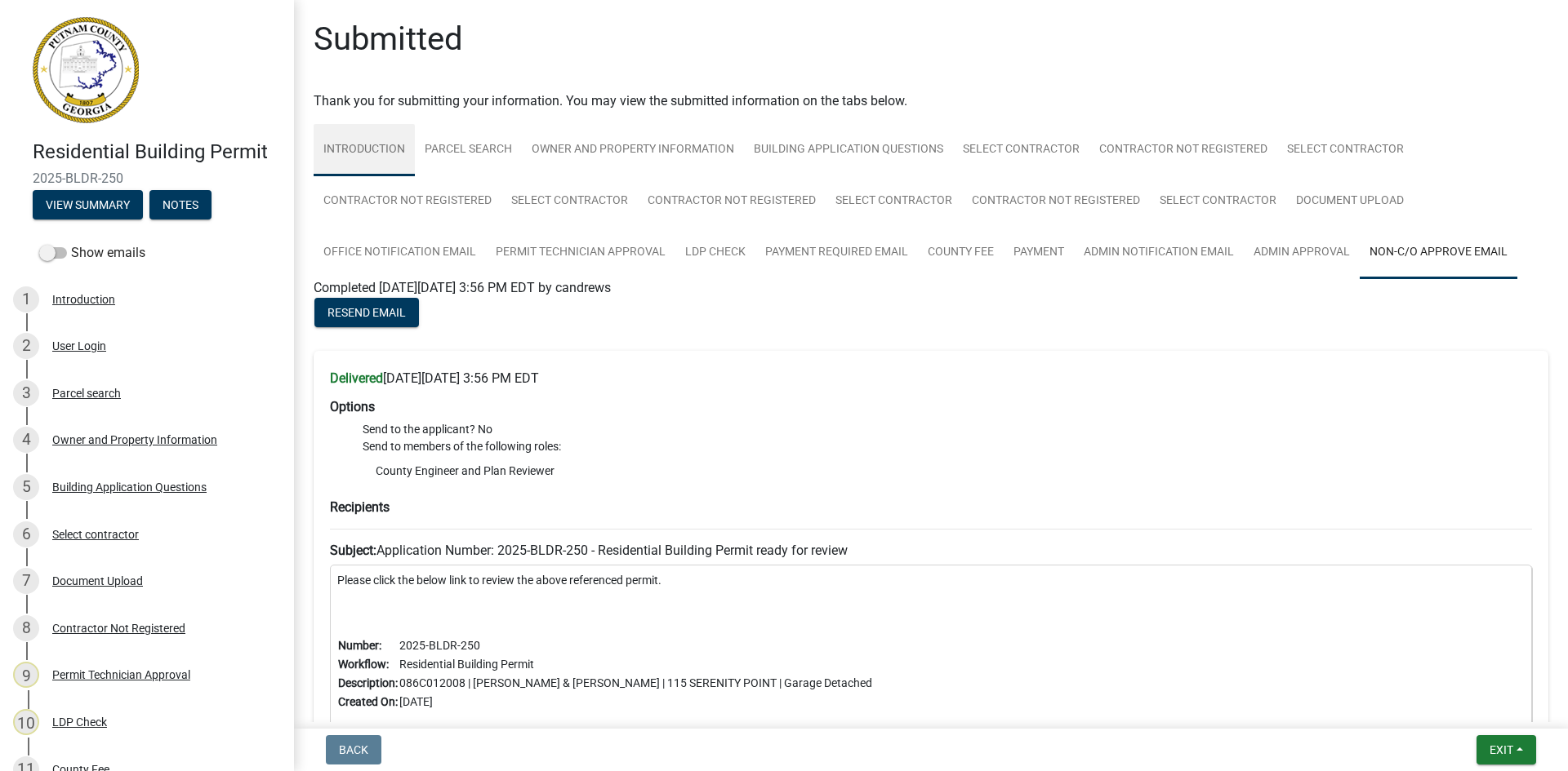
click at [406, 144] on link "Introduction" at bounding box center [363, 150] width 101 height 53
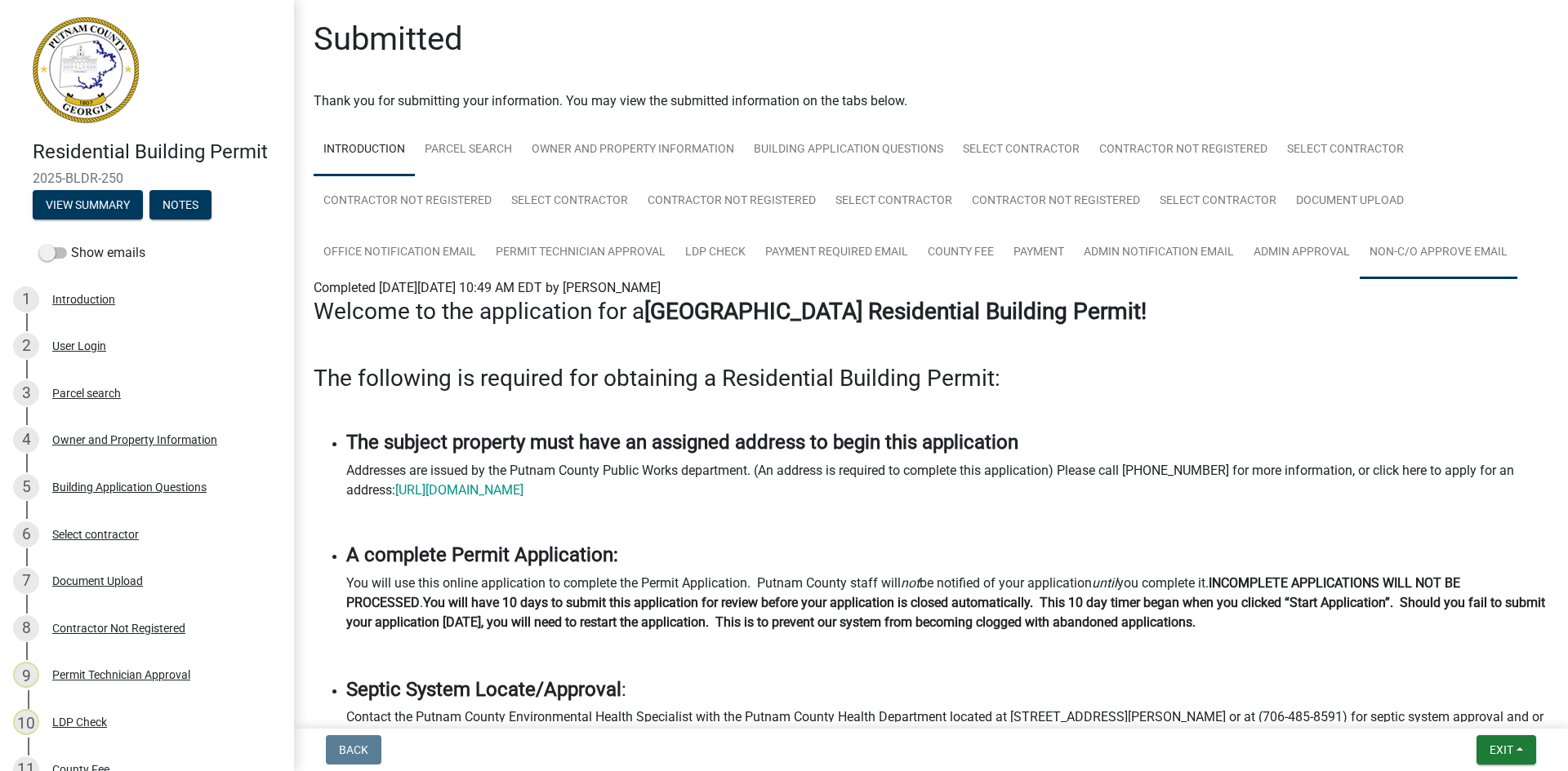
click at [1483, 246] on link "Non-C/O Approve Email" at bounding box center [1438, 253] width 158 height 53
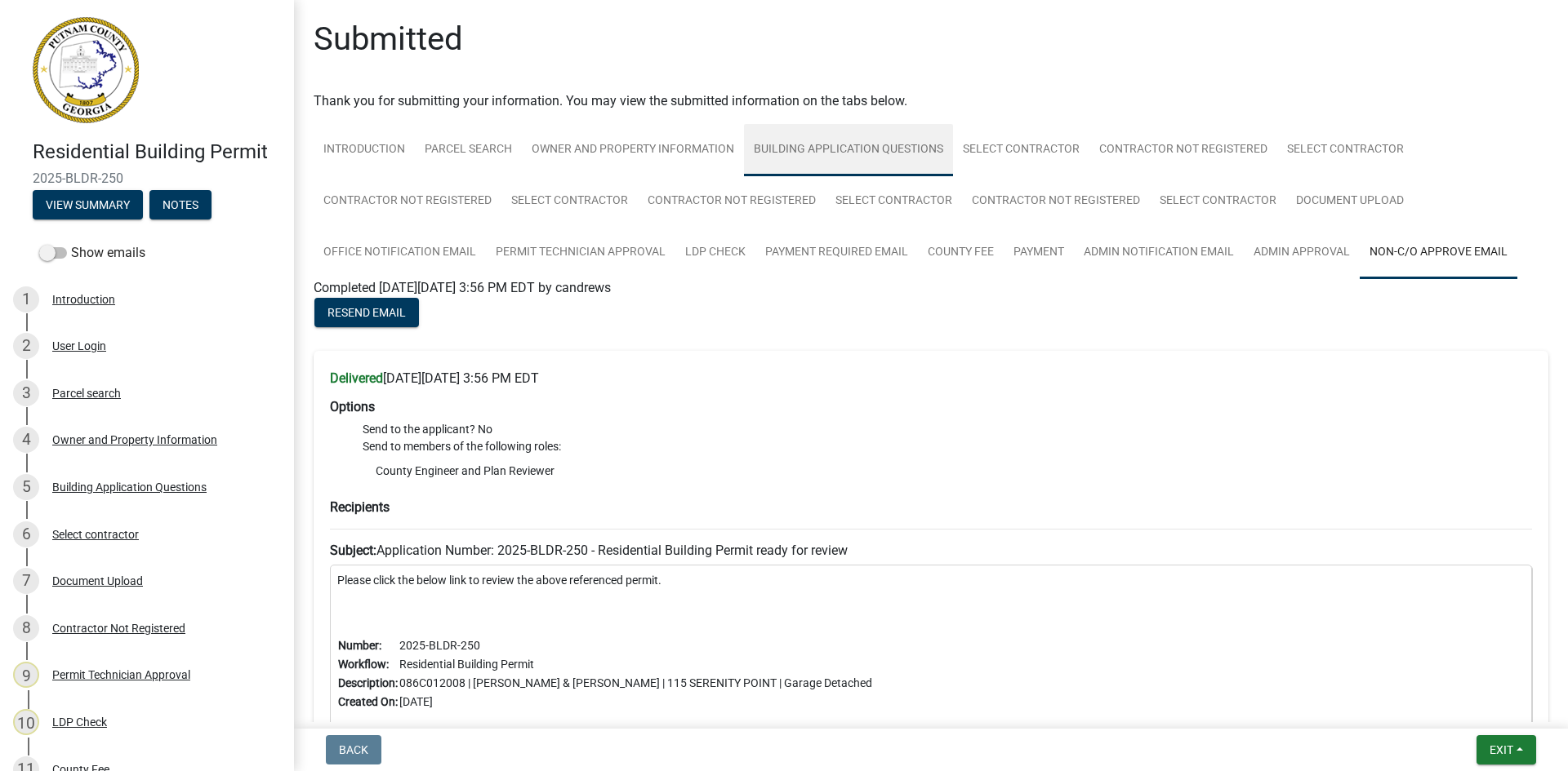
click at [878, 159] on link "Building Application Questions" at bounding box center [848, 150] width 209 height 53
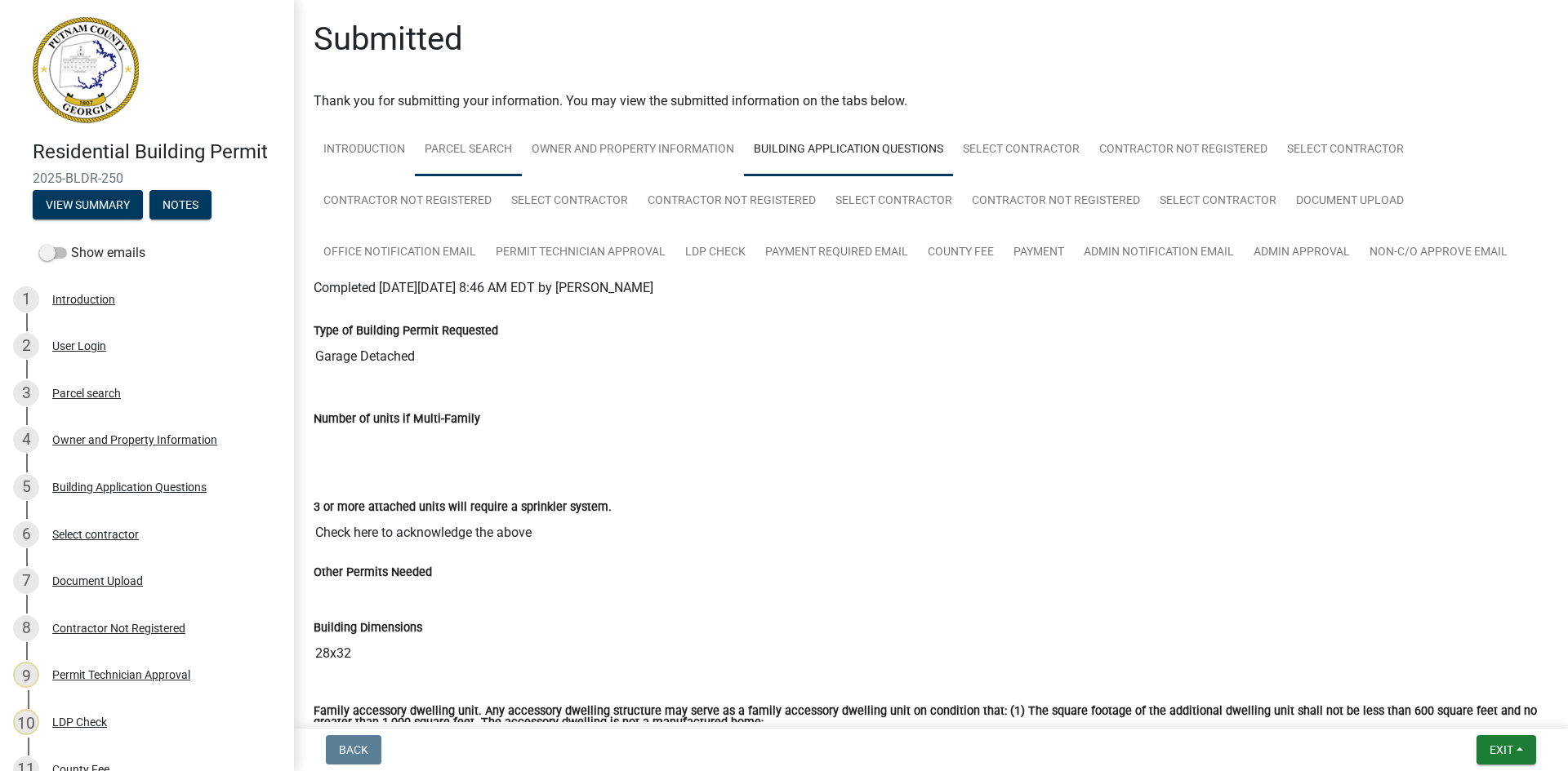
click at [493, 149] on link "Parcel search" at bounding box center [469, 150] width 107 height 53
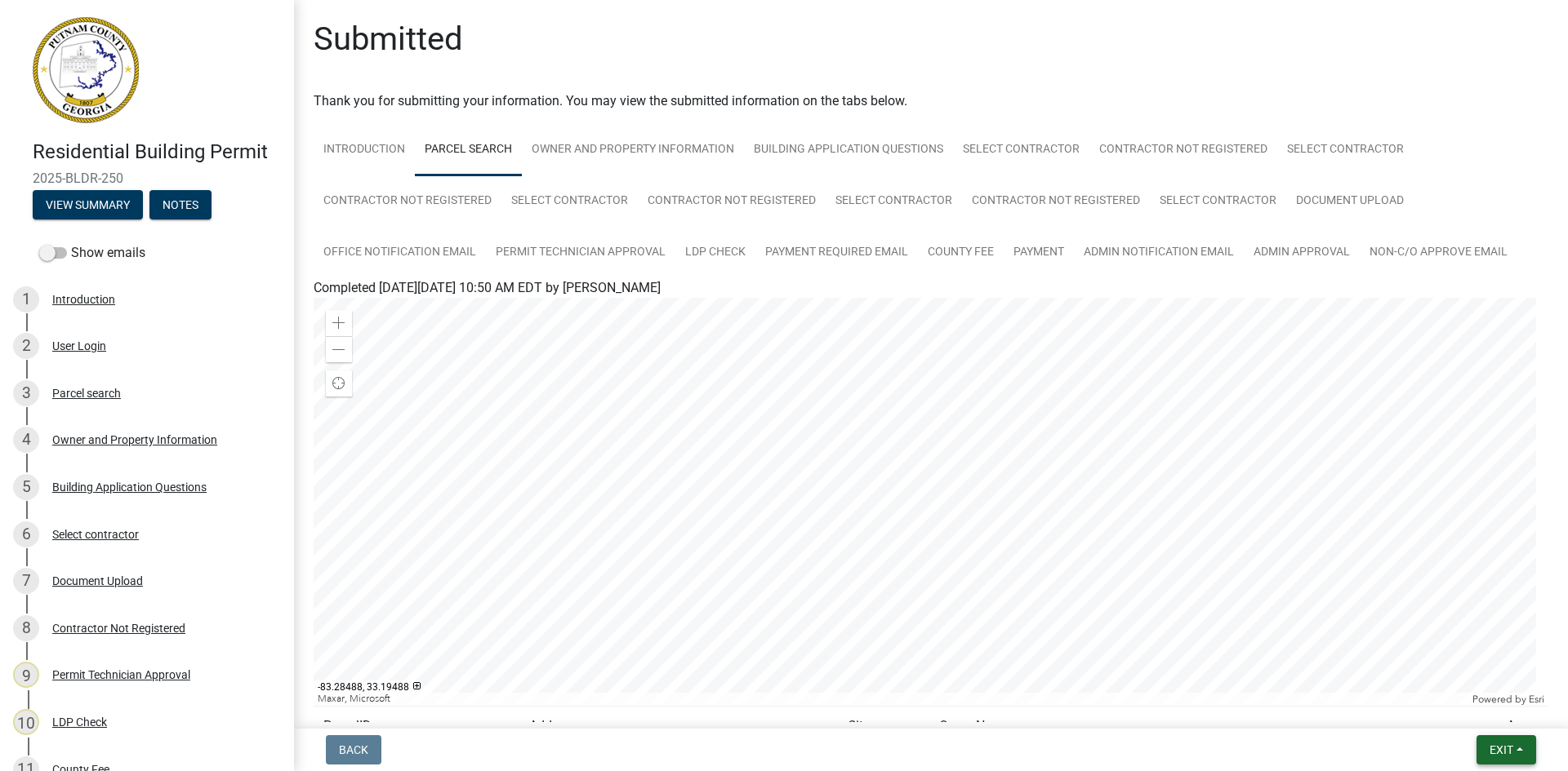
click at [1499, 749] on span "Exit" at bounding box center [1501, 749] width 23 height 13
click at [1484, 711] on button "Save & Exit" at bounding box center [1470, 707] width 130 height 39
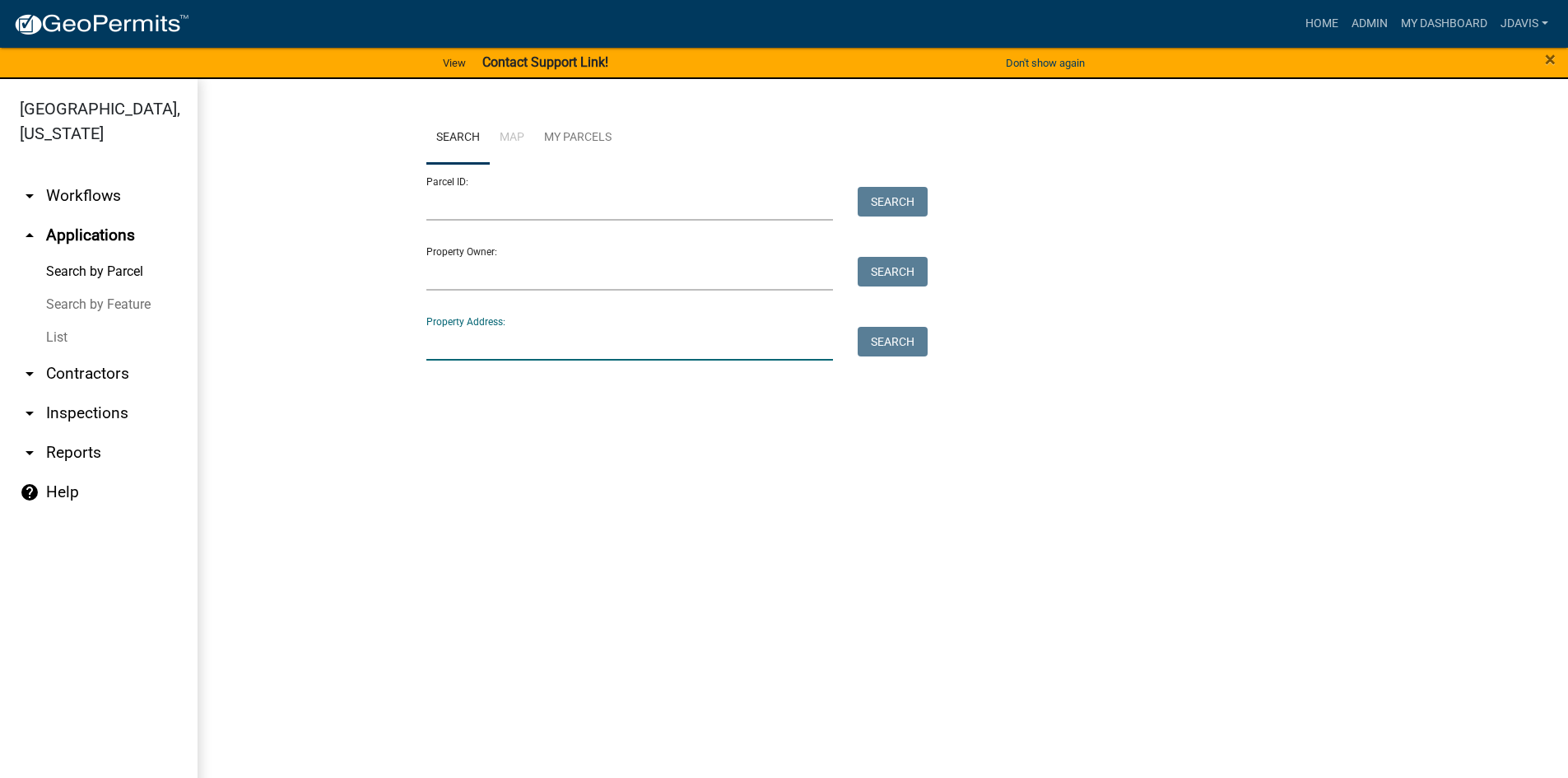
click at [554, 335] on input "Property Address:" at bounding box center [630, 344] width 407 height 34
click at [51, 338] on link "List" at bounding box center [98, 338] width 198 height 33
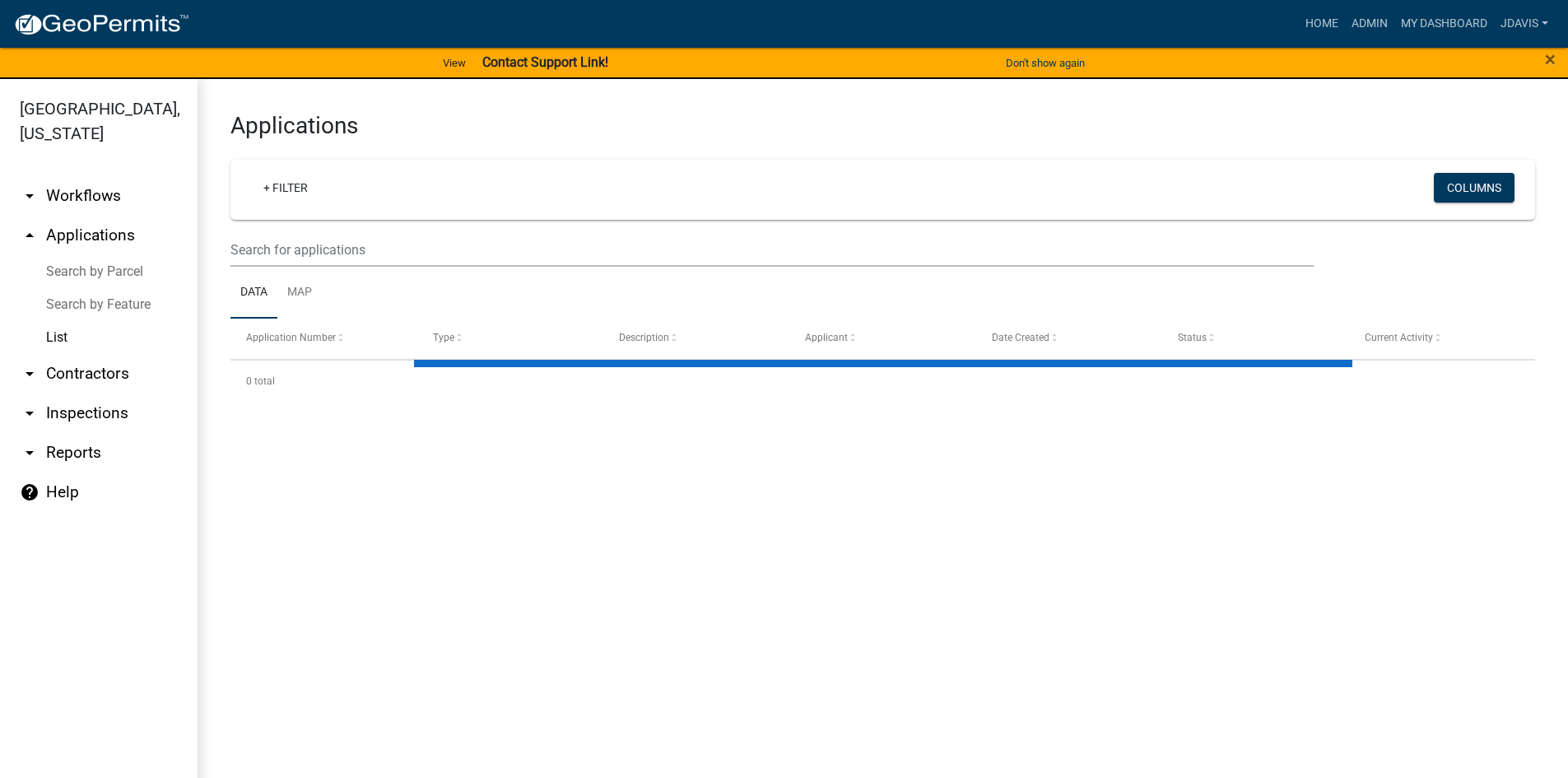
select select "2: 50"
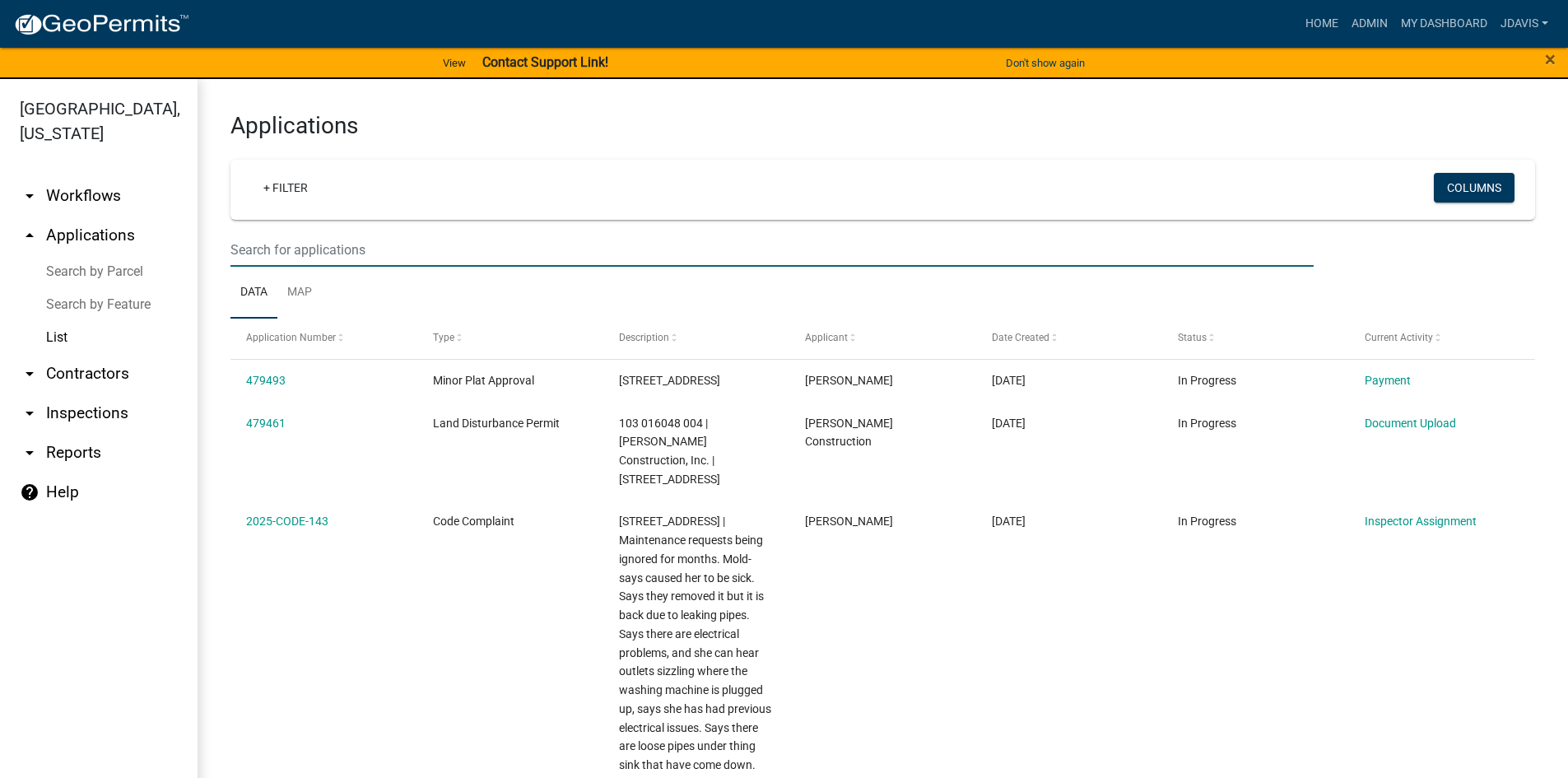
click at [372, 250] on input "text" at bounding box center [772, 250] width 1083 height 34
type input "309 oak"
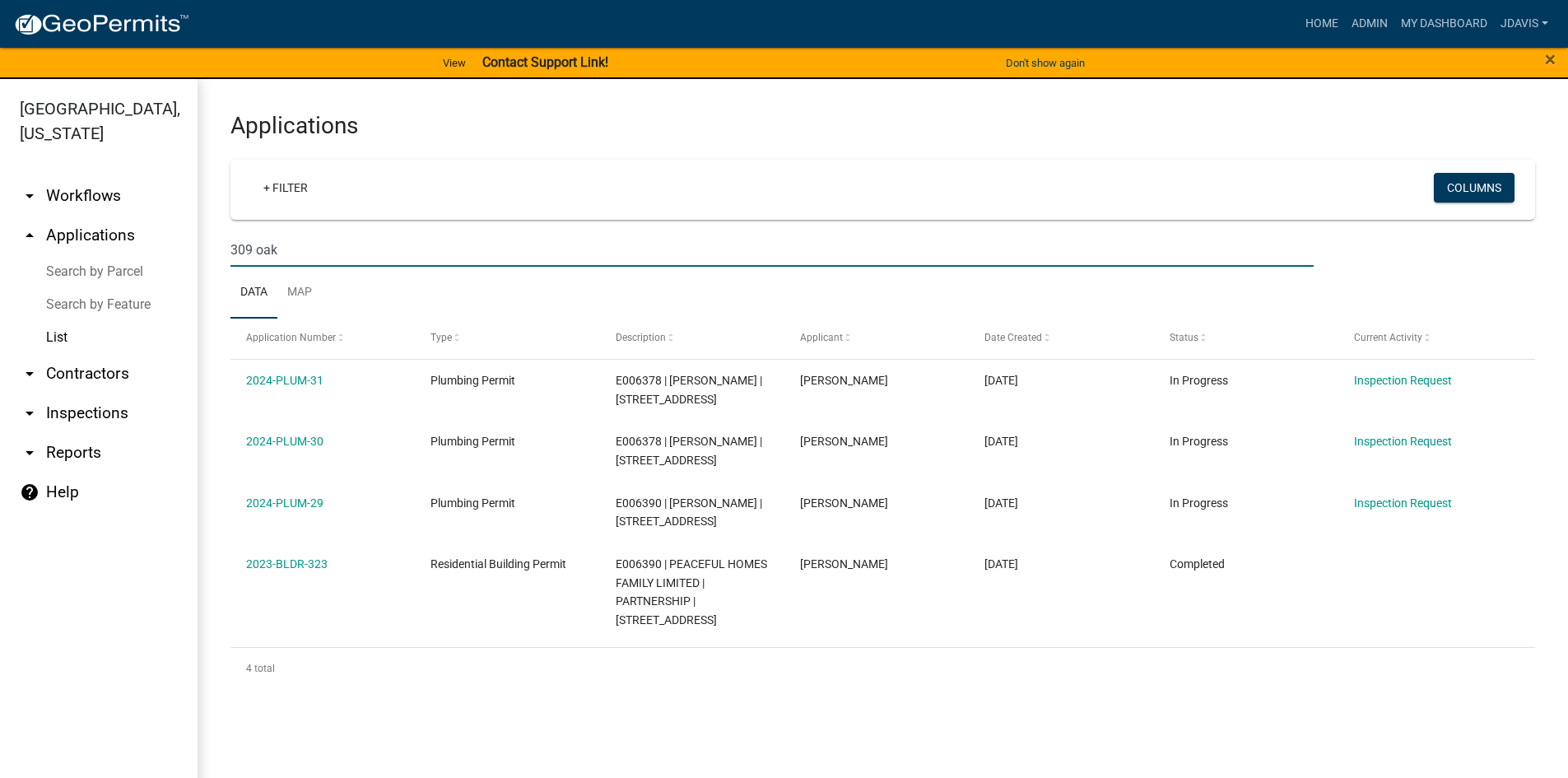
drag, startPoint x: 294, startPoint y: 252, endPoint x: 211, endPoint y: 257, distance: 83.2
click at [213, 257] on div "Applications + Filter Columns 309 oak Data Map Application Number Type Descript…" at bounding box center [882, 400] width 1370 height 643
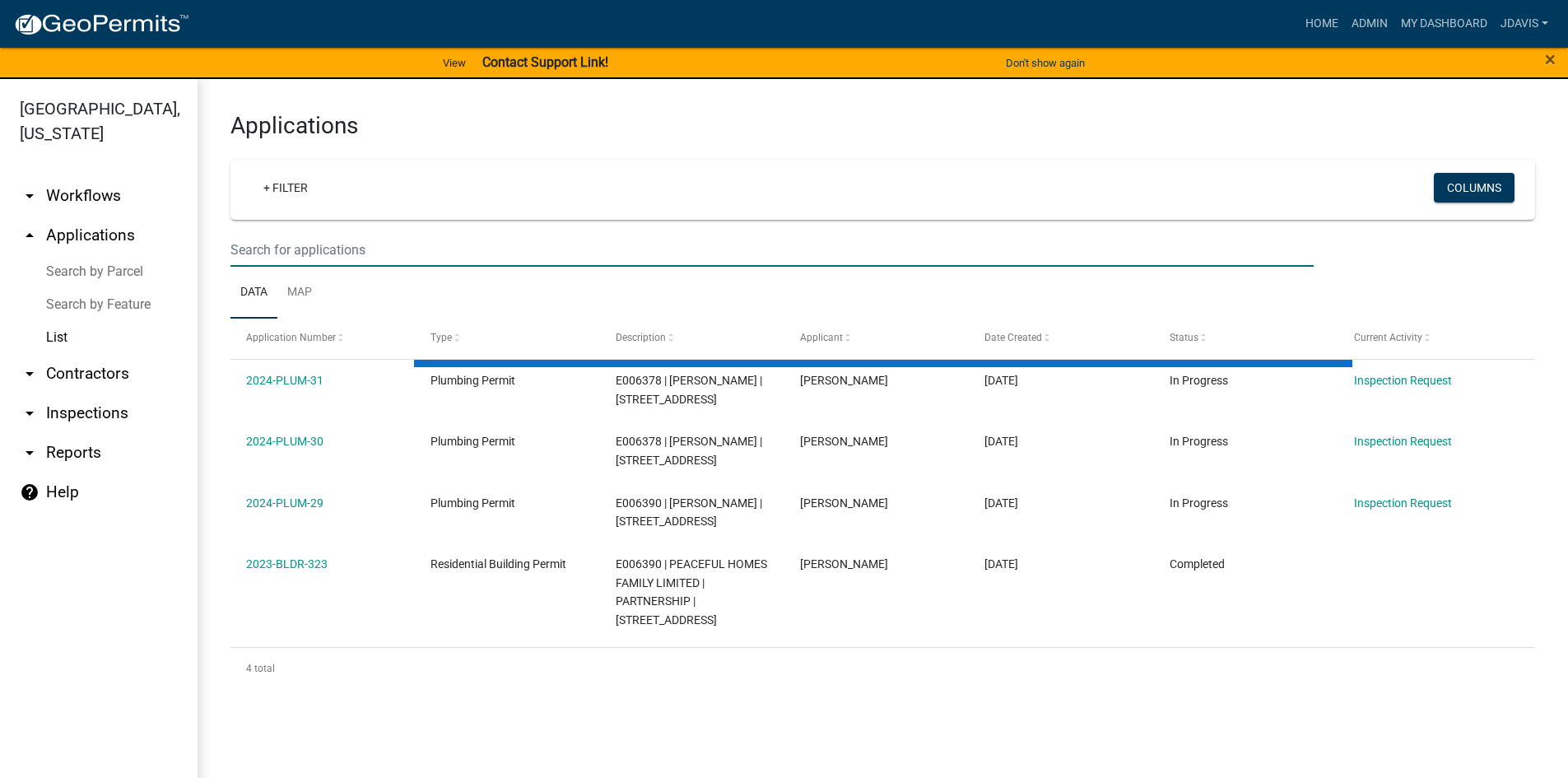
select select "2: 50"
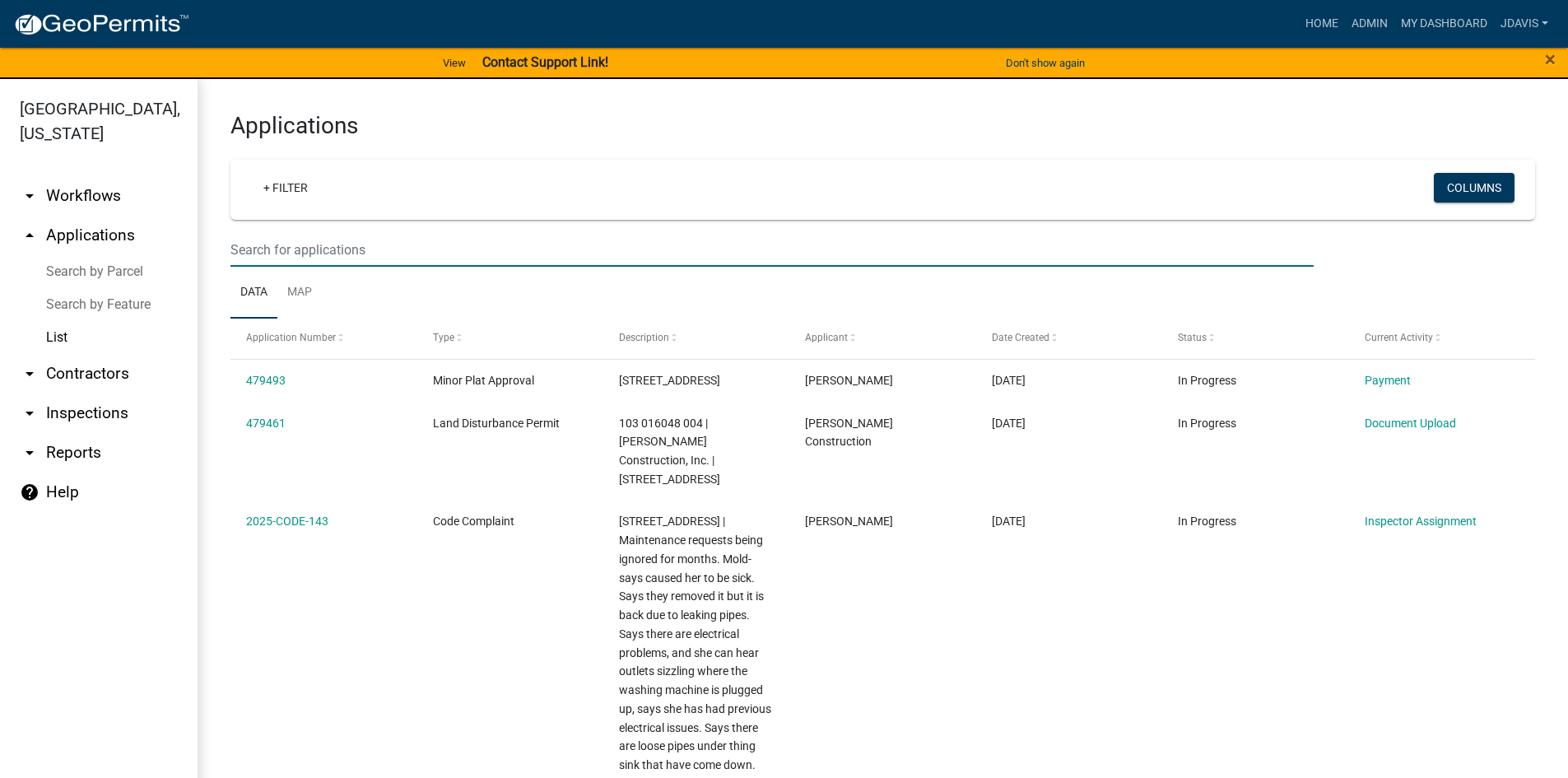
click at [93, 195] on link "arrow_drop_down Workflows" at bounding box center [98, 195] width 198 height 39
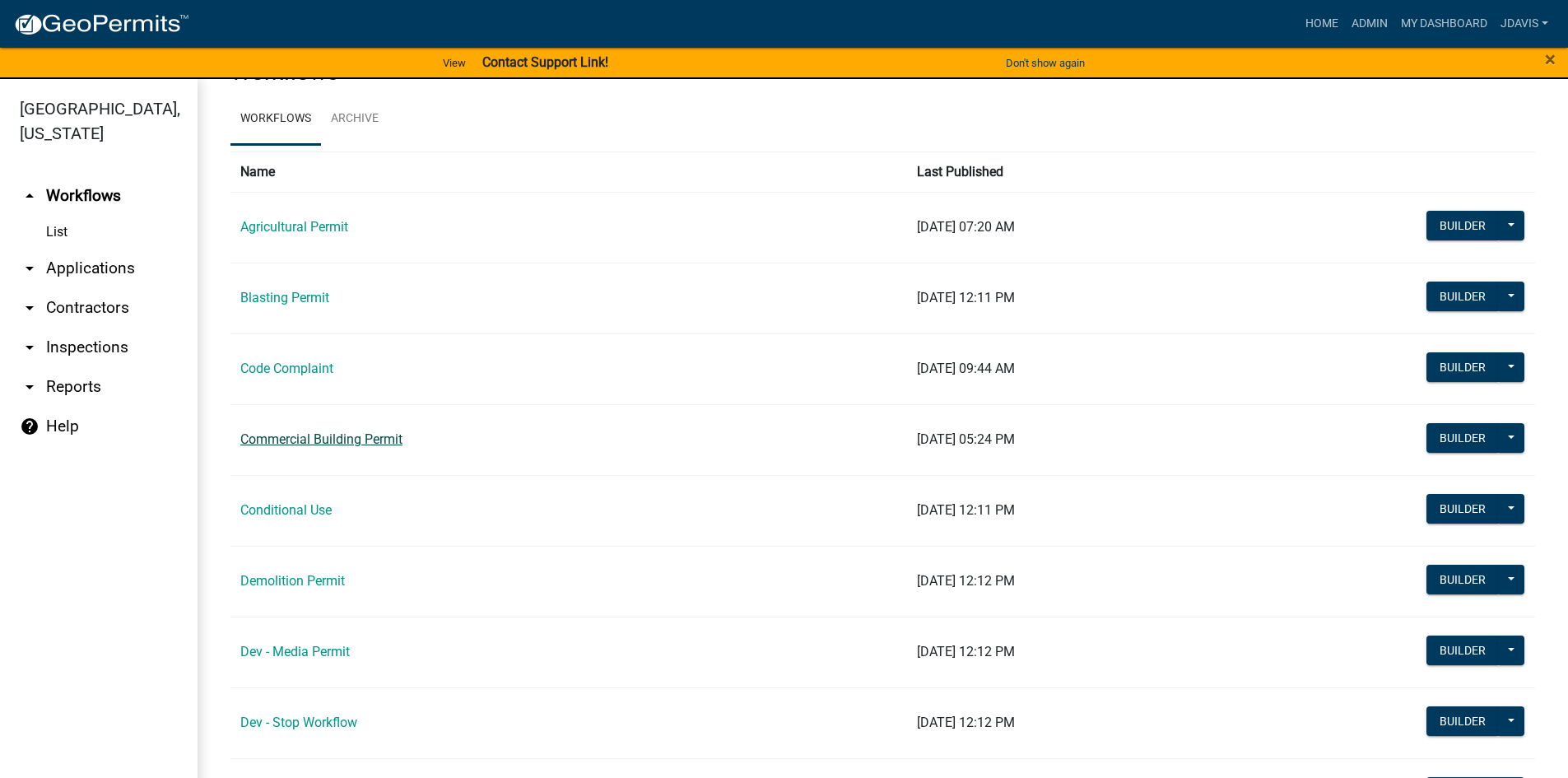
scroll to position [83, 0]
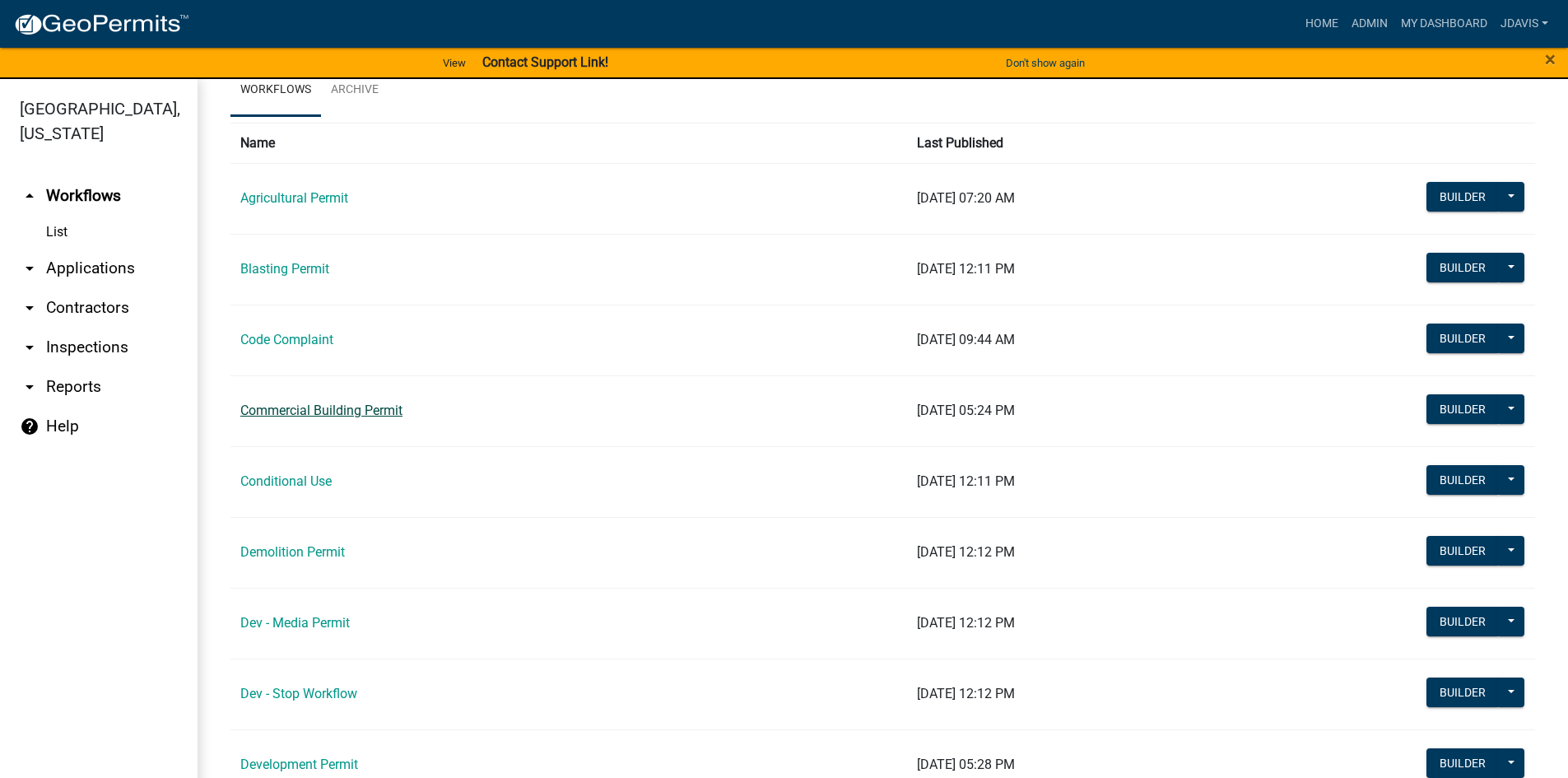
click at [322, 414] on link "Commercial Building Permit" at bounding box center [321, 411] width 162 height 16
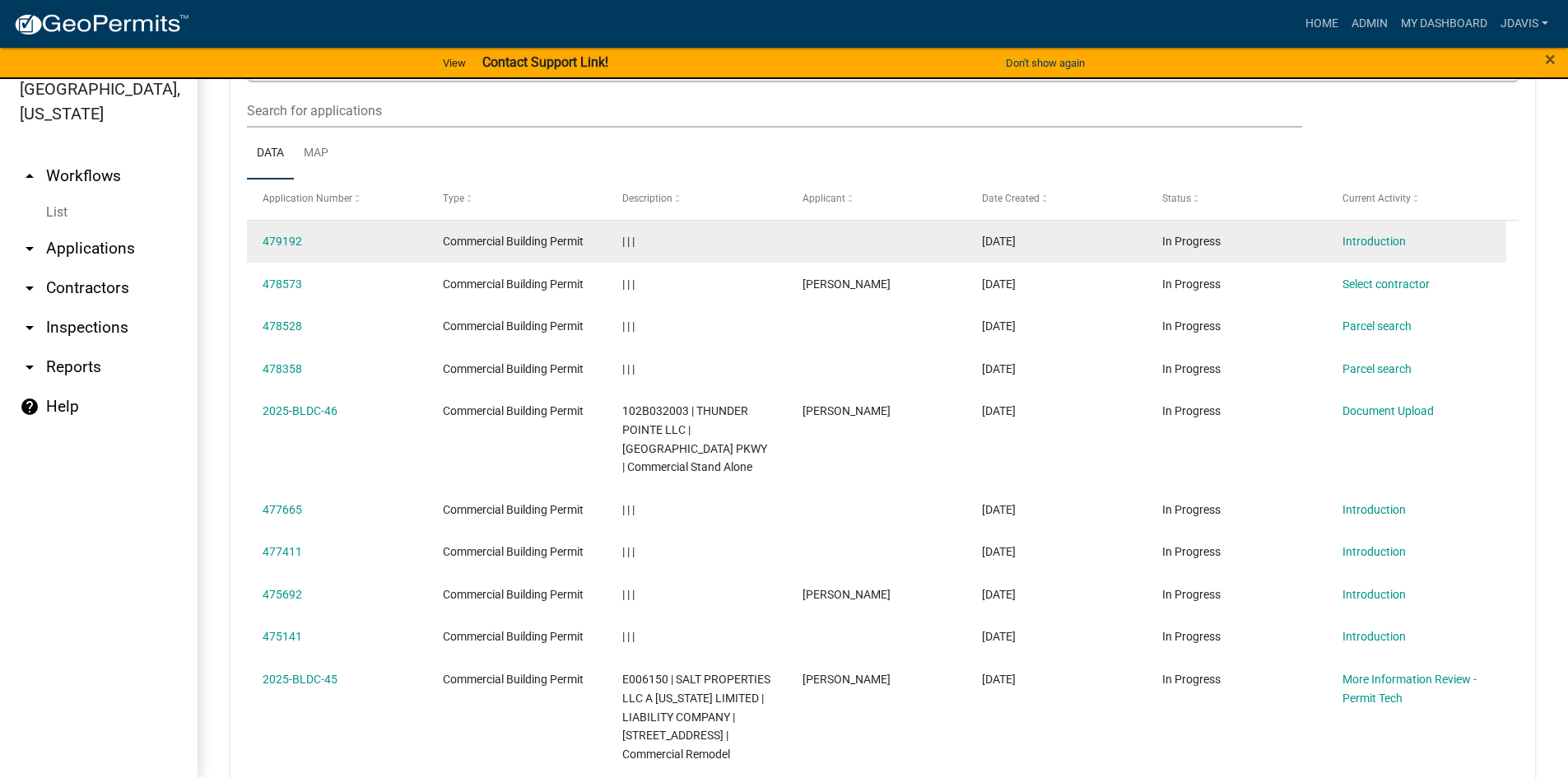
scroll to position [765, 0]
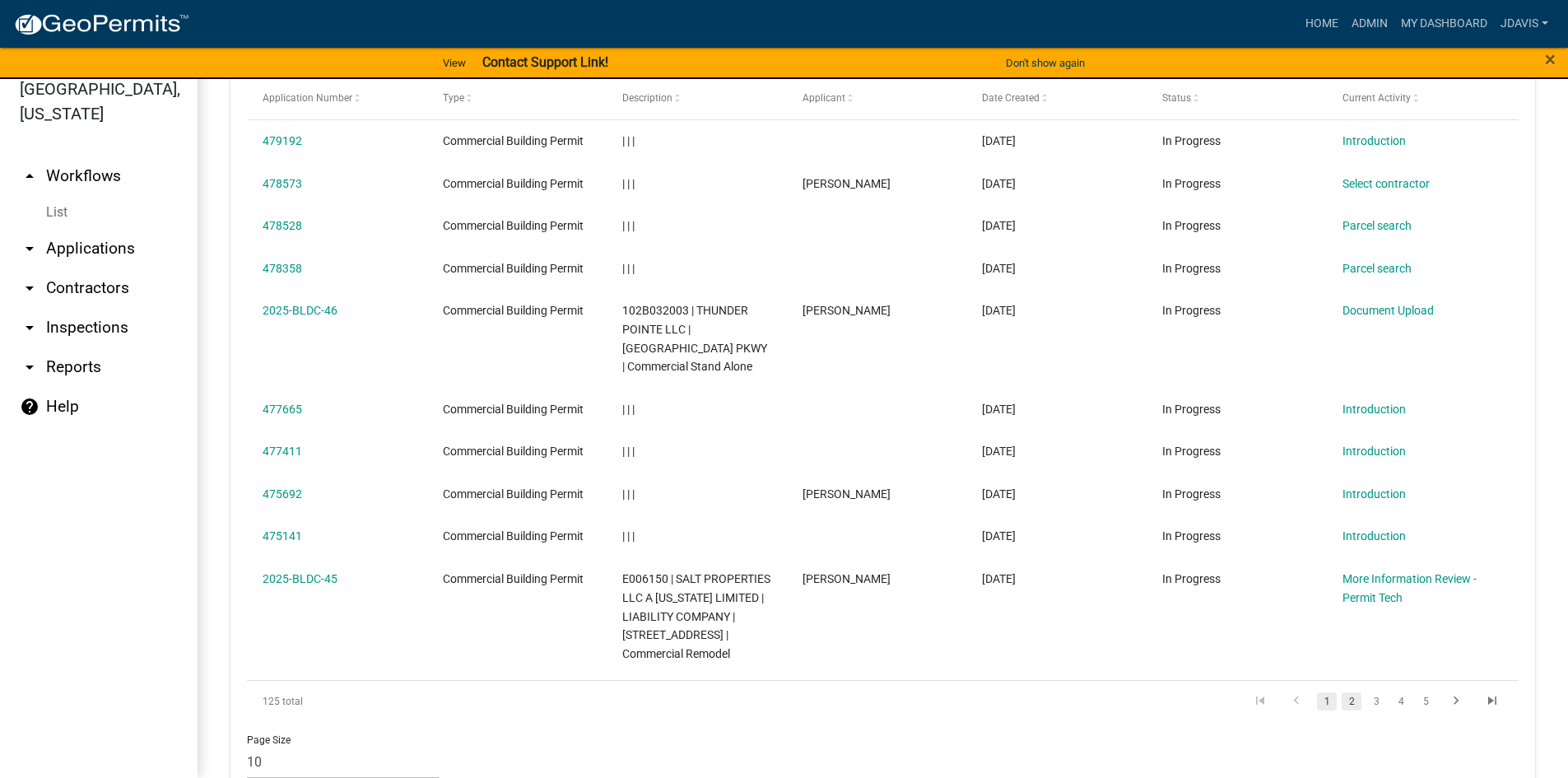
click at [1344, 711] on link "2" at bounding box center [1351, 701] width 20 height 18
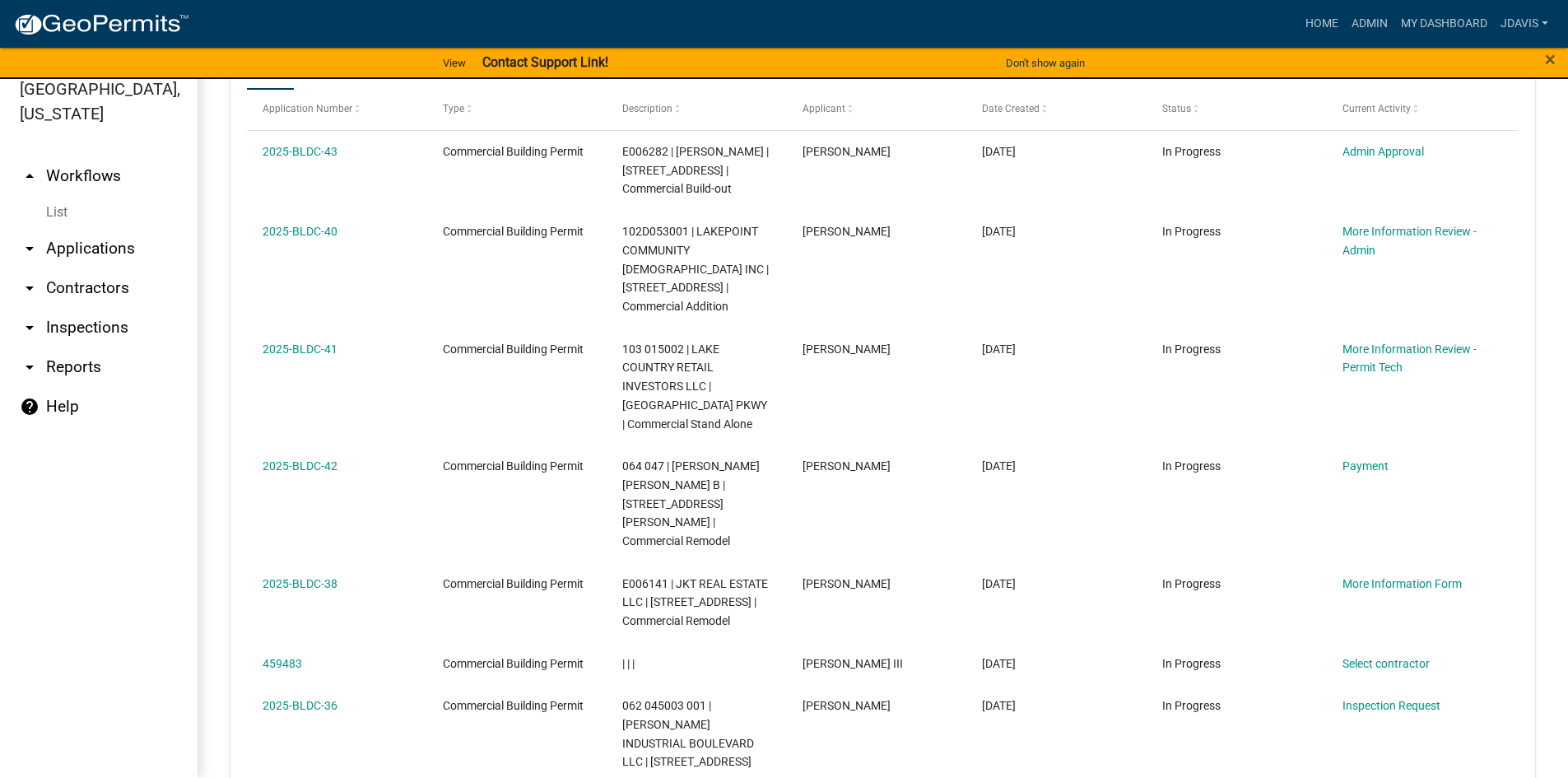
scroll to position [672, 0]
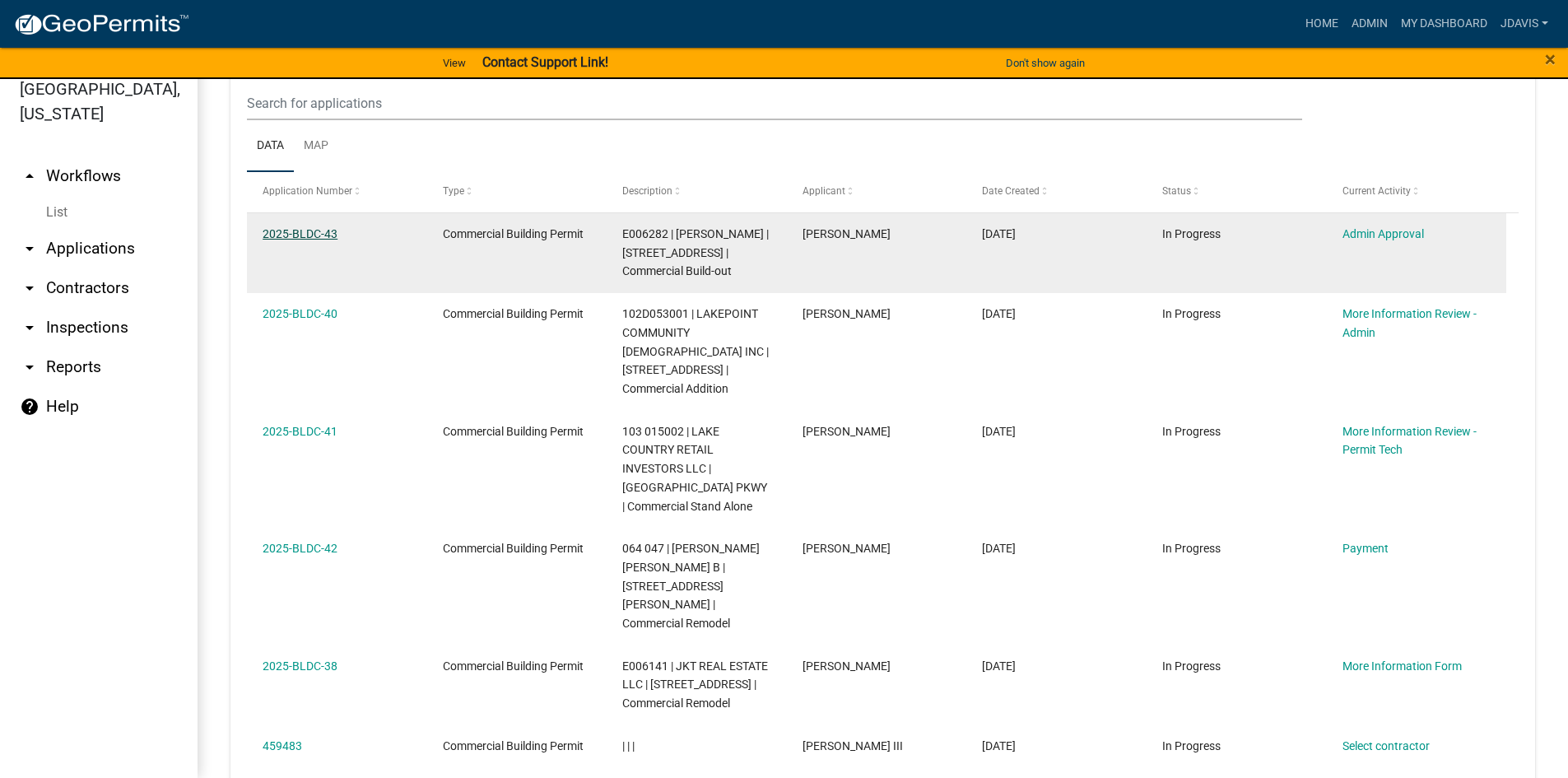
click at [316, 227] on link "2025-BLDC-43" at bounding box center [300, 233] width 75 height 13
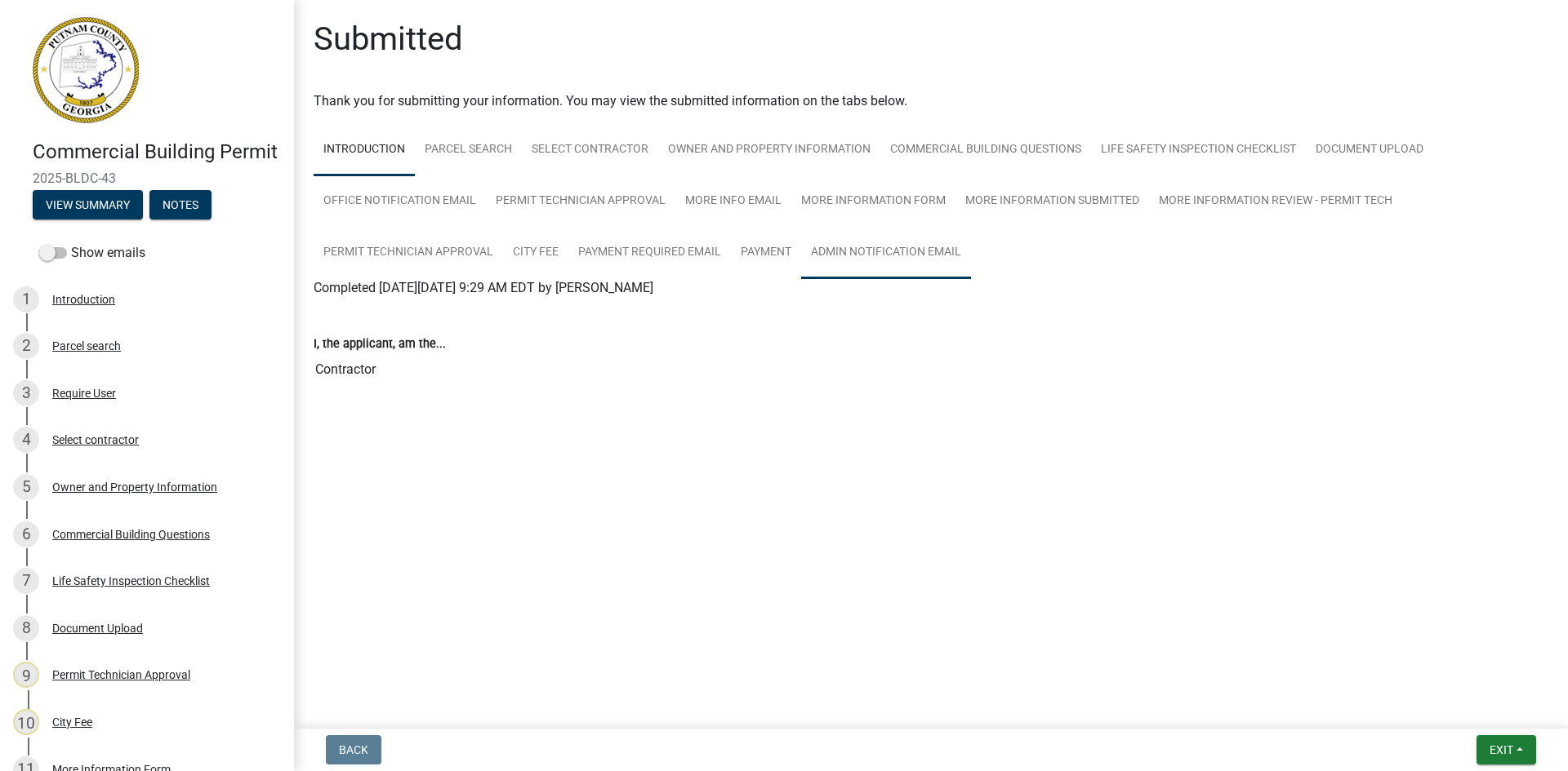
click at [889, 254] on link "Admin Notification Email" at bounding box center [885, 253] width 170 height 53
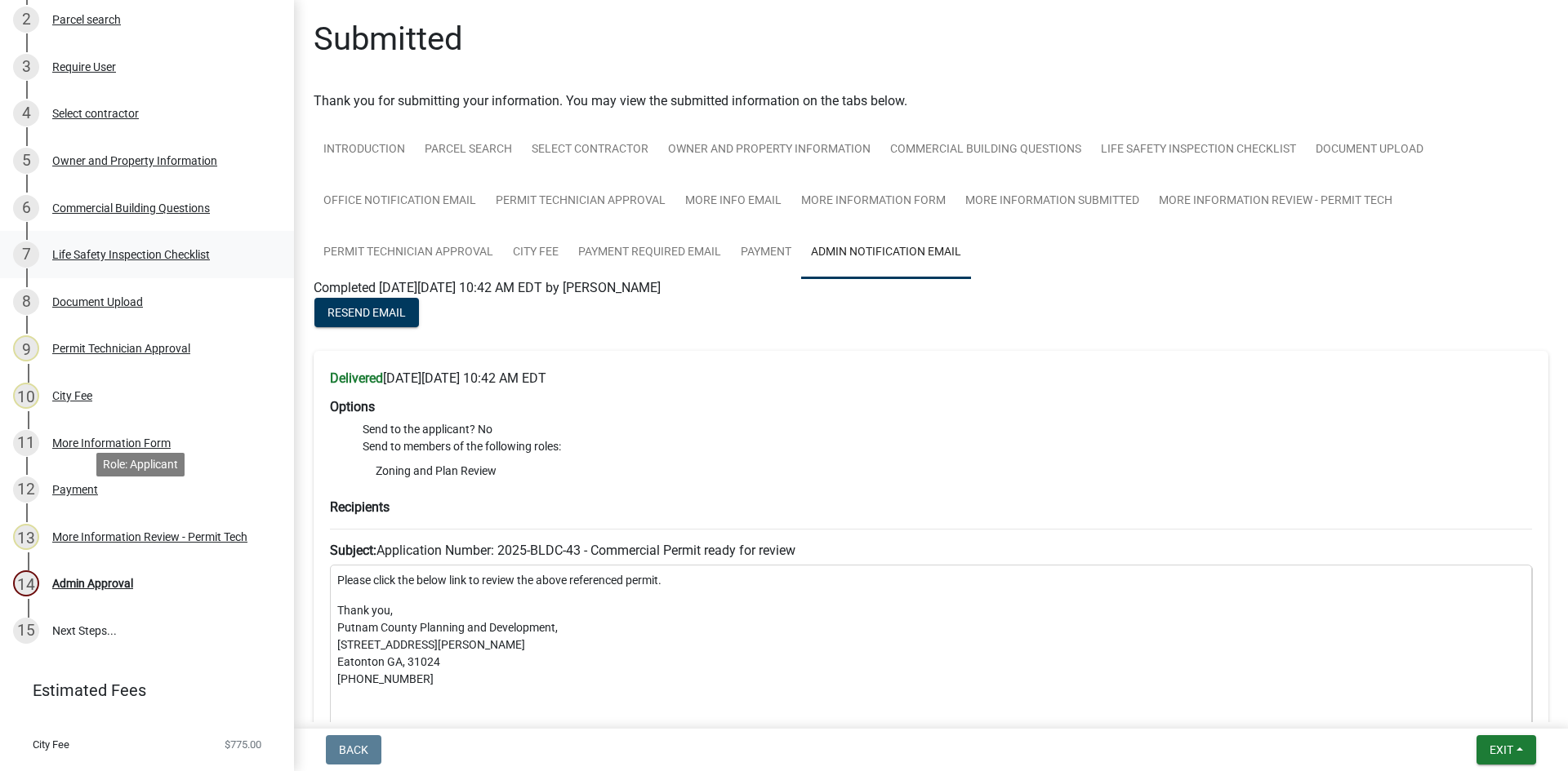
scroll to position [386, 0]
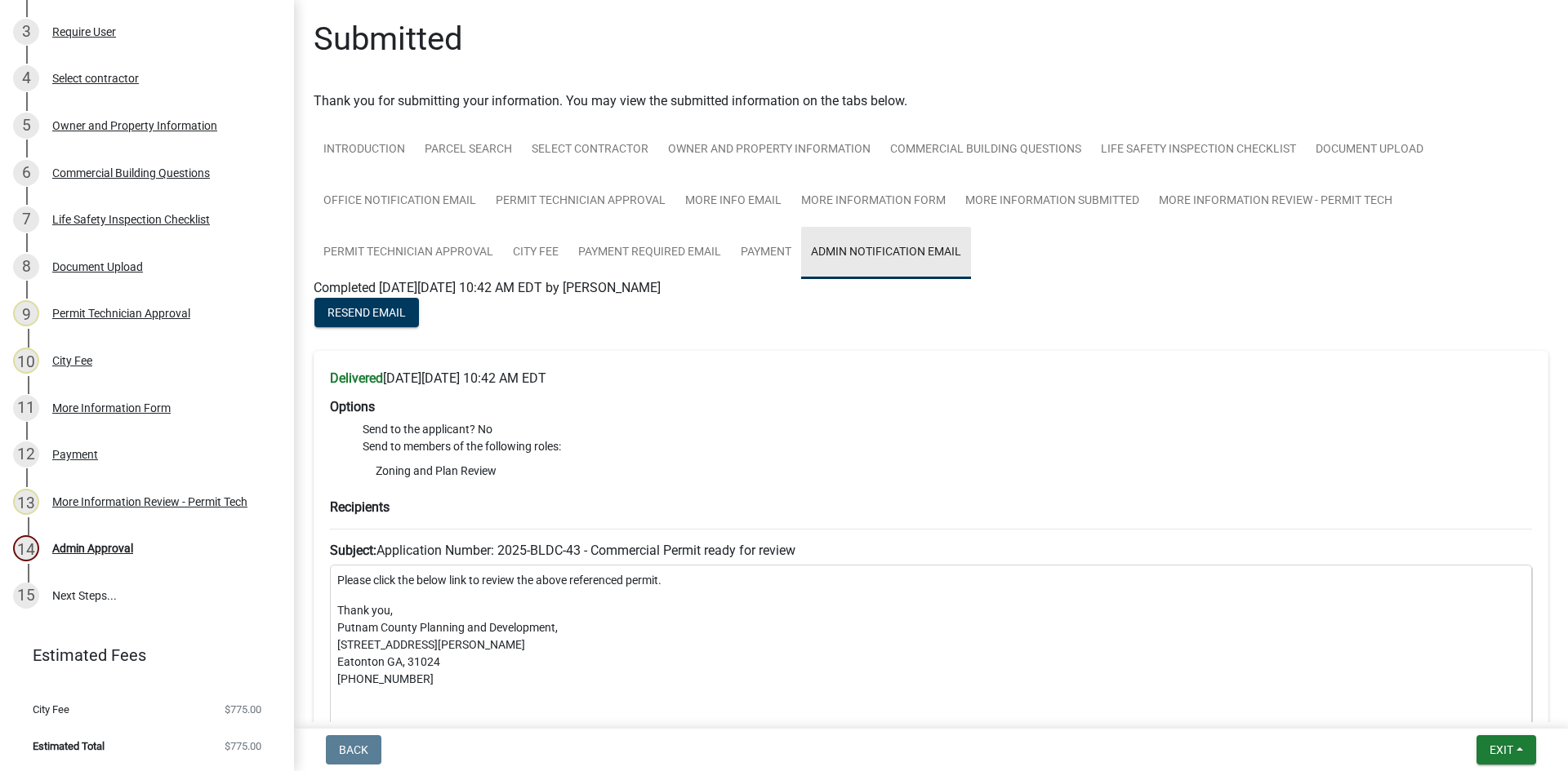
click at [852, 254] on link "Admin Notification Email" at bounding box center [885, 253] width 170 height 53
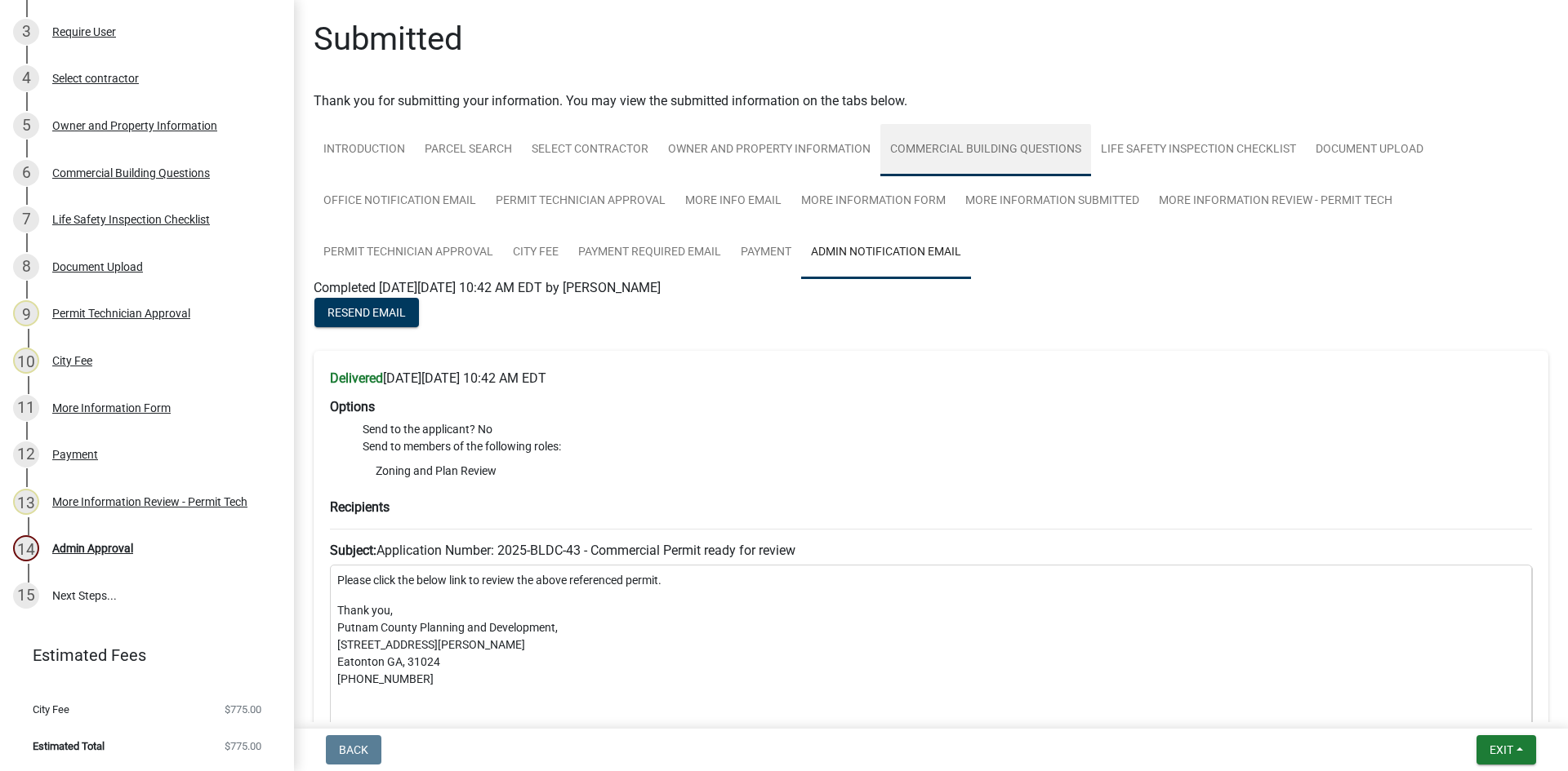
click at [1023, 142] on link "Commercial Building Questions" at bounding box center [986, 150] width 211 height 53
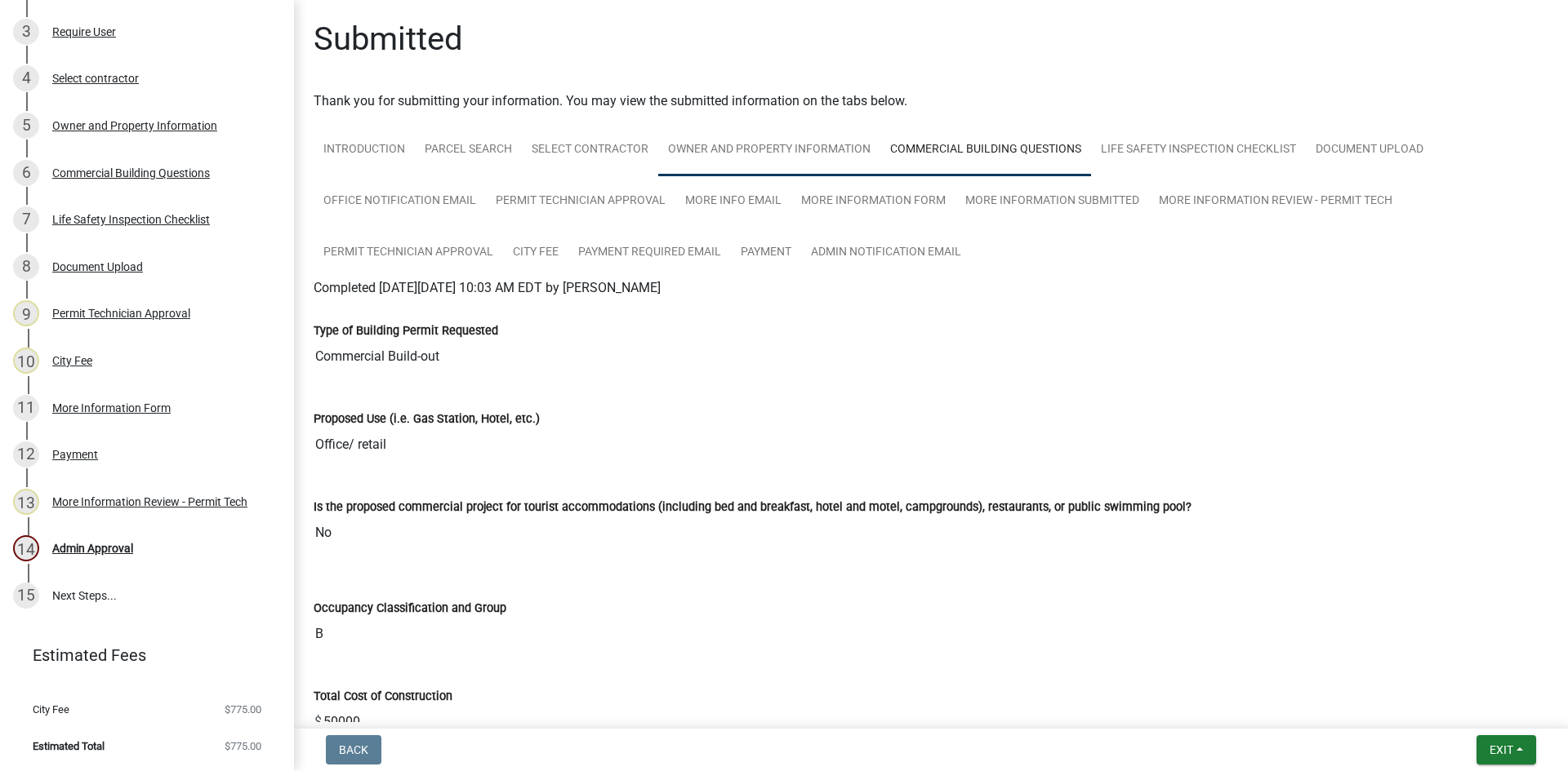
click at [786, 154] on link "Owner and Property Information" at bounding box center [769, 150] width 222 height 53
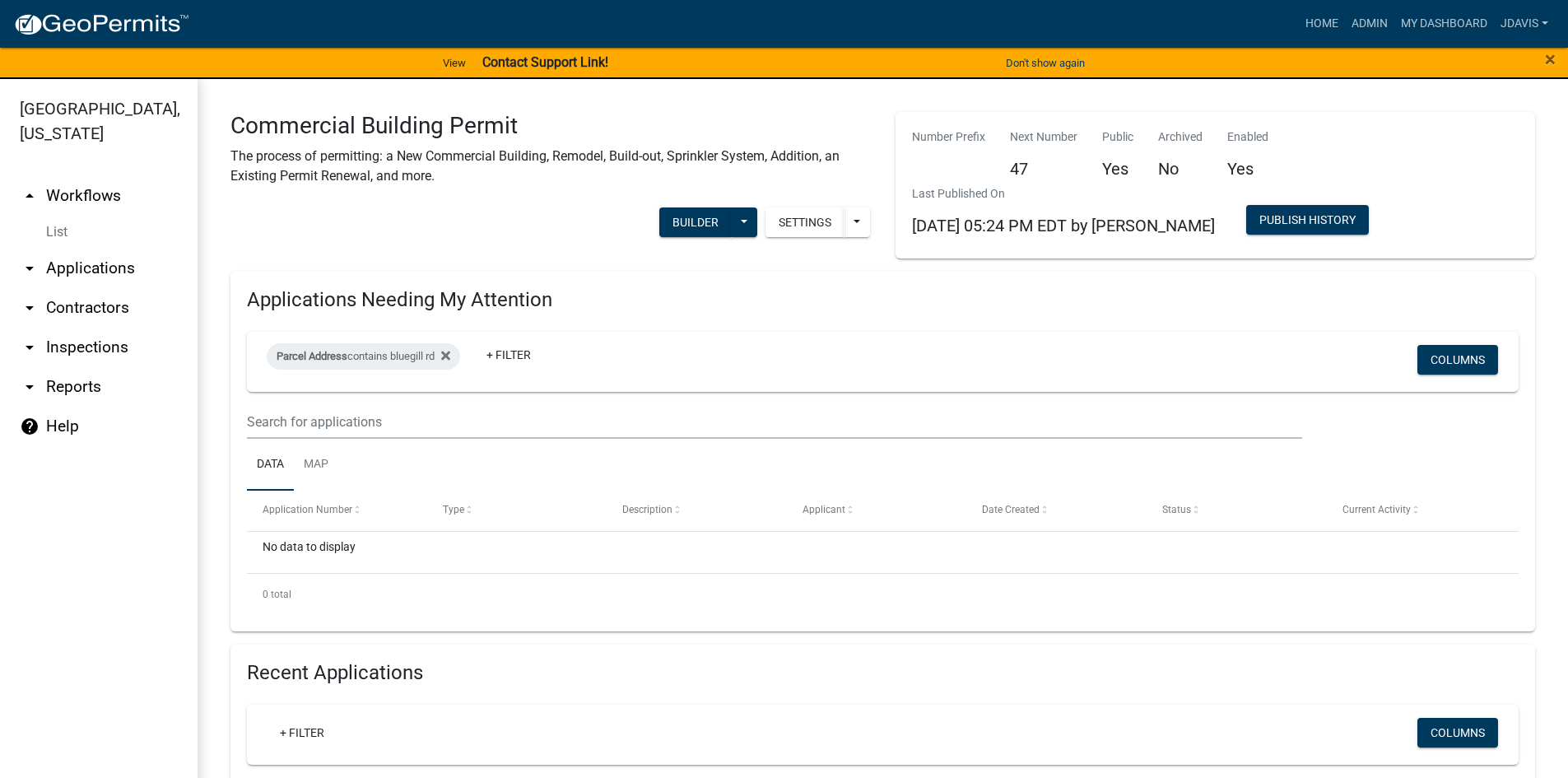
click at [115, 265] on link "arrow_drop_down Applications" at bounding box center [98, 268] width 198 height 39
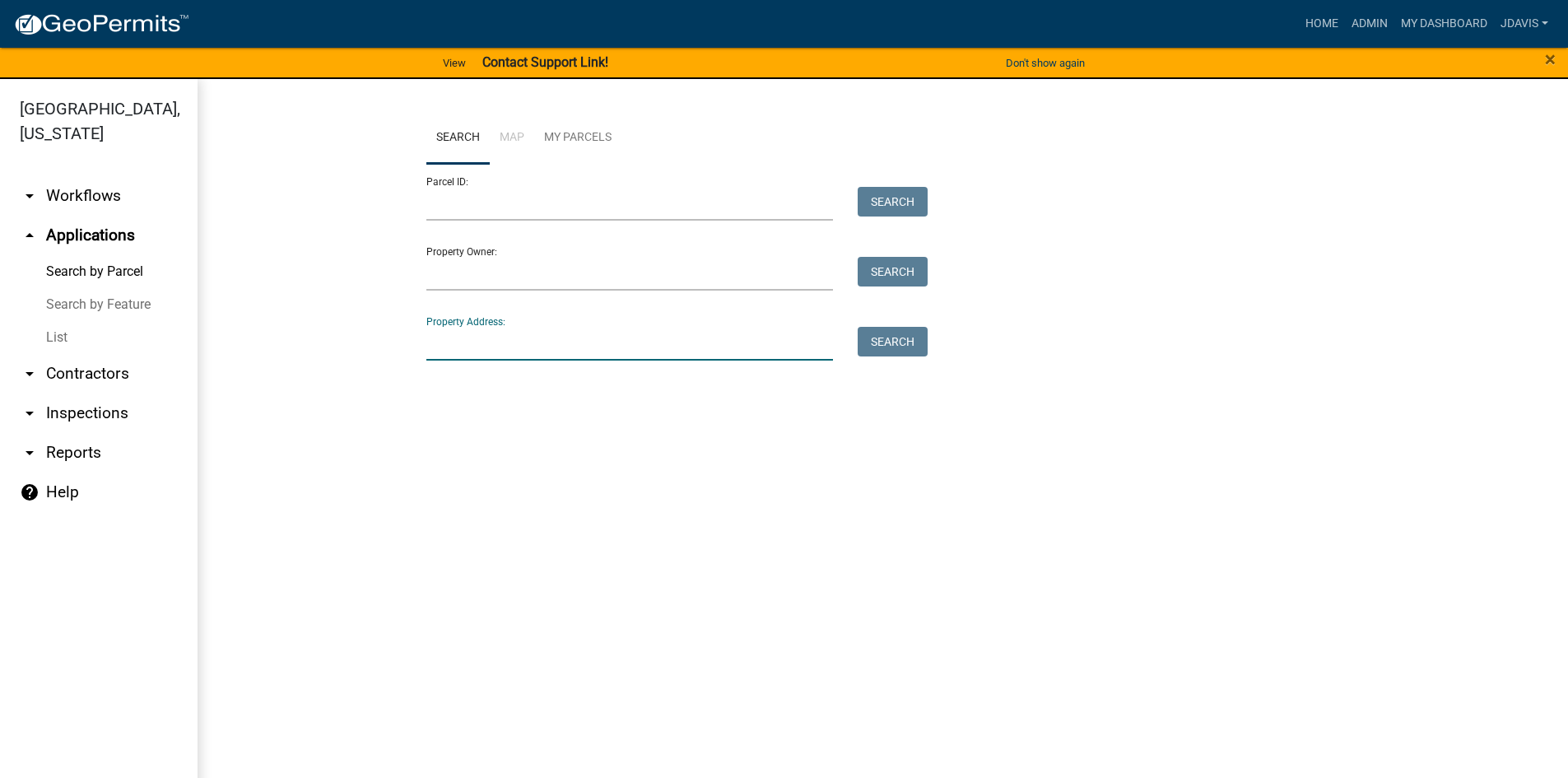
click at [583, 345] on input "Property Address:" at bounding box center [630, 344] width 407 height 34
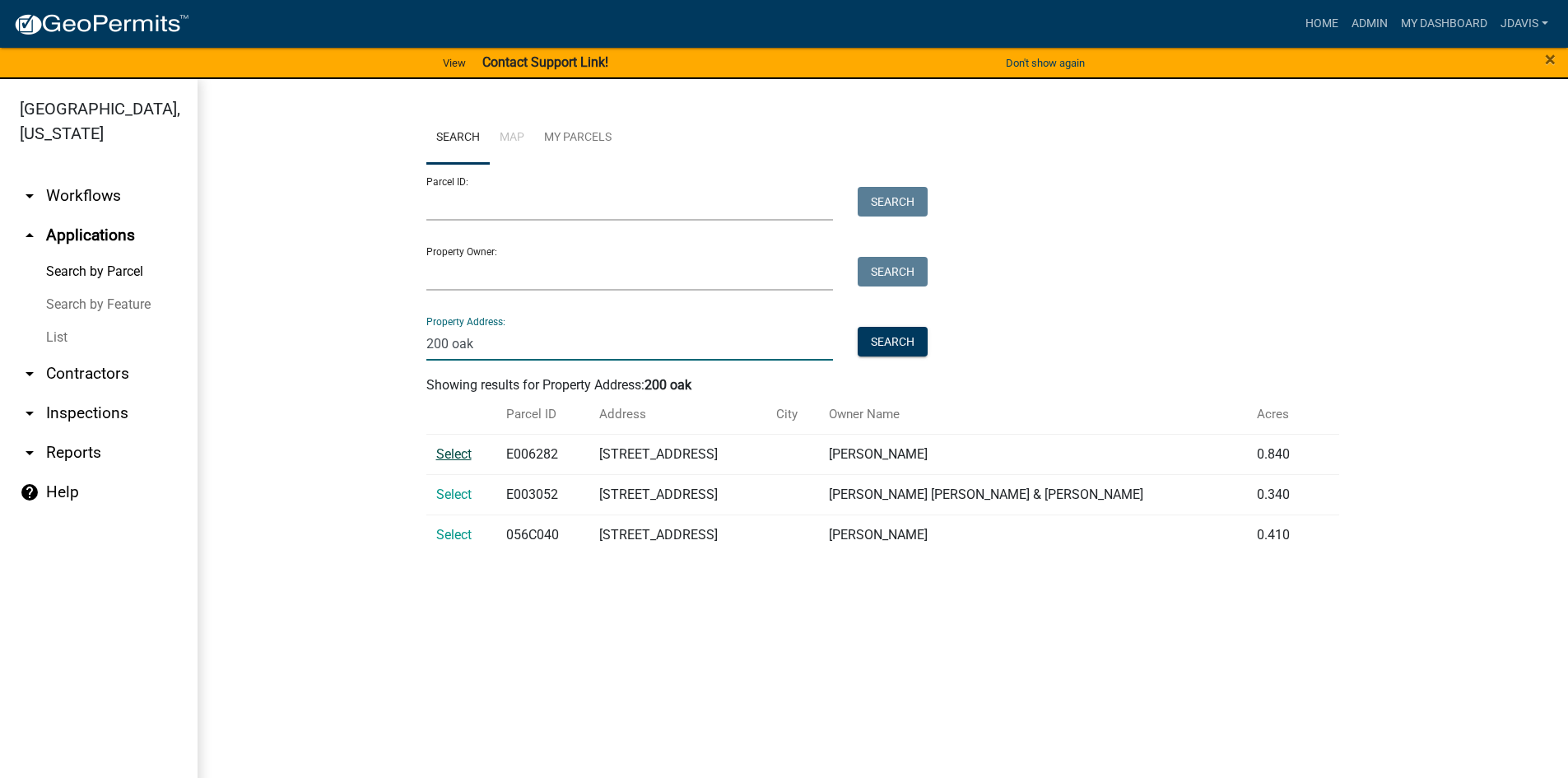
type input "200 oak"
click at [455, 453] on span "Select" at bounding box center [453, 454] width 36 height 16
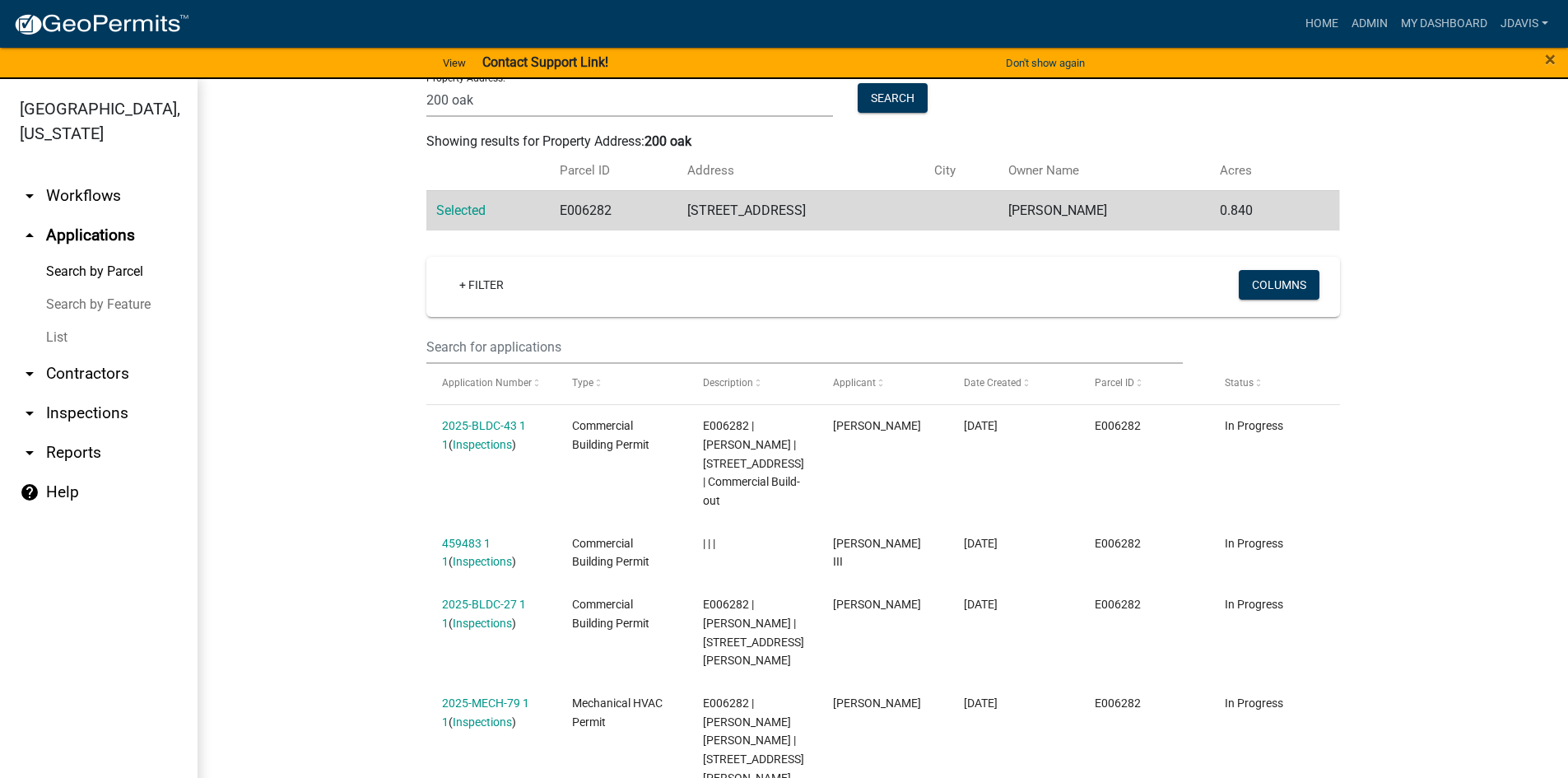
scroll to position [252, 0]
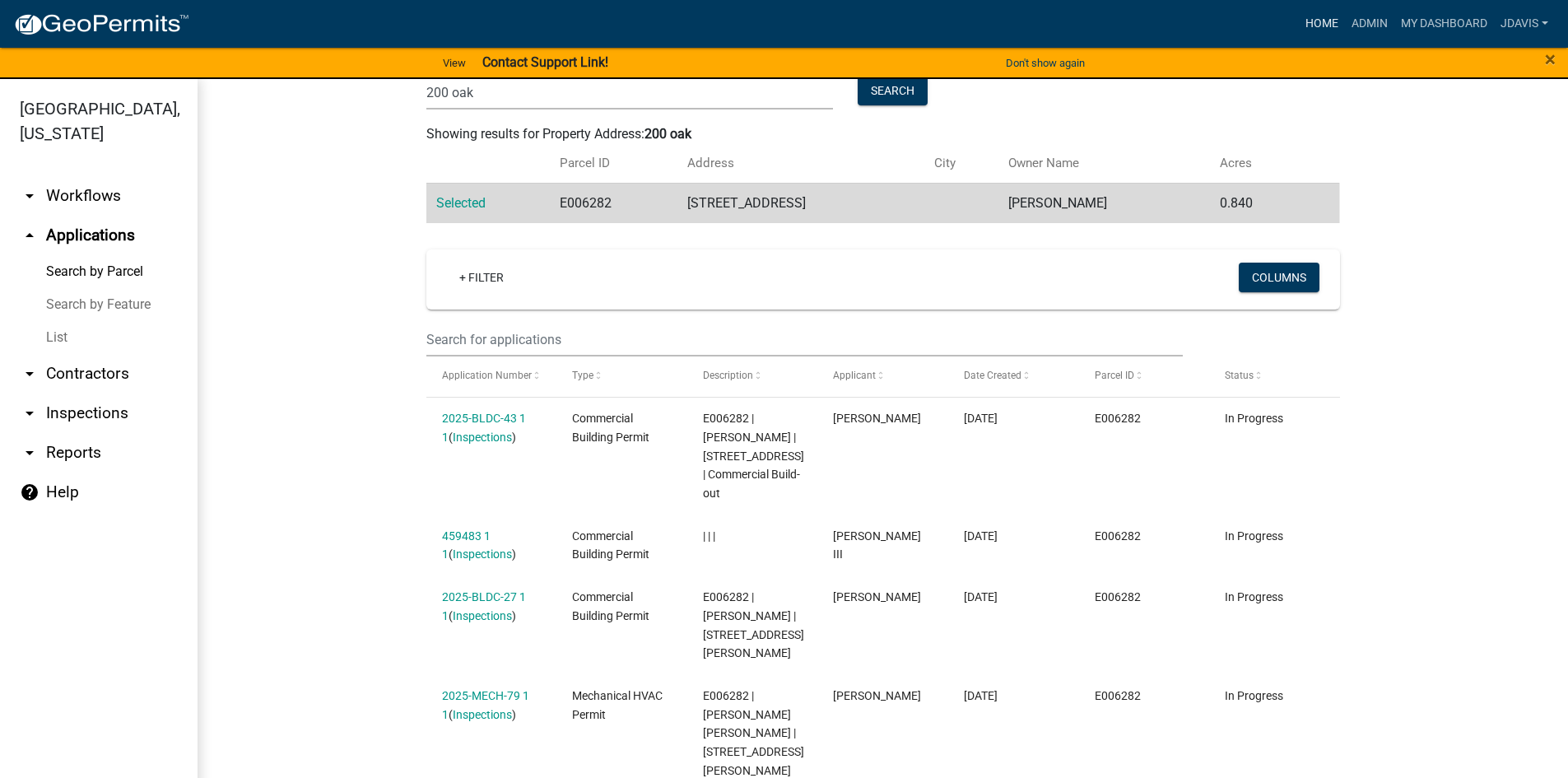
click at [1320, 24] on link "Home" at bounding box center [1322, 23] width 46 height 31
